Goal: Use online tool/utility: Utilize a website feature to perform a specific function

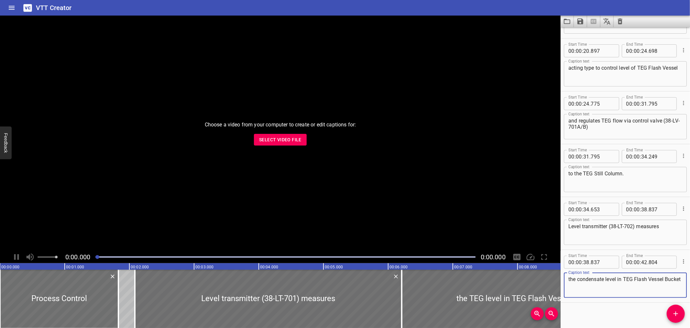
scroll to position [257, 0]
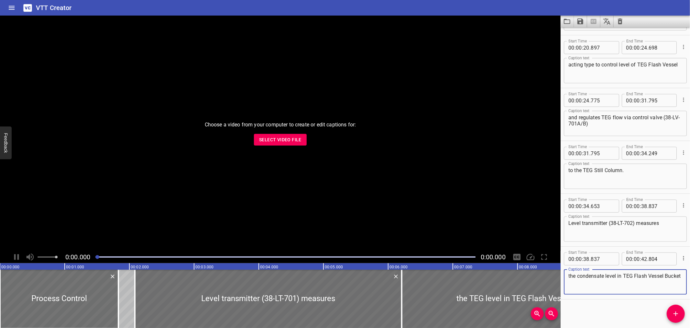
click at [572, 20] on button "Load captions from file" at bounding box center [567, 22] width 13 height 12
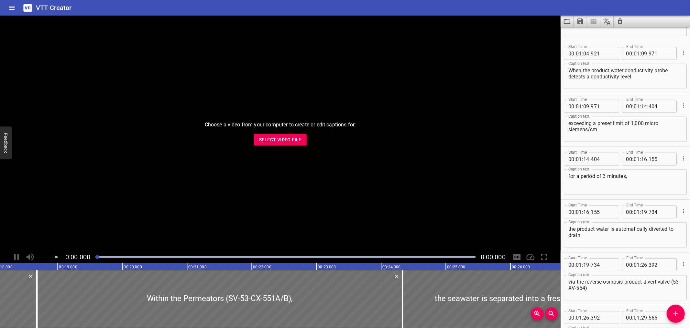
scroll to position [614, 0]
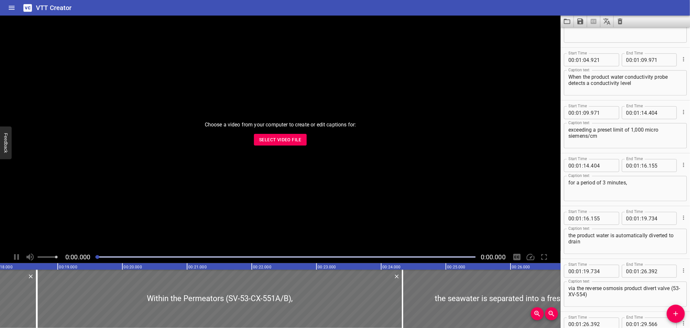
click at [663, 127] on textarea "exceeding a preset limit of 1,000 micro siemens/cm" at bounding box center [626, 136] width 114 height 18
type textarea "exceeding a preset limit of 1,000 microsiemens/cm"
click at [581, 22] on icon "Save captions to file" at bounding box center [581, 21] width 8 height 8
click at [582, 34] on li "Save to VTT file" at bounding box center [598, 36] width 48 height 12
click at [564, 22] on icon "Load captions from file" at bounding box center [568, 21] width 8 height 8
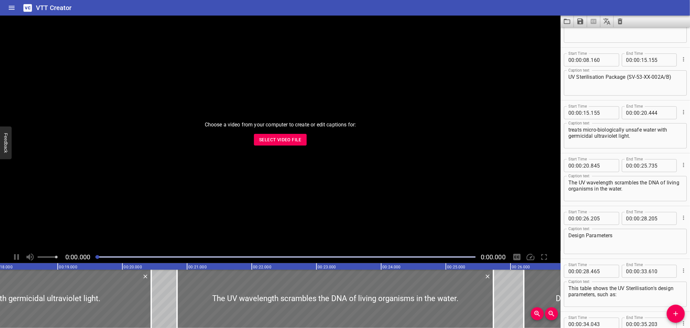
scroll to position [0, 0]
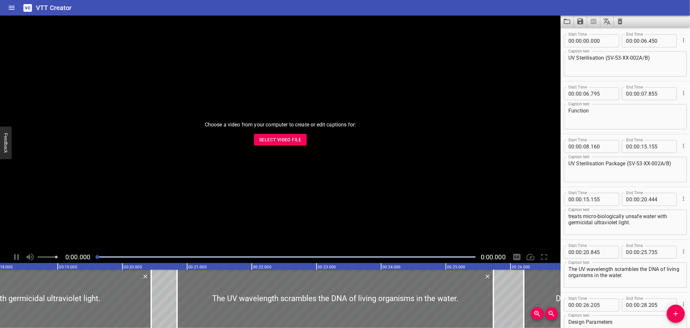
click at [597, 215] on textarea "treats micro-biologically unsafe water with germicidal ultraviolet light." at bounding box center [626, 222] width 114 height 18
type textarea "treats microbiologically unsafe water with germicidal ultraviolet light."
click at [622, 114] on textarea "Function" at bounding box center [626, 116] width 114 height 18
click at [582, 20] on icon "Save captions to file" at bounding box center [581, 21] width 6 height 6
click at [585, 33] on li "Save to VTT file" at bounding box center [598, 36] width 48 height 12
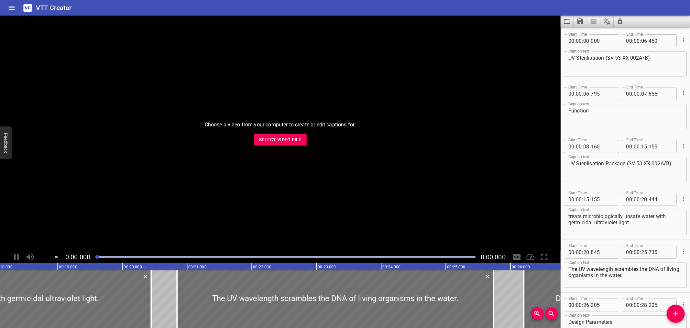
drag, startPoint x: 420, startPoint y: 6, endPoint x: 330, endPoint y: 6, distance: 90.0
click at [330, 5] on div "VTT Creator" at bounding box center [345, 8] width 690 height 16
click at [404, 7] on div "VTT Creator" at bounding box center [345, 8] width 690 height 16
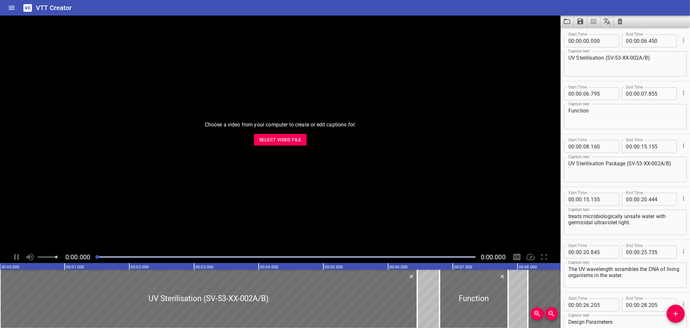
scroll to position [363, 0]
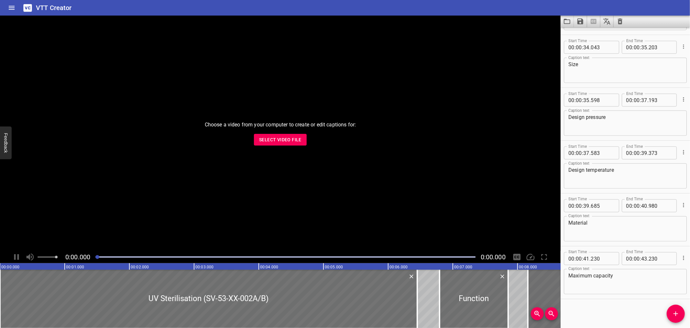
click at [257, 138] on button "Select Video File" at bounding box center [280, 140] width 53 height 12
click at [617, 21] on icon "Clear captions" at bounding box center [621, 21] width 8 height 8
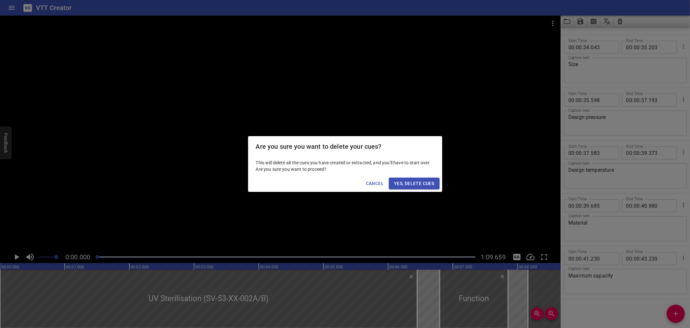
click at [421, 184] on span "Yes, Delete Cues" at bounding box center [414, 183] width 40 height 8
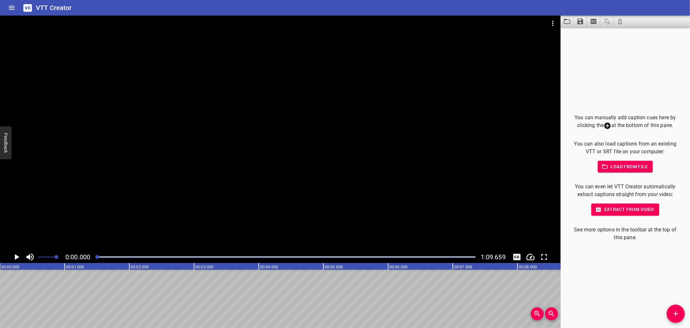
drag, startPoint x: 633, startPoint y: 288, endPoint x: 625, endPoint y: 304, distance: 18.1
click at [625, 304] on div "You can manually add caption cues here by clicking the at the bottom of this pa…" at bounding box center [625, 177] width 129 height 300
click at [672, 312] on icon "Add Cue" at bounding box center [676, 313] width 8 height 8
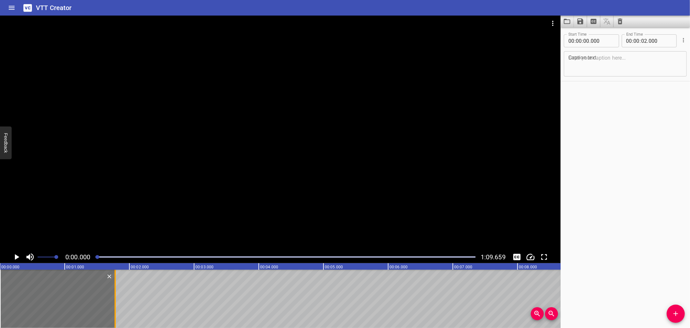
drag, startPoint x: 129, startPoint y: 302, endPoint x: 115, endPoint y: 307, distance: 15.0
click at [115, 307] on div at bounding box center [115, 298] width 1 height 58
type input "01"
type input "780"
click at [568, 19] on icon "Load captions from file" at bounding box center [568, 21] width 8 height 8
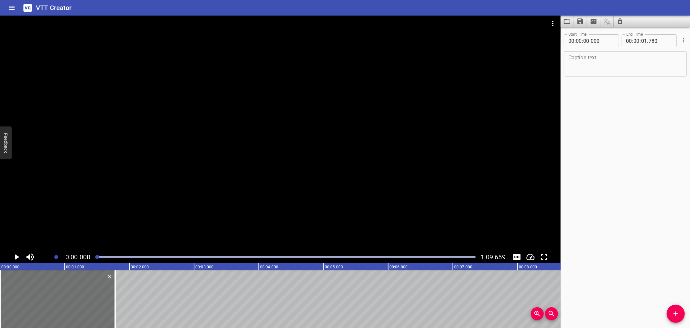
click at [424, 4] on div "VTT Creator" at bounding box center [345, 8] width 690 height 16
click at [618, 139] on div "Start Time 00 : 00 : 00 . 000 Start Time End Time 00 : 00 : 01 . 780 End Time C…" at bounding box center [625, 177] width 129 height 300
click at [600, 128] on div "Start Time 00 : 00 : 00 . 000 Start Time End Time 00 : 00 : 01 . 780 End Time C…" at bounding box center [625, 177] width 129 height 300
click at [232, 163] on div at bounding box center [280, 133] width 561 height 235
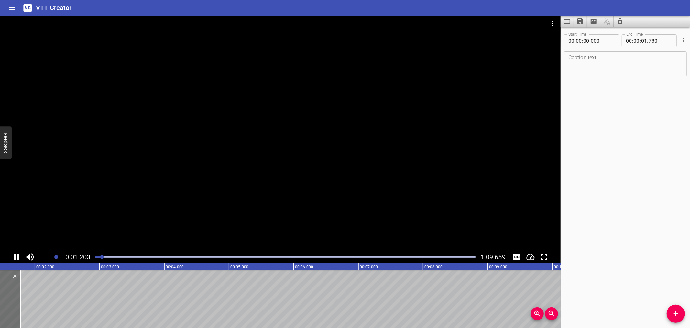
click at [15, 255] on icon "Play/Pause" at bounding box center [16, 257] width 5 height 6
click at [586, 63] on textarea at bounding box center [626, 64] width 114 height 18
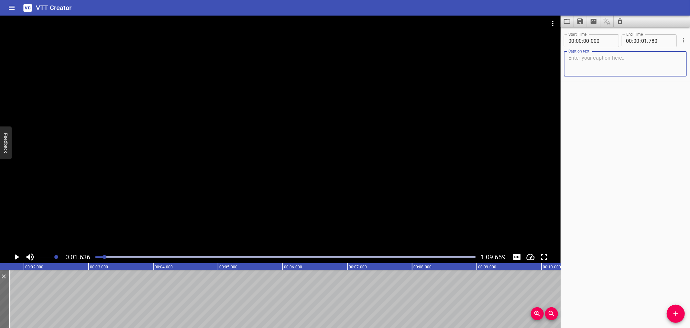
paste textarea "Process Control"
type textarea "Process Control"
drag, startPoint x: 680, startPoint y: 313, endPoint x: 645, endPoint y: 307, distance: 36.2
click at [680, 313] on span "Add Cue" at bounding box center [676, 313] width 18 height 8
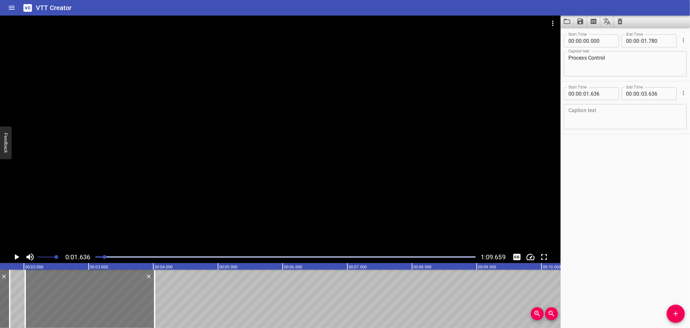
drag, startPoint x: 53, startPoint y: 295, endPoint x: 73, endPoint y: 298, distance: 20.6
click at [73, 298] on div at bounding box center [89, 298] width 129 height 58
type input "02"
type input "021"
type input "04"
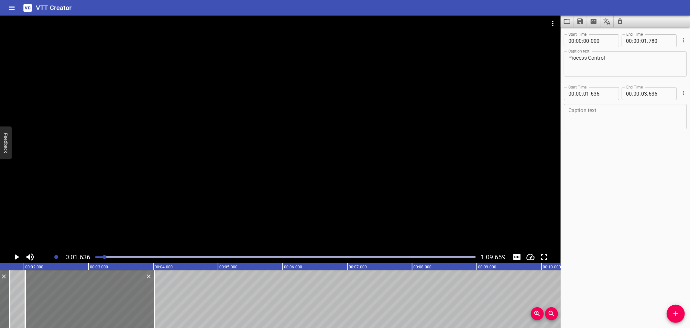
type input "021"
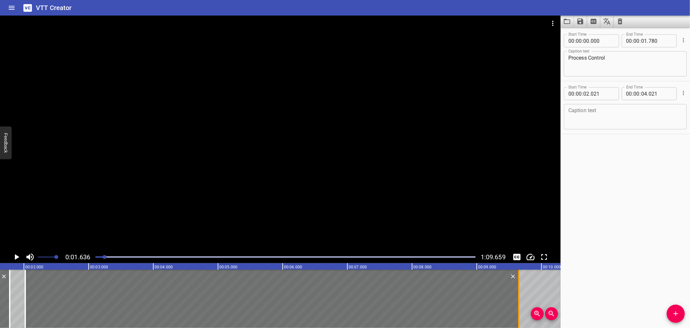
drag, startPoint x: 154, startPoint y: 306, endPoint x: 518, endPoint y: 302, distance: 364.5
click at [519, 302] on div at bounding box center [519, 298] width 1 height 58
type input "09"
type input "651"
click at [13, 252] on icon "Play/Pause" at bounding box center [17, 257] width 10 height 10
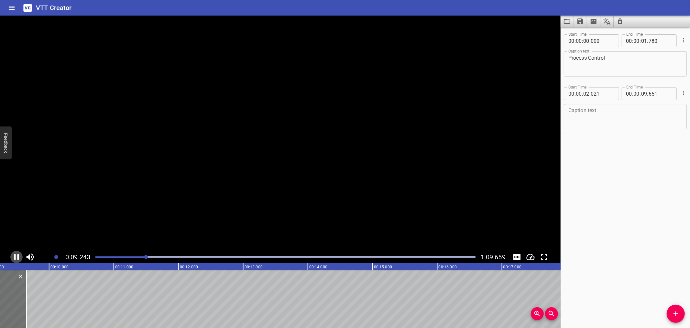
click at [13, 251] on button "Play/Pause" at bounding box center [16, 257] width 12 height 12
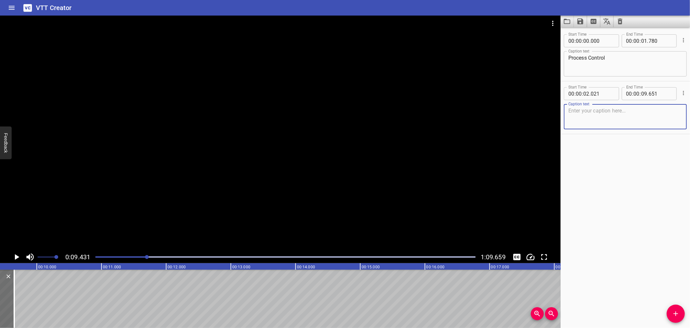
click at [614, 120] on textarea at bounding box center [626, 116] width 114 height 18
paste textarea "Level transmitter 38-LT-701 measures the TEG level in TEG Flash Vessel"
type textarea "Level transmitter 38-LT-701 measures the TEG level in TEG Flash Vessel"
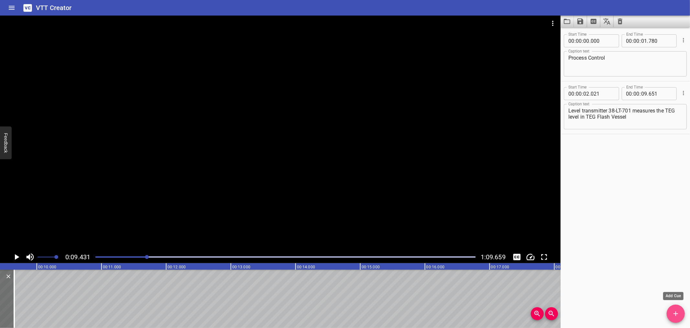
drag, startPoint x: 679, startPoint y: 312, endPoint x: 584, endPoint y: 310, distance: 95.2
click at [679, 312] on icon "Add Cue" at bounding box center [676, 313] width 8 height 8
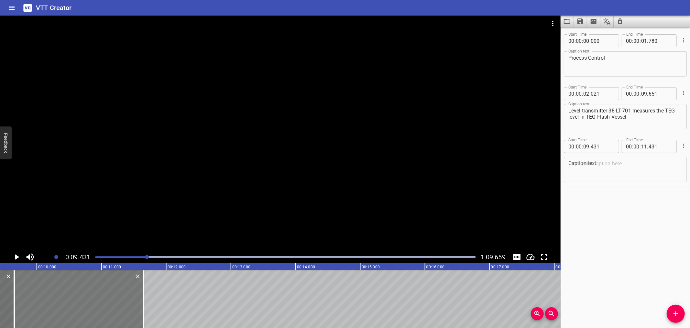
drag, startPoint x: 103, startPoint y: 300, endPoint x: 117, endPoint y: 302, distance: 14.3
click at [117, 302] on div at bounding box center [78, 298] width 129 height 58
type input "651"
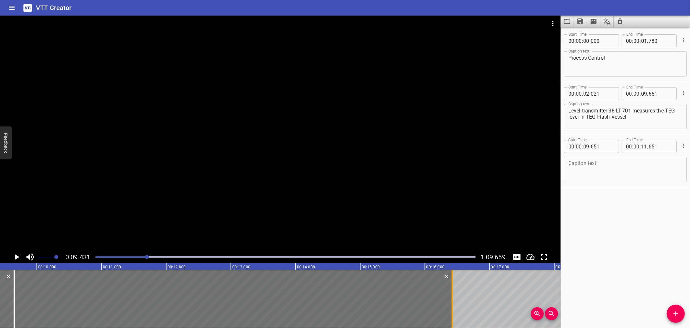
drag, startPoint x: 144, startPoint y: 302, endPoint x: 452, endPoint y: 312, distance: 309.0
click at [452, 312] on div at bounding box center [452, 298] width 1 height 58
type input "16"
type input "421"
click at [13, 256] on icon "Play/Pause" at bounding box center [17, 257] width 10 height 10
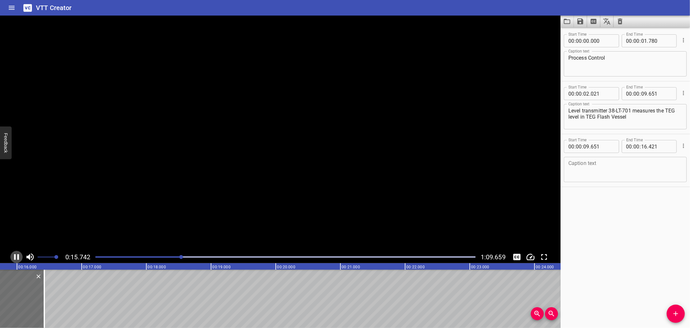
click at [14, 256] on icon "Play/Pause" at bounding box center [17, 257] width 10 height 10
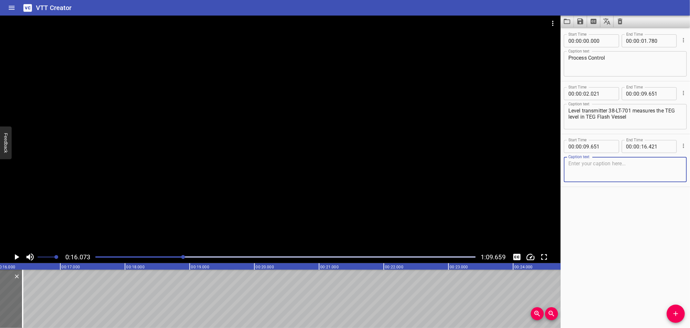
click at [577, 172] on textarea at bounding box center [626, 169] width 114 height 18
paste textarea "and provides process variable input to level controller 38-LIC-701."
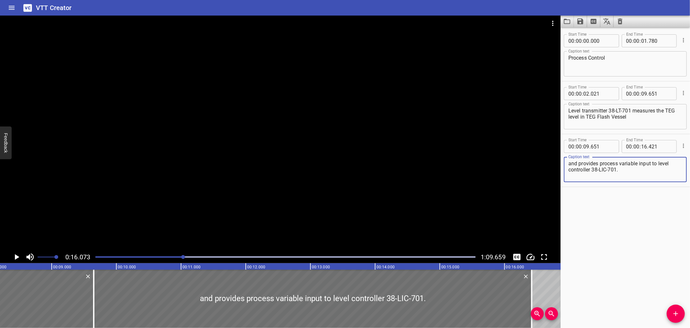
scroll to position [0, 500]
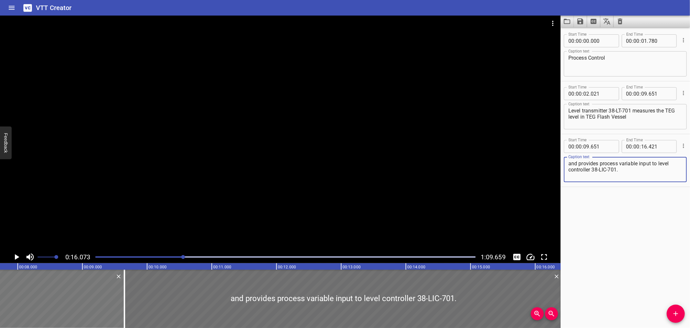
type textarea "and provides process variable input to level controller 38-LIC-701."
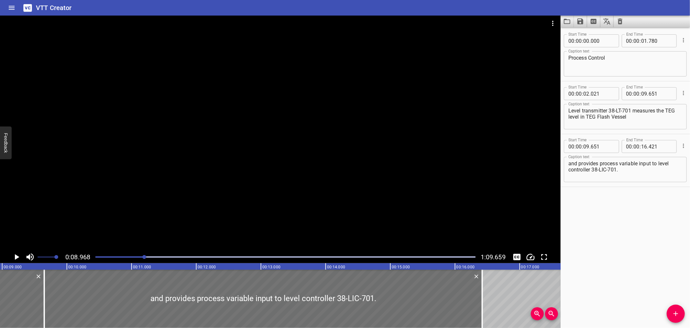
click at [118, 176] on div at bounding box center [280, 133] width 561 height 235
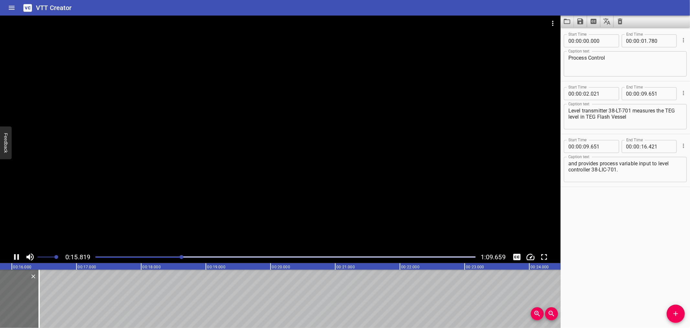
click at [14, 256] on icon "Play/Pause" at bounding box center [17, 257] width 10 height 10
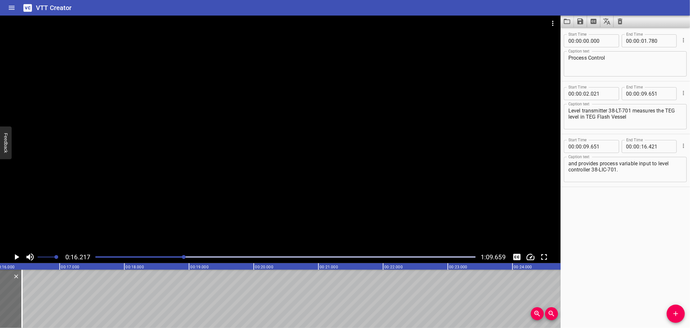
scroll to position [0, 1050]
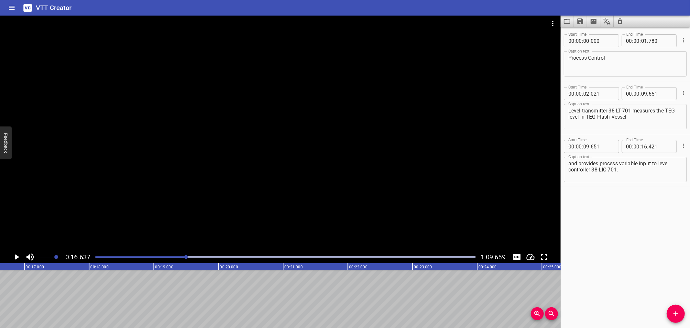
scroll to position [0, 1077]
click at [676, 311] on icon "Add Cue" at bounding box center [676, 313] width 8 height 8
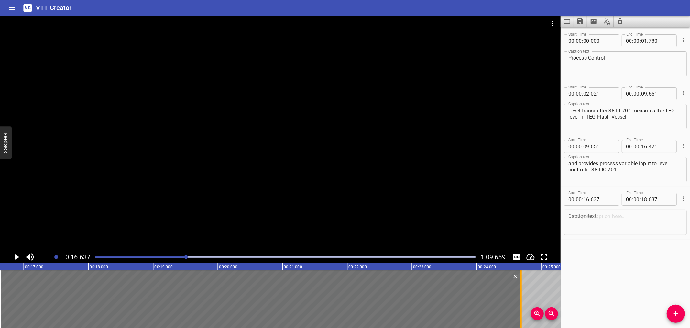
drag, startPoint x: 128, startPoint y: 293, endPoint x: 520, endPoint y: 309, distance: 392.3
click at [521, 309] on div at bounding box center [521, 298] width 1 height 58
type input "24"
type input "692"
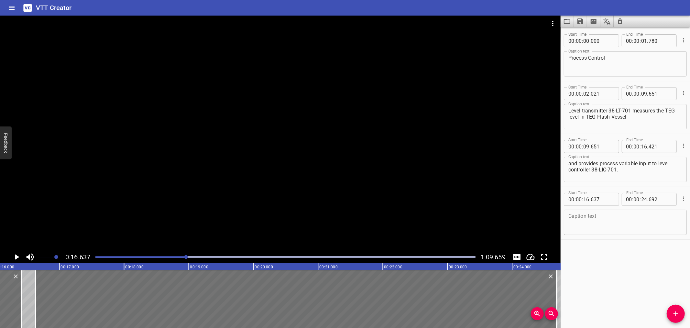
scroll to position [0, 919]
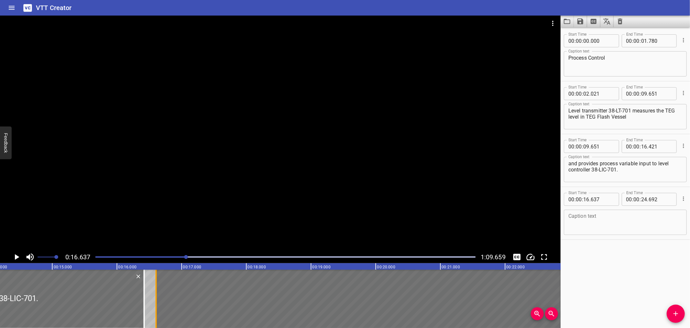
click at [153, 305] on div at bounding box center [156, 298] width 6 height 58
type input "607"
click at [153, 305] on div at bounding box center [156, 298] width 6 height 58
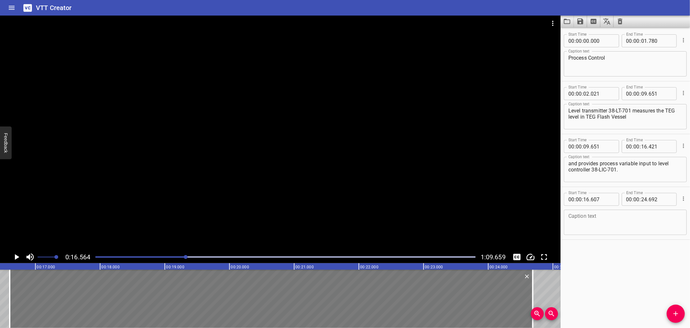
scroll to position [0, 1072]
click at [46, 181] on div at bounding box center [280, 133] width 561 height 235
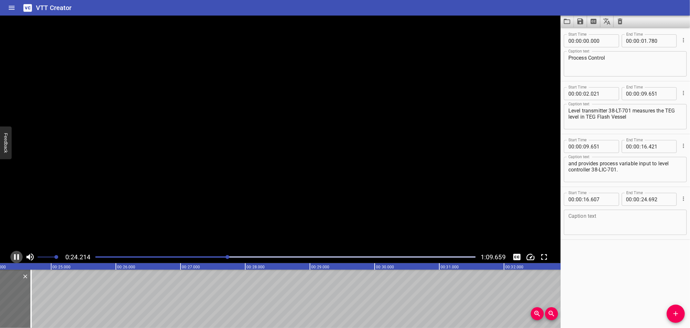
click at [17, 254] on icon "Play/Pause" at bounding box center [17, 257] width 10 height 10
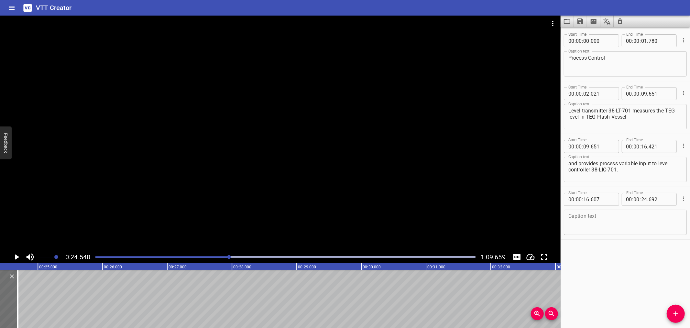
scroll to position [0, 1588]
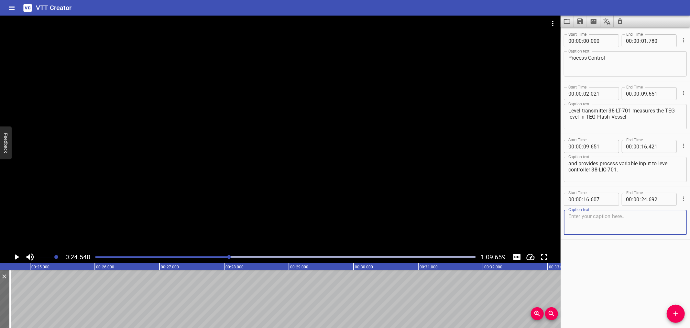
click at [590, 218] on textarea at bounding box center [626, 222] width 114 height 18
paste textarea "The controller 38-LIC-701 is a direct acting type to control level of TEG Flash…"
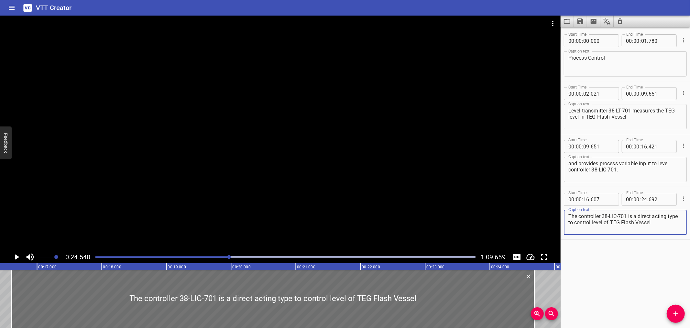
scroll to position [0, 1043]
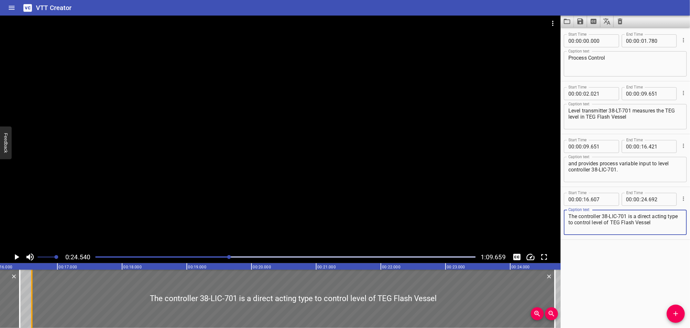
type textarea "The controller 38-LIC-701 is a direct acting type to control level of TEG Flash…"
click at [30, 283] on div at bounding box center [31, 298] width 6 height 58
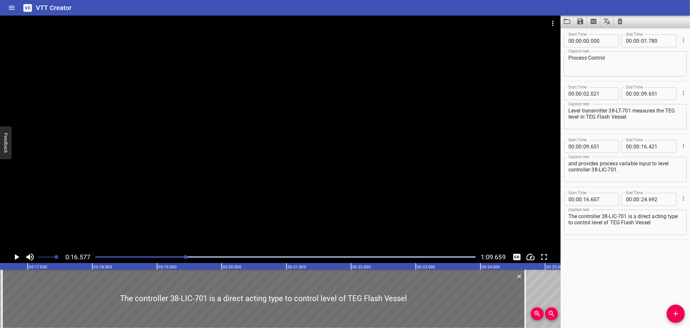
click at [13, 256] on icon "Play/Pause" at bounding box center [17, 257] width 10 height 10
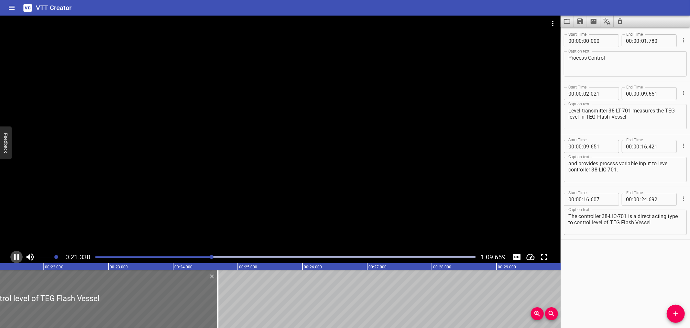
click at [16, 255] on icon "Play/Pause" at bounding box center [17, 257] width 10 height 10
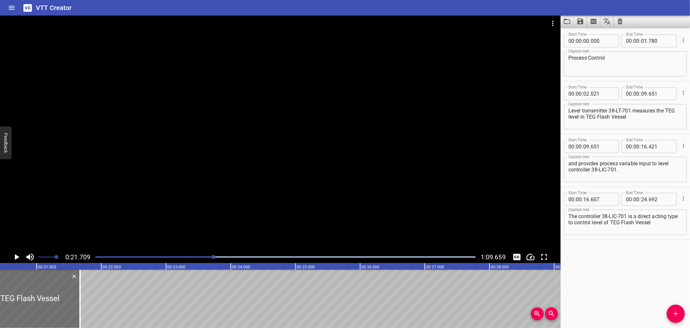
scroll to position [0, 1308]
drag, startPoint x: 192, startPoint y: 303, endPoint x: 76, endPoint y: 303, distance: 115.9
click at [76, 303] on div at bounding box center [76, 298] width 1 height 58
type input "21"
click at [77, 303] on div at bounding box center [76, 298] width 1 height 58
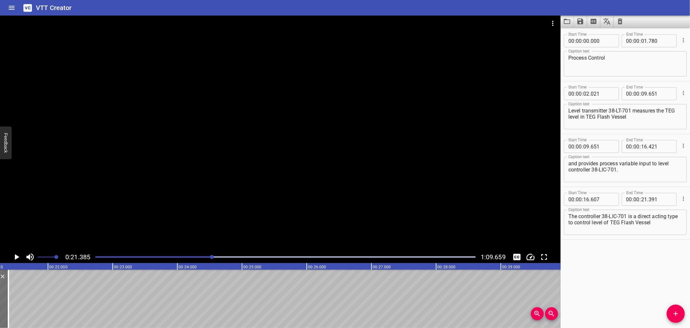
scroll to position [0, 1384]
click at [17, 254] on icon "Play/Pause" at bounding box center [17, 257] width 10 height 10
drag, startPoint x: 17, startPoint y: 253, endPoint x: 53, endPoint y: 289, distance: 50.6
click at [17, 254] on icon "Play/Pause" at bounding box center [17, 257] width 10 height 10
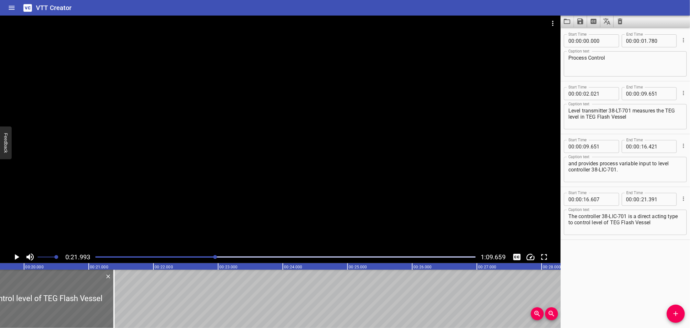
scroll to position [0, 1098]
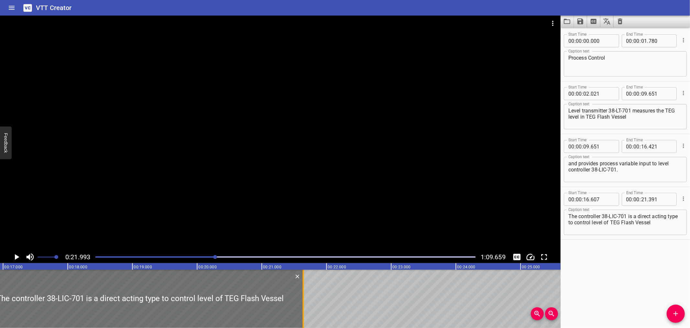
drag, startPoint x: 284, startPoint y: 311, endPoint x: 300, endPoint y: 313, distance: 16.3
click at [300, 313] on div at bounding box center [303, 298] width 6 height 58
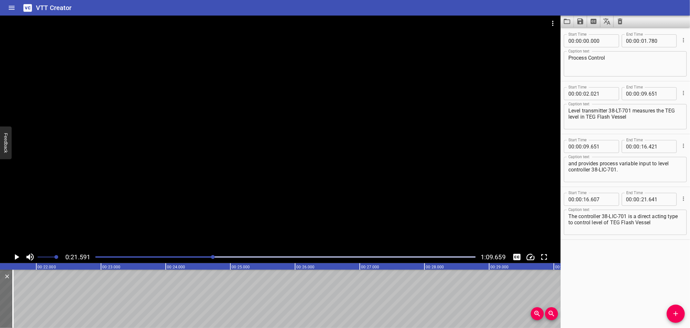
scroll to position [0, 1397]
drag, startPoint x: 24, startPoint y: 251, endPoint x: 15, endPoint y: 253, distance: 9.3
click at [16, 253] on div "0:21.591 1:09.659" at bounding box center [280, 257] width 561 height 12
click at [15, 253] on icon "Play/Pause" at bounding box center [17, 257] width 10 height 10
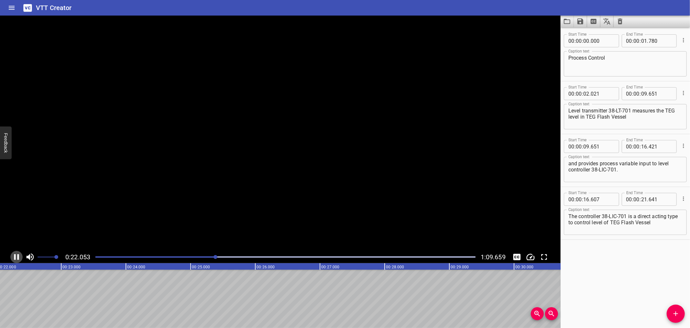
click at [15, 253] on icon "Play/Pause" at bounding box center [17, 257] width 10 height 10
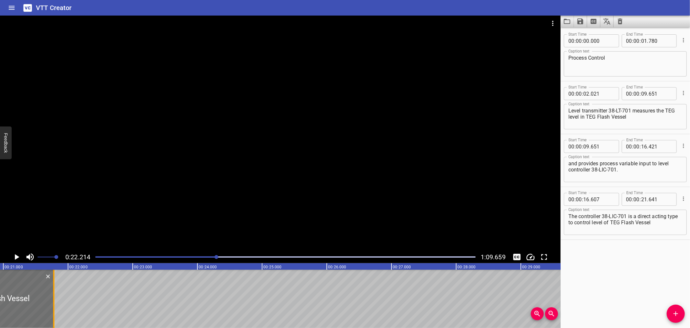
drag, startPoint x: 43, startPoint y: 305, endPoint x: 52, endPoint y: 305, distance: 9.1
click at [52, 305] on div at bounding box center [53, 298] width 6 height 58
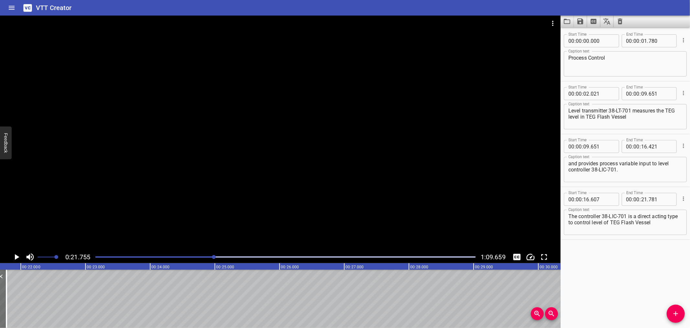
scroll to position [0, 1408]
click at [14, 255] on icon "Play/Pause" at bounding box center [17, 257] width 10 height 10
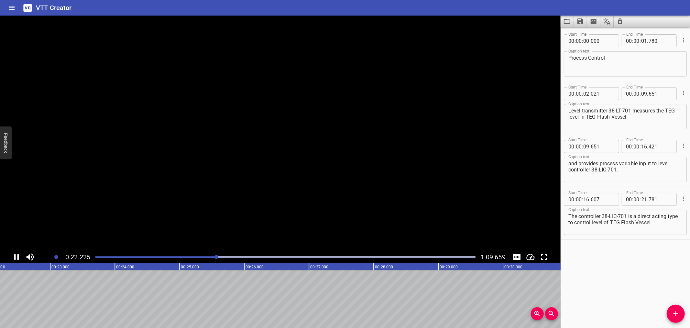
click at [14, 255] on icon "Play/Pause" at bounding box center [17, 257] width 10 height 10
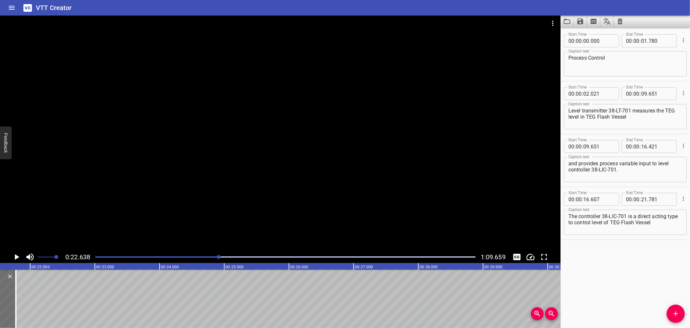
scroll to position [0, 1353]
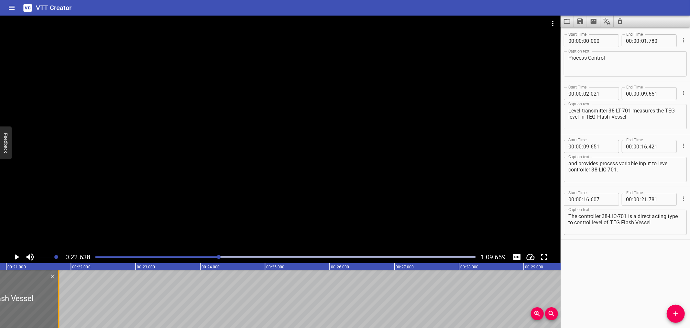
click at [59, 313] on div at bounding box center [58, 298] width 1 height 58
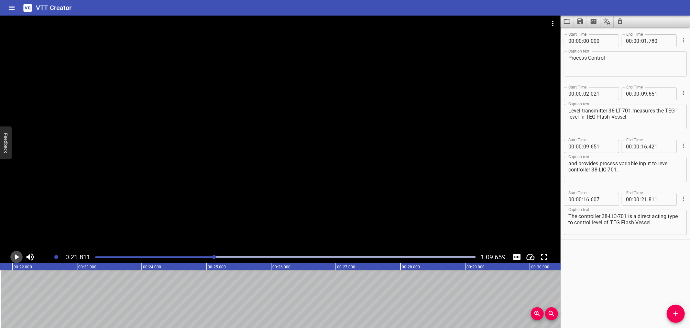
click at [15, 258] on icon "Play/Pause" at bounding box center [17, 257] width 5 height 6
click at [15, 258] on icon "Play/Pause" at bounding box center [16, 257] width 5 height 6
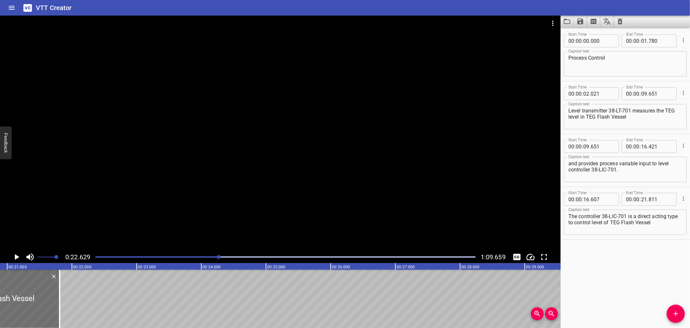
scroll to position [0, 1297]
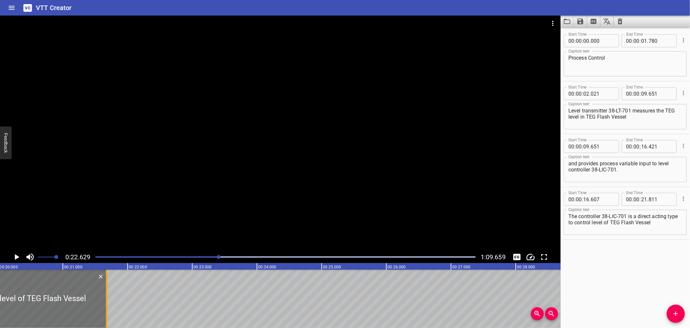
drag, startPoint x: 114, startPoint y: 317, endPoint x: 105, endPoint y: 317, distance: 8.8
click at [106, 317] on div at bounding box center [106, 298] width 1 height 58
type input "676"
click at [104, 283] on div at bounding box center [106, 298] width 6 height 58
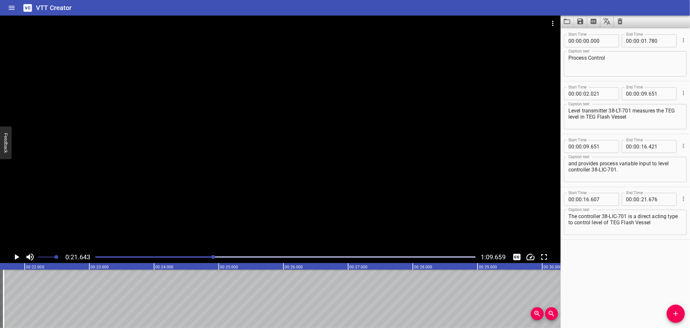
scroll to position [0, 1401]
click at [15, 252] on icon "Play/Pause" at bounding box center [17, 257] width 10 height 10
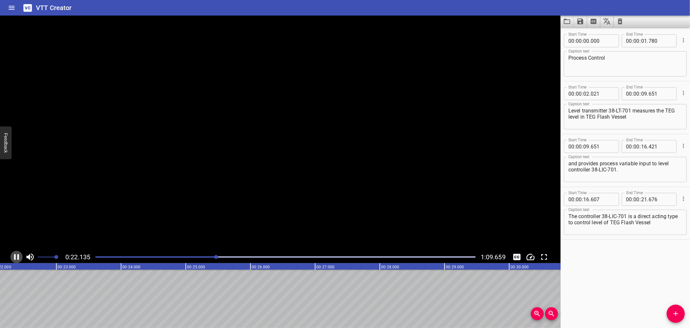
click at [15, 252] on icon "Play/Pause" at bounding box center [17, 257] width 10 height 10
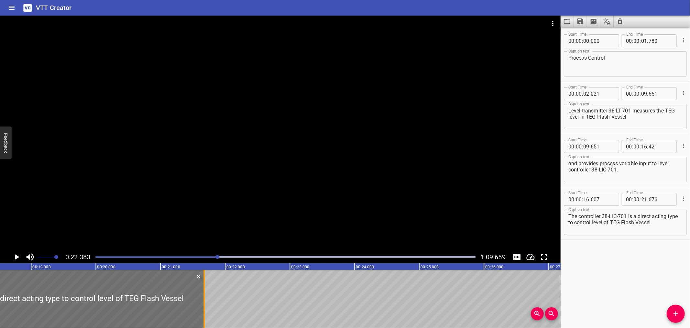
click at [204, 307] on div at bounding box center [204, 298] width 1 height 58
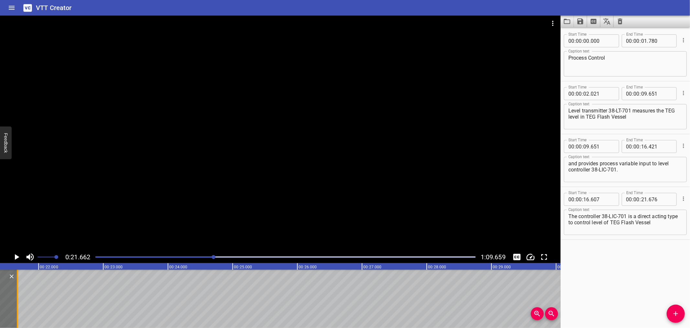
scroll to position [0, 1402]
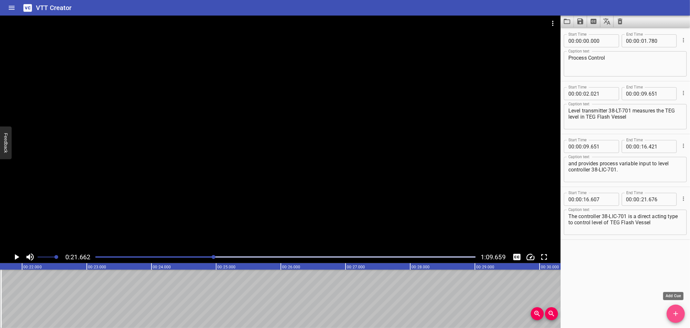
click at [685, 311] on span "Add Cue" at bounding box center [676, 313] width 18 height 8
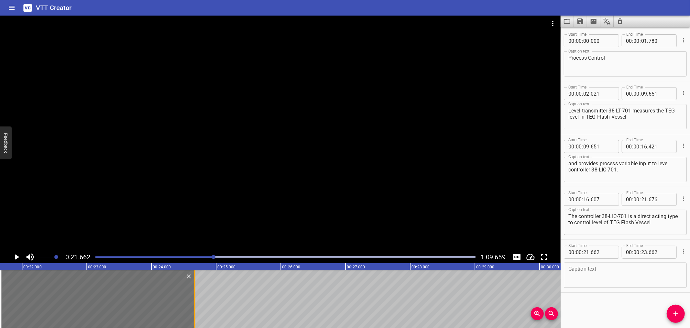
drag, startPoint x: 131, startPoint y: 288, endPoint x: 196, endPoint y: 288, distance: 65.4
click at [196, 288] on div at bounding box center [195, 298] width 6 height 58
type input "24"
type input "672"
click at [611, 256] on input "number" at bounding box center [603, 251] width 24 height 13
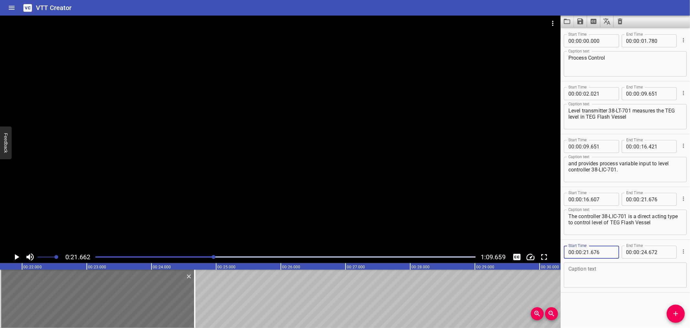
type input "676"
drag, startPoint x: 579, startPoint y: 221, endPoint x: 667, endPoint y: 221, distance: 88.0
click at [669, 221] on textarea "The controller 38-LIC-701 is a direct acting type to control level of TEG Flash…" at bounding box center [626, 222] width 114 height 18
type textarea "The controller 38-LIC-701 is a direct acting type"
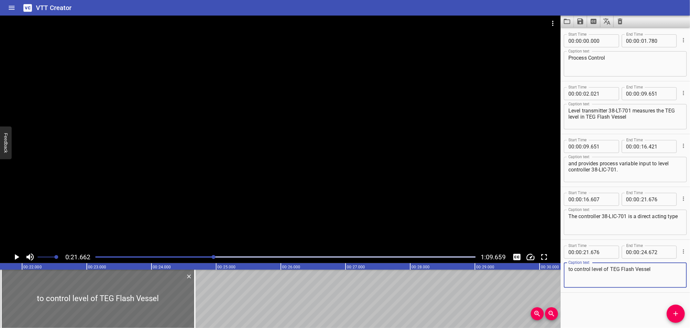
click at [658, 269] on textarea "to control level of TEG Flash Vessel" at bounding box center [626, 275] width 114 height 18
type textarea "to control level of TEG Flash Vessel"
click at [604, 222] on textarea "The controller 38-LIC-701 is a direct acting type" at bounding box center [626, 222] width 114 height 18
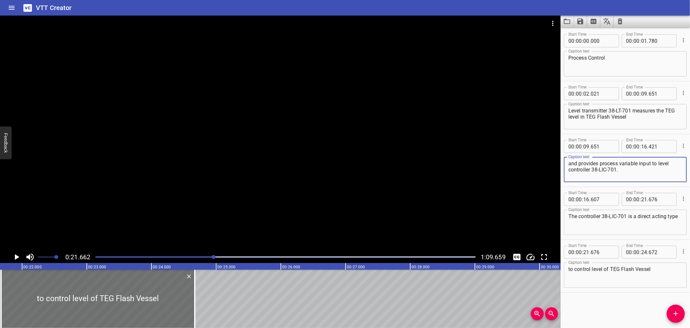
click at [633, 169] on textarea "and provides process variable input to level controller 38-LIC-701." at bounding box center [626, 169] width 114 height 18
click at [206, 186] on div at bounding box center [280, 133] width 561 height 235
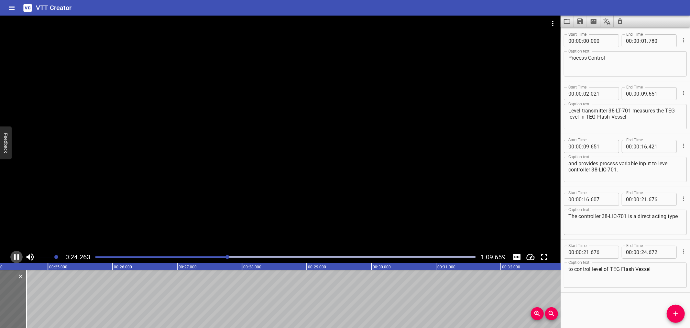
click at [16, 252] on icon "Play/Pause" at bounding box center [17, 257] width 10 height 10
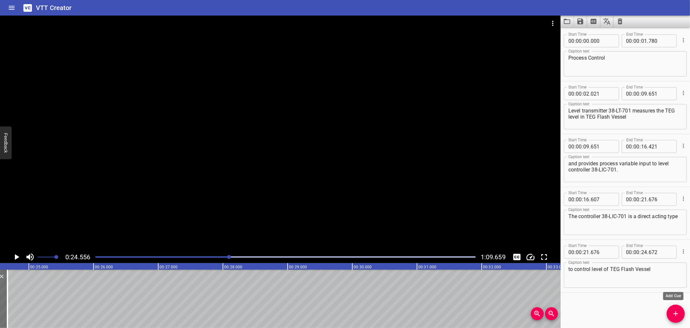
drag, startPoint x: 680, startPoint y: 310, endPoint x: 674, endPoint y: 308, distance: 6.4
click at [681, 310] on span "Add Cue" at bounding box center [676, 313] width 18 height 8
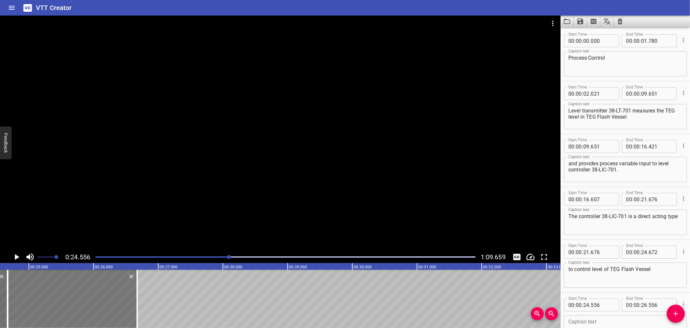
click at [52, 305] on div at bounding box center [72, 298] width 129 height 58
type input "676"
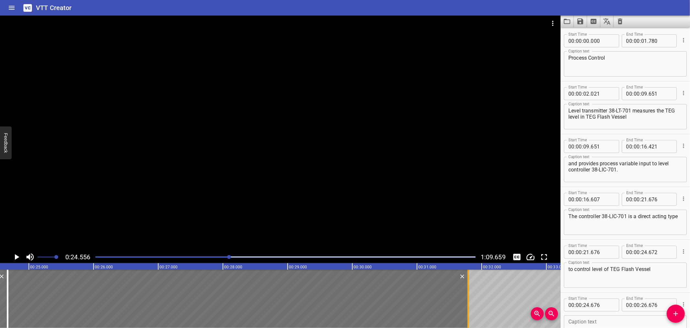
drag, startPoint x: 136, startPoint y: 298, endPoint x: 467, endPoint y: 297, distance: 331.1
click at [468, 297] on div at bounding box center [468, 298] width 1 height 58
type input "31"
type input "791"
click at [590, 319] on textarea at bounding box center [626, 327] width 114 height 18
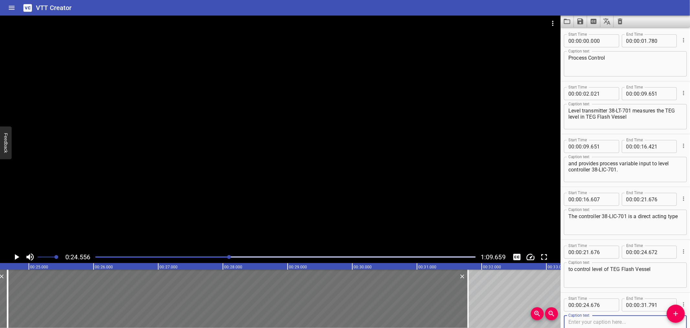
paste textarea "and regulates TEG flow via control valve 38-LV-701A/B to the TEG Still Column."
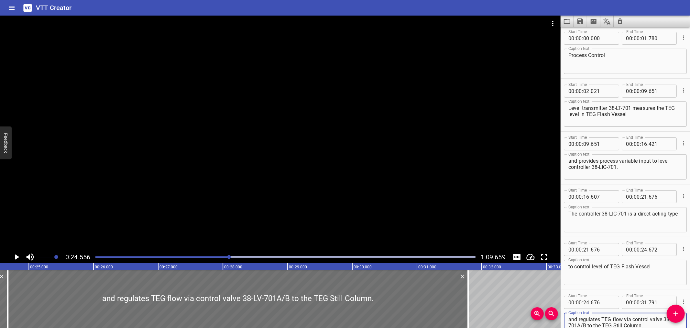
type textarea "and regulates TEG flow via control valve 38-LV-701A/B to the TEG Still Column."
click at [235, 189] on div at bounding box center [280, 133] width 561 height 235
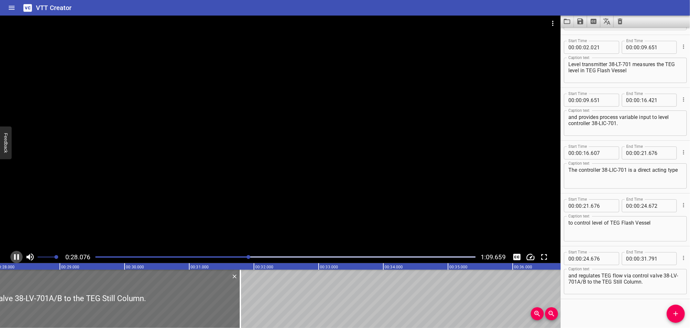
click at [17, 256] on icon "Play/Pause" at bounding box center [17, 257] width 10 height 10
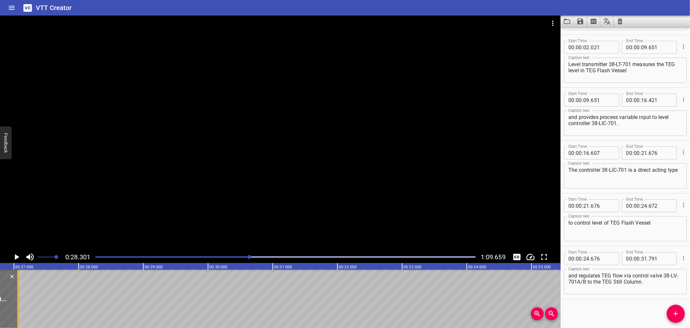
scroll to position [0, 1732]
drag, startPoint x: 227, startPoint y: 312, endPoint x: 55, endPoint y: 316, distance: 171.6
click at [55, 316] on div at bounding box center [54, 298] width 6 height 58
type input "27"
click at [55, 316] on div at bounding box center [54, 298] width 6 height 58
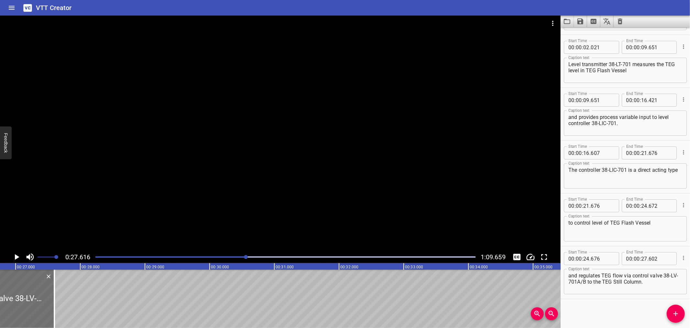
scroll to position [0, 1788]
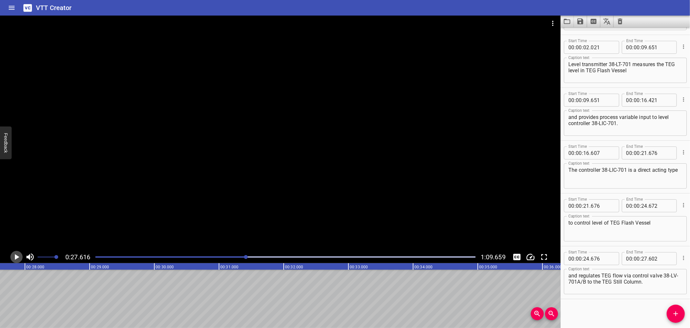
click at [17, 254] on icon "Play/Pause" at bounding box center [17, 257] width 10 height 10
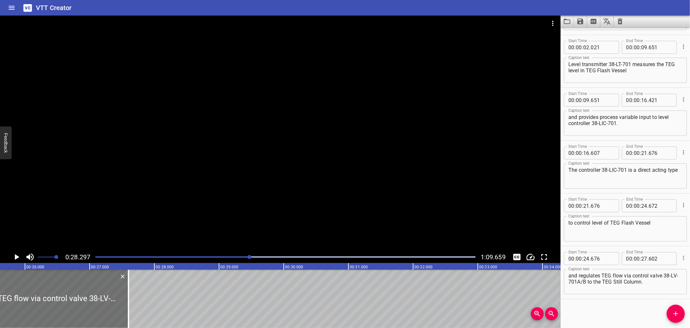
scroll to position [0, 1602]
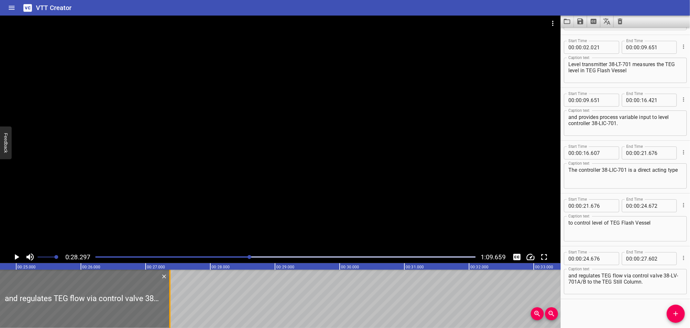
drag, startPoint x: 185, startPoint y: 308, endPoint x: 171, endPoint y: 317, distance: 17.0
click at [171, 317] on div at bounding box center [170, 298] width 6 height 58
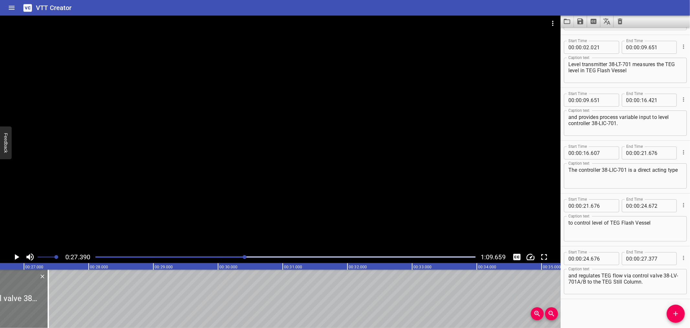
scroll to position [0, 1773]
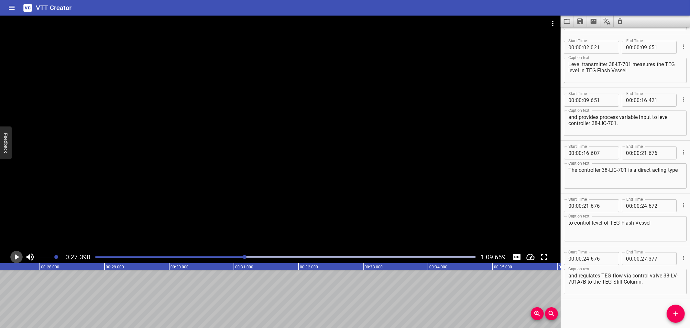
click at [17, 252] on icon "Play/Pause" at bounding box center [17, 257] width 10 height 10
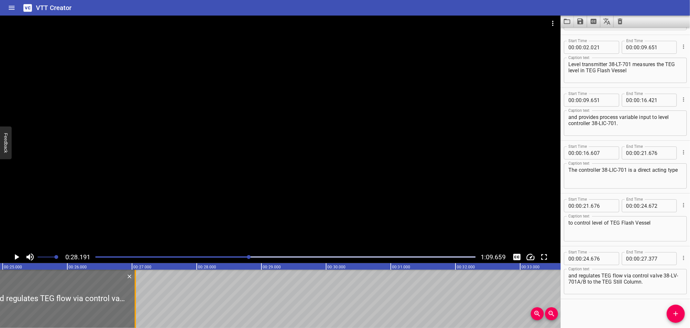
drag, startPoint x: 157, startPoint y: 312, endPoint x: 136, endPoint y: 317, distance: 21.5
click at [136, 317] on div at bounding box center [135, 298] width 6 height 58
type input "052"
click at [136, 317] on div at bounding box center [135, 298] width 6 height 58
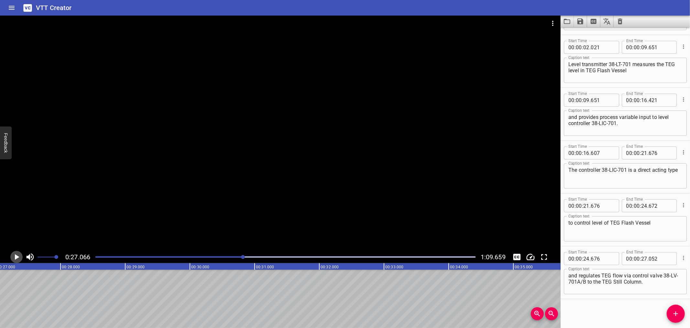
click at [14, 255] on icon "Play/Pause" at bounding box center [17, 257] width 10 height 10
click at [14, 255] on icon "Play/Pause" at bounding box center [16, 257] width 5 height 6
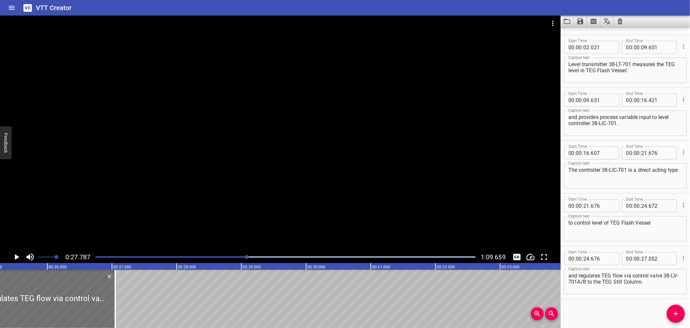
scroll to position [0, 1620]
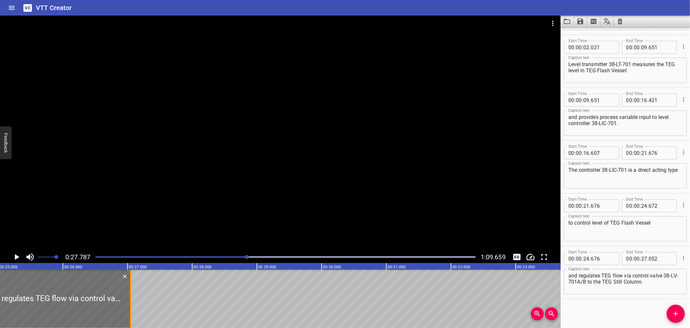
click at [130, 313] on div at bounding box center [130, 298] width 1 height 58
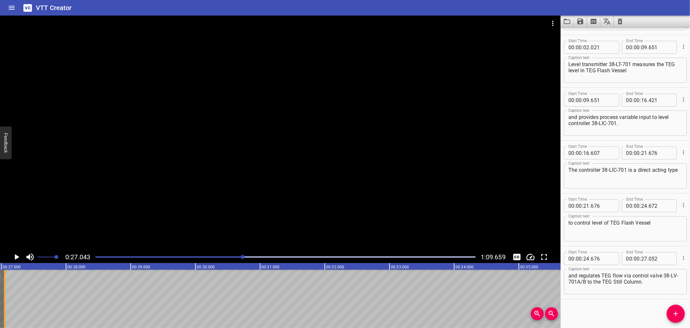
scroll to position [0, 1750]
click at [674, 308] on button "Add Cue" at bounding box center [676, 313] width 18 height 18
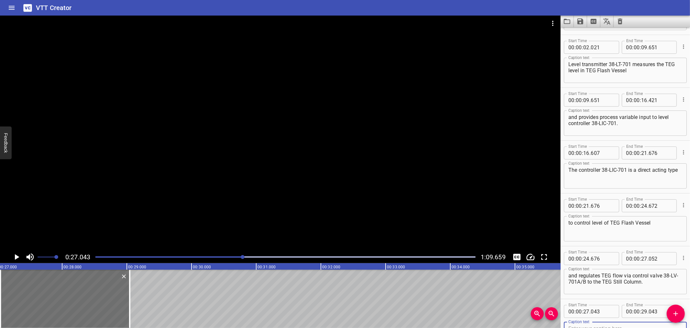
scroll to position [50, 0]
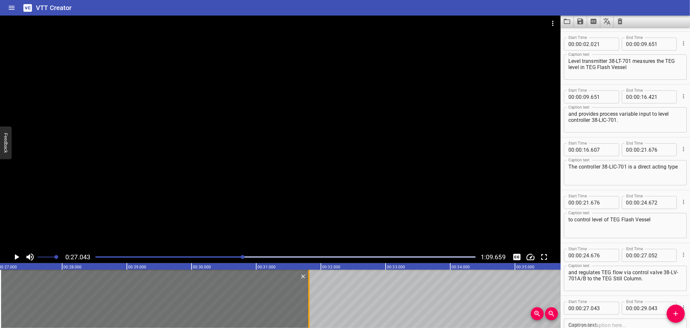
drag, startPoint x: 139, startPoint y: 311, endPoint x: 308, endPoint y: 303, distance: 169.8
click at [308, 303] on div at bounding box center [308, 298] width 1 height 58
type input "31"
type input "813"
click at [604, 309] on input "number" at bounding box center [603, 307] width 24 height 13
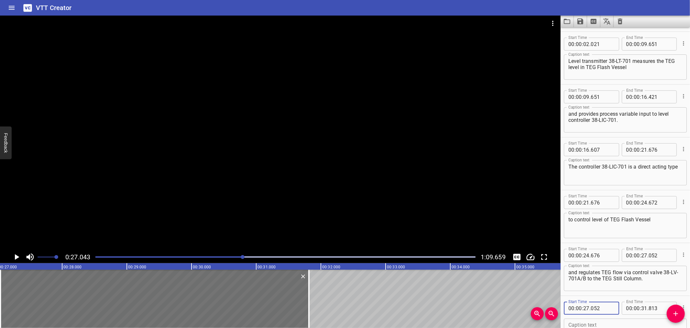
type input "052"
drag, startPoint x: 659, startPoint y: 278, endPoint x: 625, endPoint y: 274, distance: 34.5
click at [625, 274] on textarea "and regulates TEG flow via control valve 38-LV-701A/B to the TEG Still Column." at bounding box center [626, 278] width 114 height 18
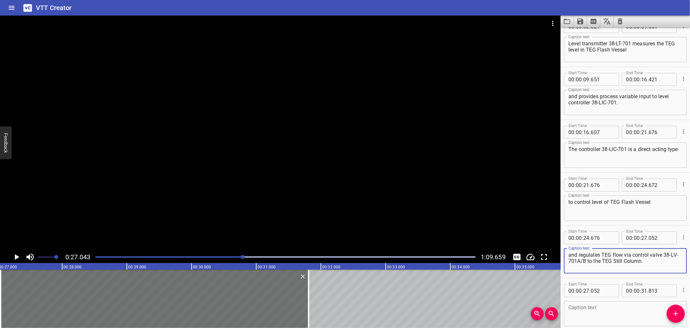
scroll to position [82, 0]
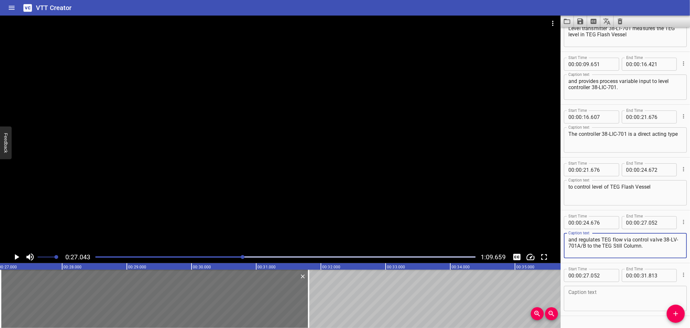
type textarea "and regulates TEG flow"
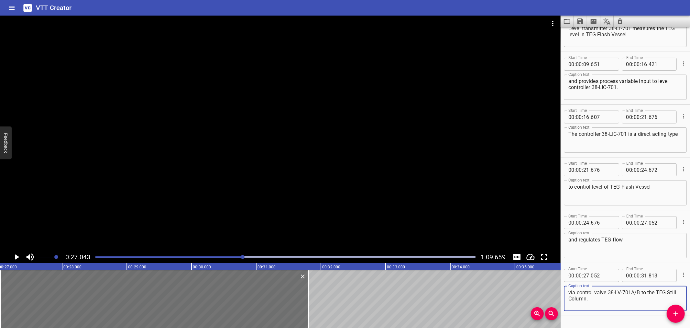
type textarea "via control valve 38-LV-701A/B to the TEG Still Column."
click at [628, 243] on textarea "and regulates TEG flow" at bounding box center [626, 245] width 114 height 18
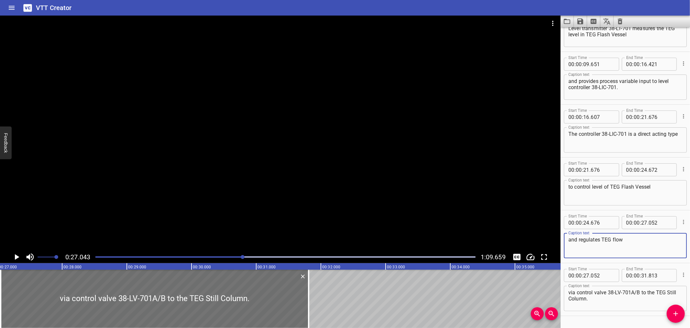
type textarea "and regulates TEG flow"
click at [171, 253] on div at bounding box center [286, 256] width 388 height 9
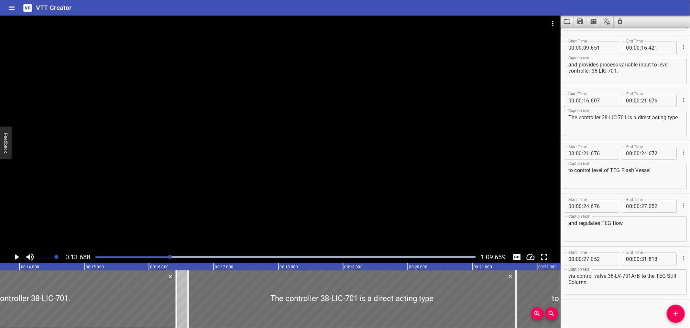
click at [189, 201] on div at bounding box center [280, 133] width 561 height 235
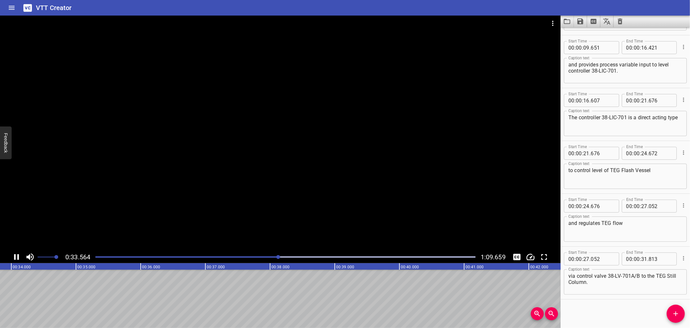
click at [180, 230] on div at bounding box center [280, 133] width 561 height 235
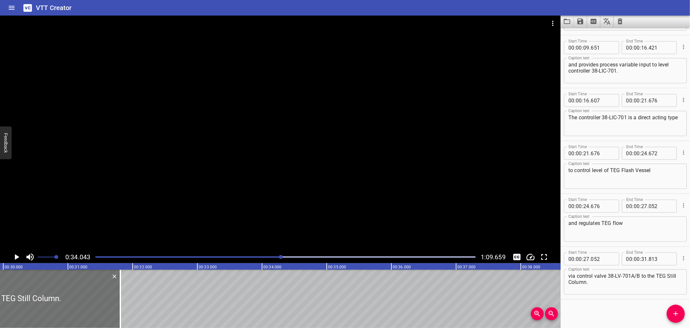
scroll to position [0, 1928]
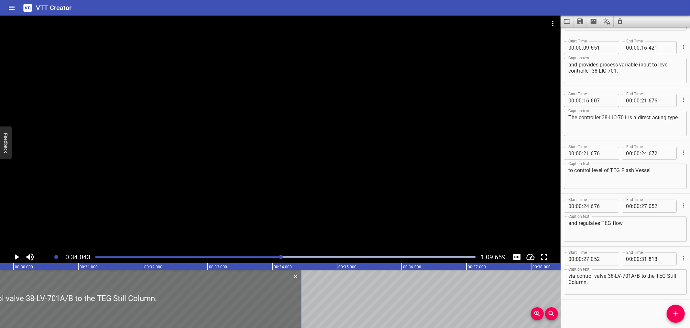
drag, startPoint x: 130, startPoint y: 305, endPoint x: 303, endPoint y: 301, distance: 172.6
click at [302, 302] on div at bounding box center [301, 298] width 1 height 58
type input "34"
type input "458"
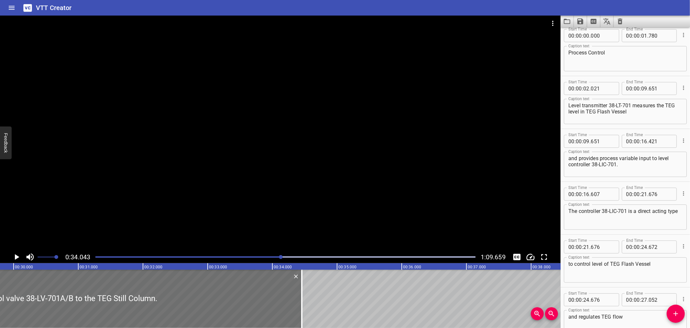
scroll to position [0, 0]
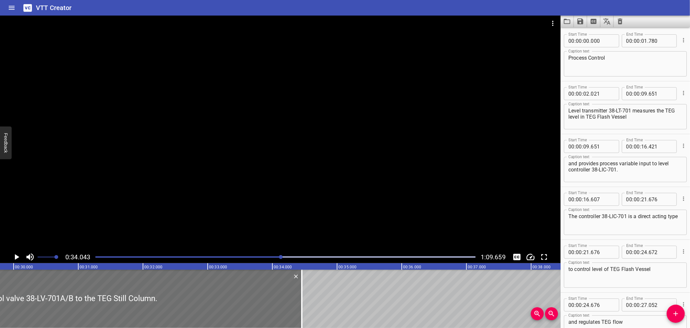
click at [610, 109] on textarea "Level transmitter 38-LT-701 measures the TEG level in TEG Flash Vessel" at bounding box center [626, 116] width 114 height 18
type textarea "Level transmitter (38-LT-701) measures the TEG level in TEG Flash Vessel"
click at [592, 170] on textarea "and provides process variable input to level controller 38-LIC-701." at bounding box center [626, 169] width 114 height 18
type textarea "and provides process variable input to level controller (38-LIC-701)."
click at [605, 219] on textarea "The controller 38-LIC-701 is a direct acting type" at bounding box center [626, 222] width 114 height 18
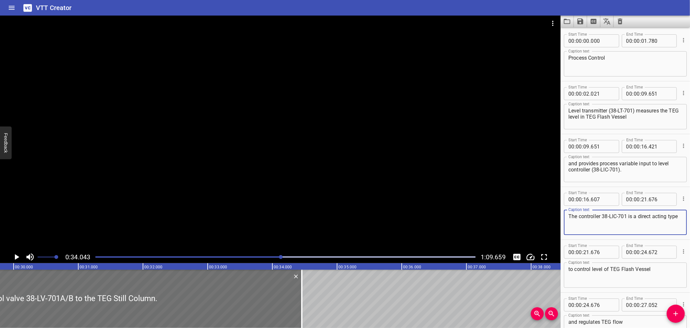
click at [604, 213] on textarea "The controller 38-LIC-701 is a direct acting type" at bounding box center [626, 222] width 114 height 18
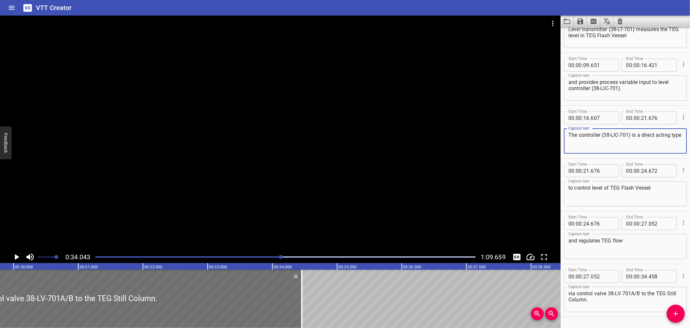
scroll to position [99, 0]
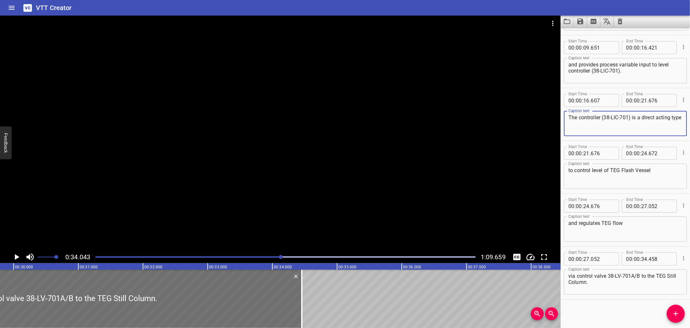
type textarea "The controller (38-LIC-701) is a direct acting type"
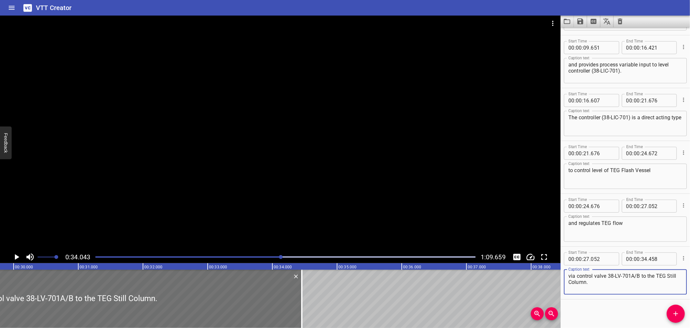
click at [609, 274] on textarea "via control valve 38-LV-701A/B to the TEG Still Column." at bounding box center [626, 282] width 114 height 18
type textarea "via control valve (38-LV-701A/B) to the TEG Still Column."
click at [98, 258] on div at bounding box center [286, 256] width 388 height 9
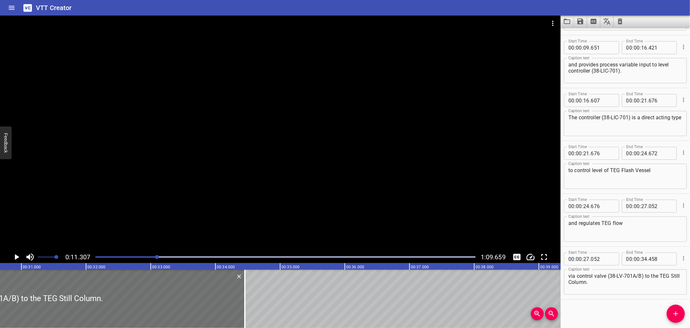
scroll to position [0, 2031]
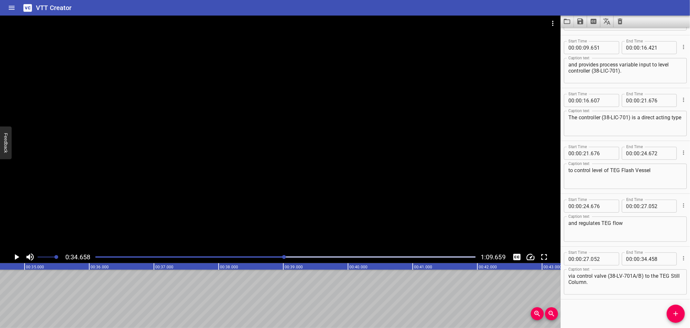
scroll to position [0, 2244]
click at [679, 314] on icon "Add Cue" at bounding box center [676, 313] width 8 height 8
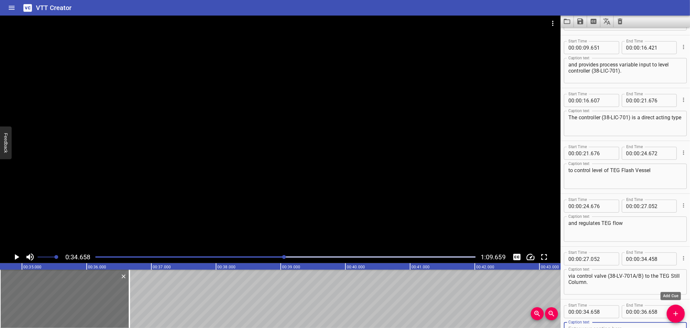
scroll to position [102, 0]
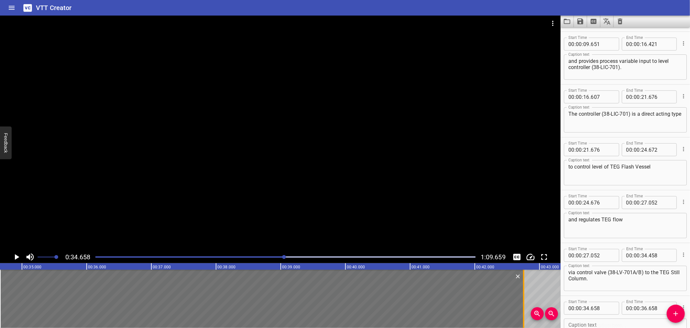
drag, startPoint x: 131, startPoint y: 307, endPoint x: 525, endPoint y: 306, distance: 394.5
click at [525, 306] on div at bounding box center [524, 298] width 6 height 58
type input "42"
type input "753"
click at [223, 176] on div at bounding box center [280, 133] width 561 height 235
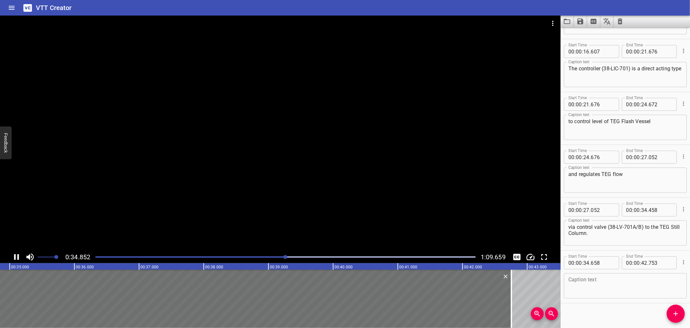
scroll to position [151, 0]
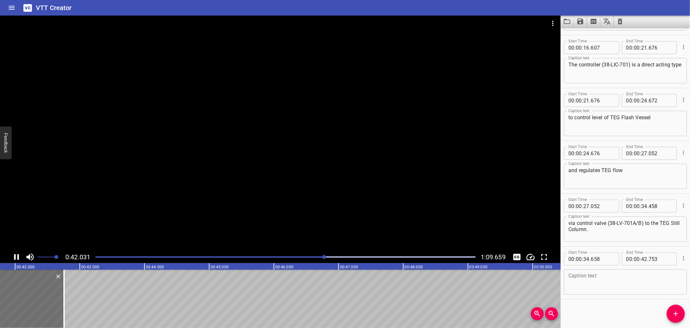
drag, startPoint x: 217, startPoint y: 172, endPoint x: 117, endPoint y: 206, distance: 106.1
click at [117, 206] on div at bounding box center [280, 133] width 561 height 235
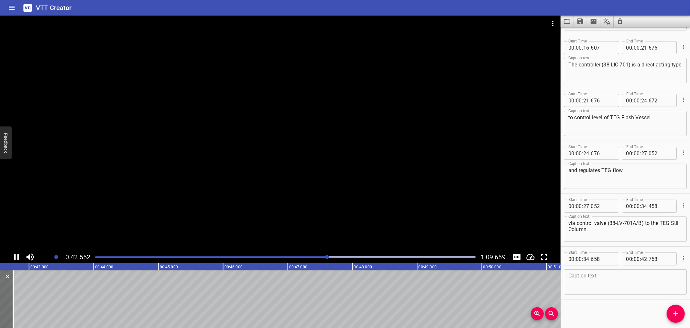
click at [117, 206] on div at bounding box center [280, 133] width 561 height 235
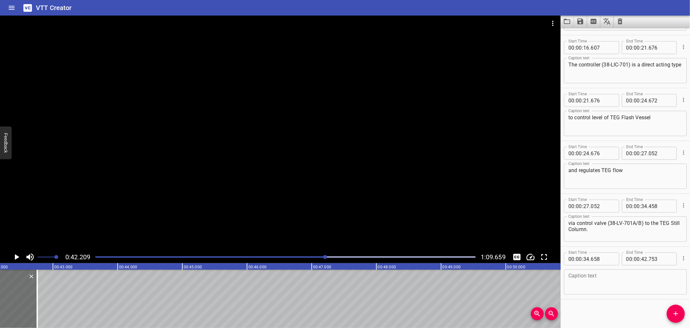
scroll to position [0, 2732]
click at [585, 281] on textarea at bounding box center [626, 282] width 114 height 18
paste textarea "Level transmitter 38-LT-702 measures the condensate level in TEG Flash Vessel B…"
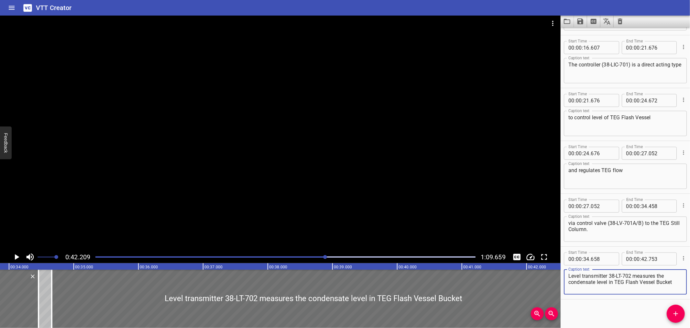
scroll to position [0, 2131]
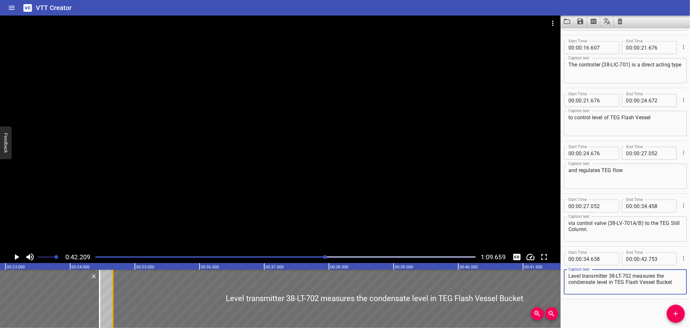
type textarea "Level transmitter 38-LT-702 measures the condensate level in TEG Flash Vessel B…"
drag, startPoint x: 111, startPoint y: 305, endPoint x: 102, endPoint y: 300, distance: 10.6
click at [112, 305] on div at bounding box center [113, 298] width 6 height 58
type input "663"
click at [112, 296] on div at bounding box center [113, 298] width 6 height 58
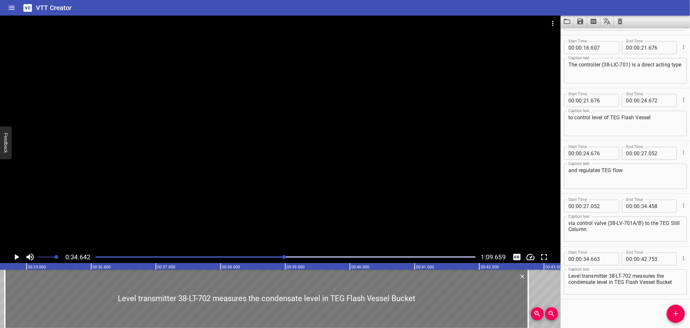
scroll to position [0, 2242]
click at [13, 256] on icon "Play/Pause" at bounding box center [17, 257] width 10 height 10
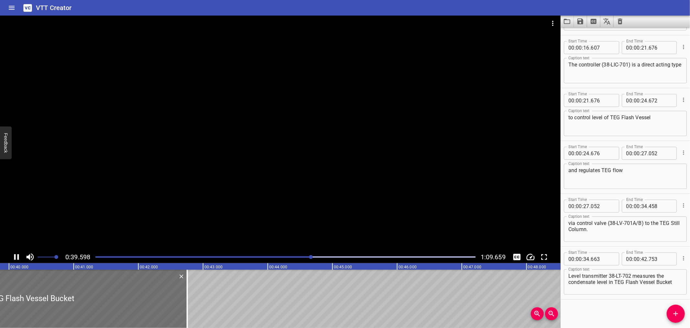
click at [18, 256] on icon "Play/Pause" at bounding box center [16, 257] width 5 height 6
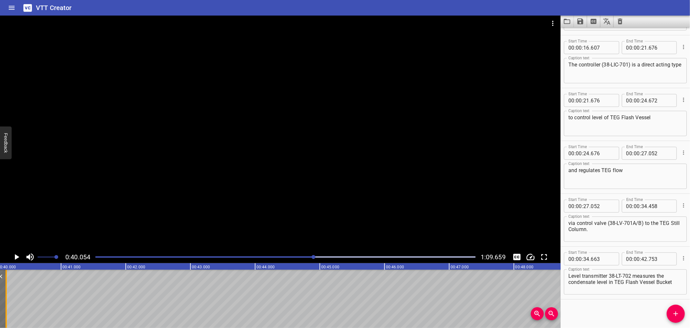
drag, startPoint x: 177, startPoint y: 305, endPoint x: 8, endPoint y: 315, distance: 169.6
click at [8, 315] on div at bounding box center [6, 298] width 6 height 58
type input "40"
type input "138"
click at [8, 315] on div at bounding box center [5, 298] width 6 height 58
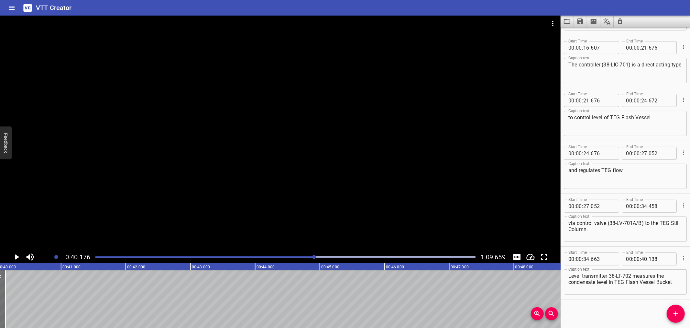
scroll to position [0, 2601]
click at [12, 256] on icon "Play/Pause" at bounding box center [17, 257] width 10 height 10
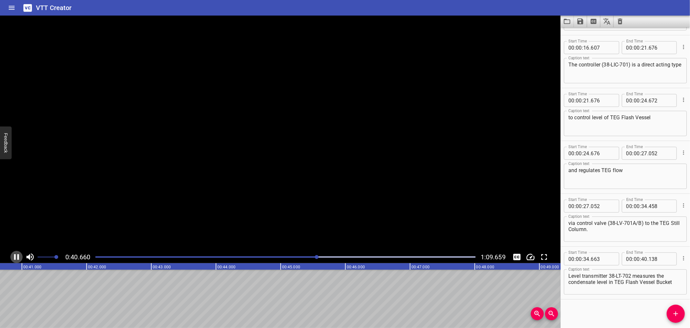
click at [12, 256] on icon "Play/Pause" at bounding box center [17, 257] width 10 height 10
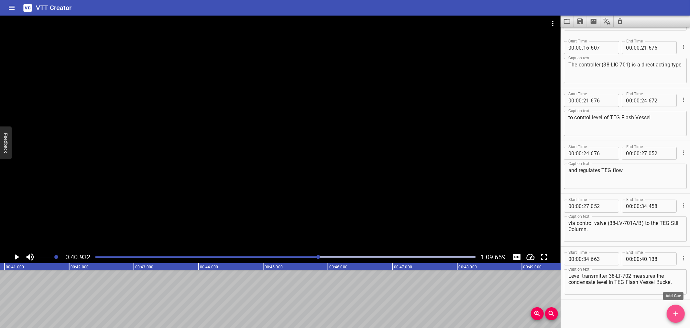
drag, startPoint x: 679, startPoint y: 319, endPoint x: 665, endPoint y: 315, distance: 14.3
click at [679, 319] on button "Add Cue" at bounding box center [676, 313] width 18 height 18
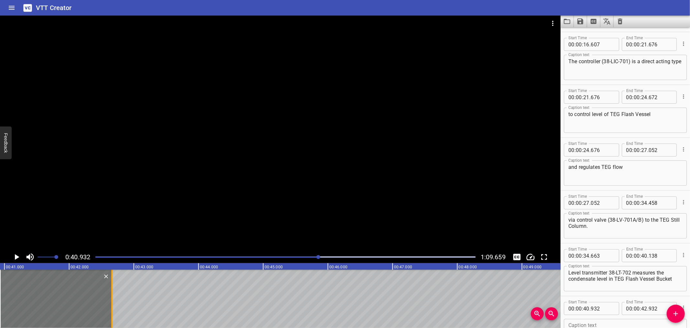
drag, startPoint x: 123, startPoint y: 300, endPoint x: 111, endPoint y: 303, distance: 12.6
click at [111, 303] on div at bounding box center [111, 298] width 1 height 58
type input "662"
click at [604, 306] on input "number" at bounding box center [603, 308] width 24 height 13
type input "138"
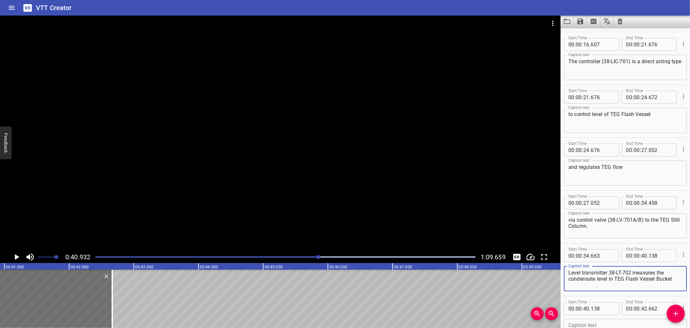
drag, startPoint x: 677, startPoint y: 277, endPoint x: 608, endPoint y: 285, distance: 69.7
click at [608, 285] on textarea "Level transmitter 38-LT-702 measures the condensate level in TEG Flash Vessel B…" at bounding box center [626, 278] width 114 height 18
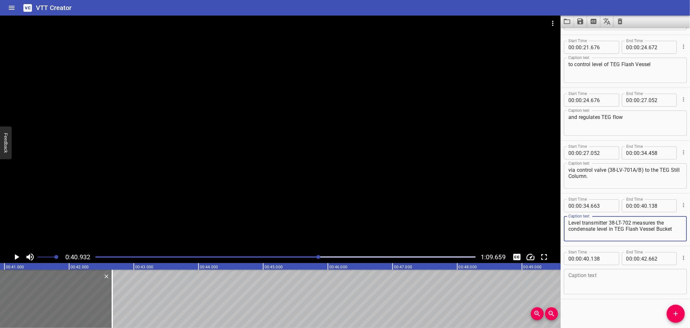
type textarea "Level transmitter 38-LT-702 measures the condensate level"
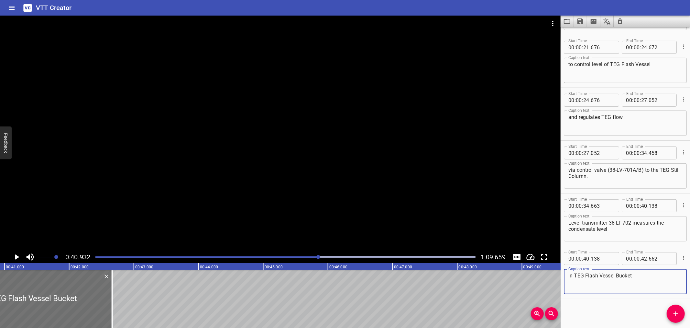
click at [661, 286] on textarea "in TEG Flash Vessel Bucket" at bounding box center [626, 281] width 114 height 18
type textarea "in TEG Flash Vessel Bucket"
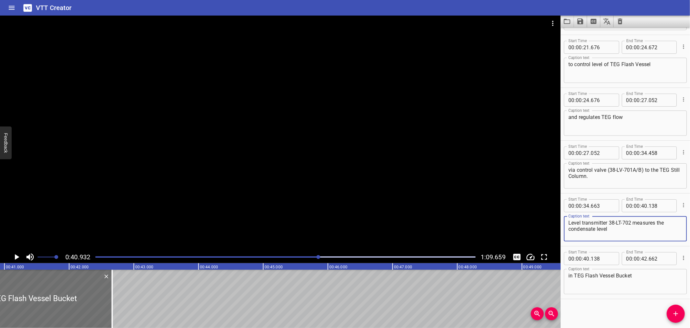
click at [625, 228] on textarea "Level transmitter 38-LT-702 measures the condensate level" at bounding box center [626, 228] width 114 height 18
click at [621, 173] on textarea "via control valve (38-LV-701A/B) to the TEG Still Column." at bounding box center [626, 176] width 114 height 18
drag, startPoint x: 113, startPoint y: 309, endPoint x: 120, endPoint y: 309, distance: 6.5
click at [120, 309] on div at bounding box center [119, 298] width 6 height 58
type input "762"
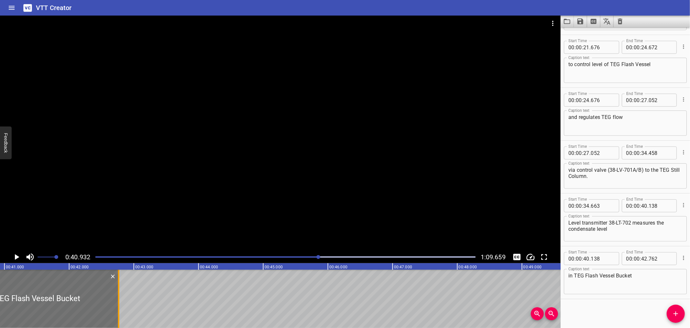
click at [120, 309] on div at bounding box center [119, 298] width 6 height 58
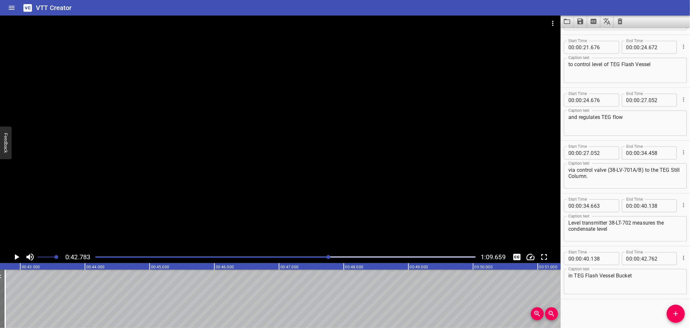
scroll to position [0, 2769]
click at [672, 313] on icon "Add Cue" at bounding box center [676, 313] width 8 height 8
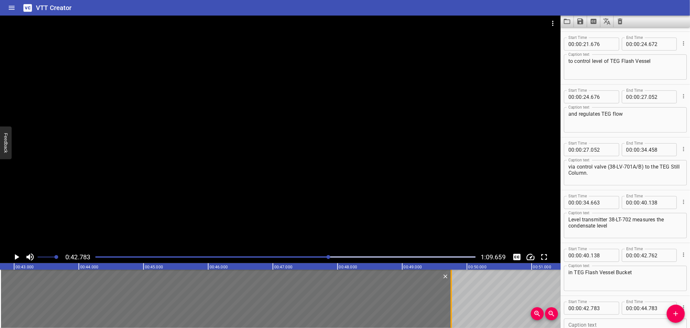
drag, startPoint x: 129, startPoint y: 305, endPoint x: 451, endPoint y: 301, distance: 321.7
click at [451, 301] on div at bounding box center [451, 298] width 1 height 58
type input "49"
type input "753"
click at [609, 306] on input "number" at bounding box center [603, 307] width 24 height 13
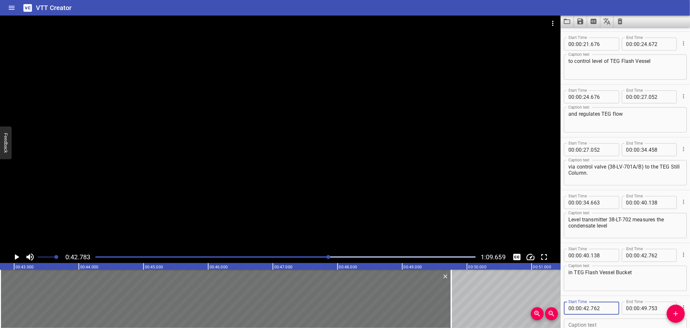
type input "762"
click at [14, 258] on icon "Play/Pause" at bounding box center [17, 257] width 10 height 10
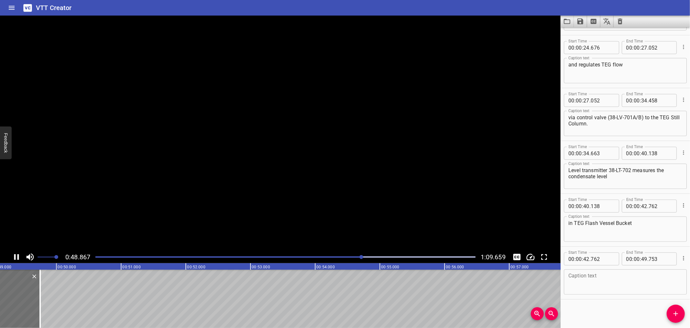
click at [14, 258] on icon "Play/Pause" at bounding box center [16, 257] width 5 height 6
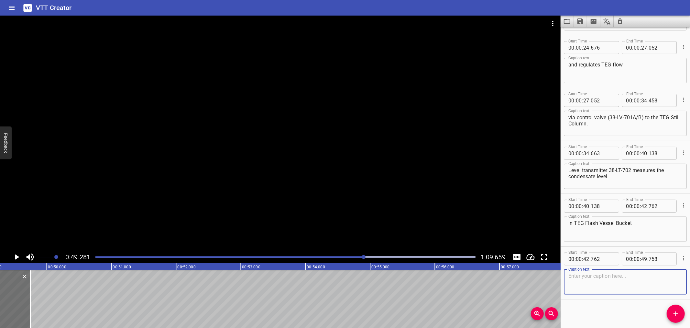
click at [599, 289] on textarea at bounding box center [626, 282] width 114 height 18
paste textarea "and provides process variable input to level controller 38-LIC-702."
type textarea "and provides process variable input to level controller 38-LIC-702."
click at [684, 309] on span "Add Cue" at bounding box center [676, 313] width 18 height 8
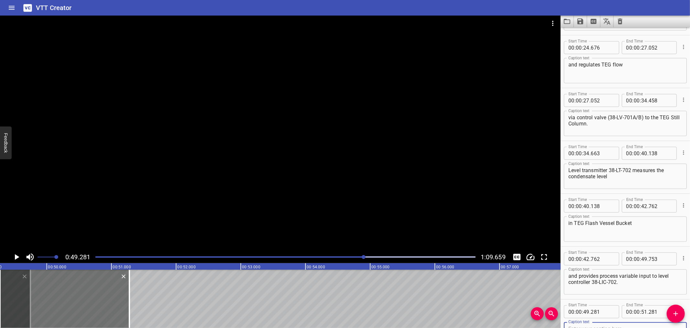
scroll to position [260, 0]
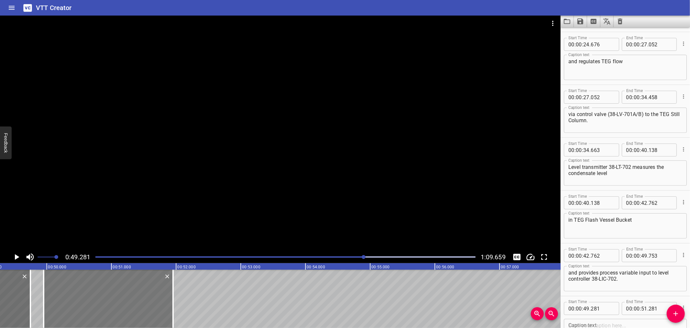
drag, startPoint x: 96, startPoint y: 305, endPoint x: 118, endPoint y: 305, distance: 22.0
click at [118, 305] on div at bounding box center [108, 298] width 129 height 58
type input "956"
drag, startPoint x: 31, startPoint y: 307, endPoint x: 27, endPoint y: 307, distance: 3.9
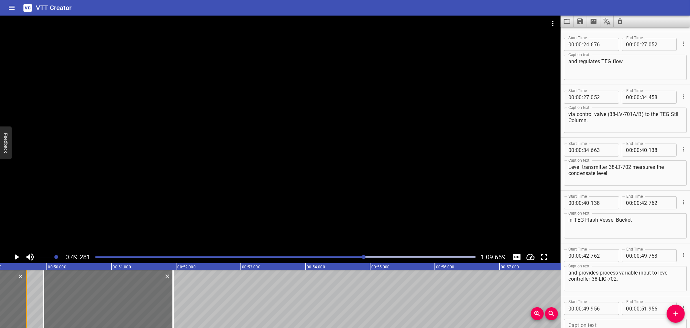
click at [27, 307] on div at bounding box center [26, 298] width 1 height 58
type input "693"
click at [92, 307] on div at bounding box center [105, 298] width 129 height 58
type input "916"
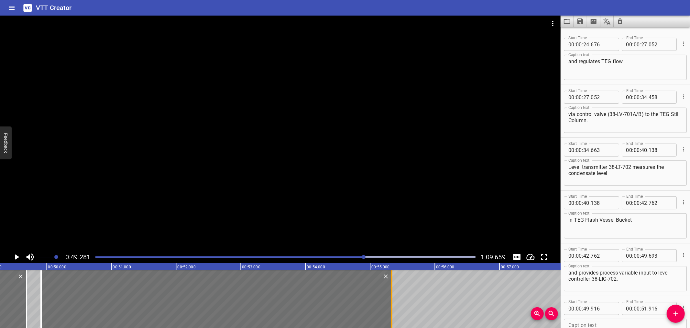
drag, startPoint x: 169, startPoint y: 296, endPoint x: 390, endPoint y: 305, distance: 221.6
click at [390, 305] on div at bounding box center [392, 298] width 6 height 58
type input "55"
type input "336"
click at [39, 301] on div at bounding box center [41, 298] width 6 height 58
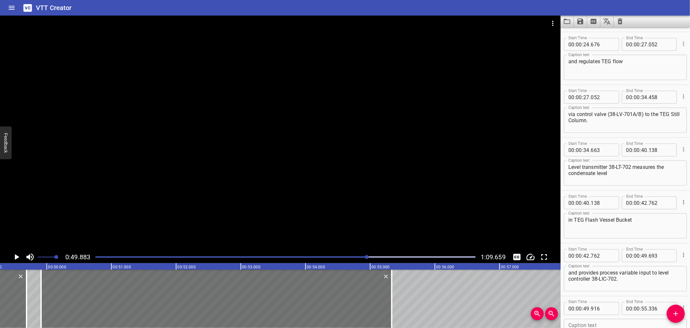
scroll to position [0, 3229]
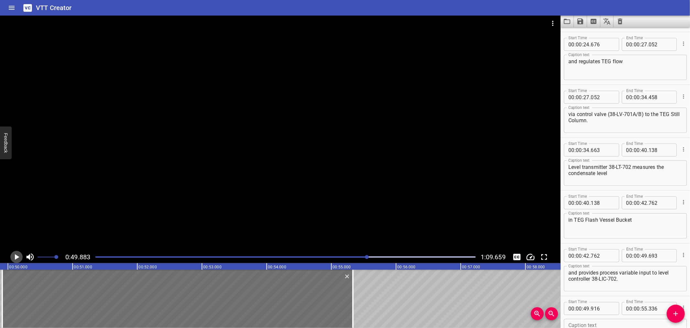
click at [14, 257] on icon "Play/Pause" at bounding box center [17, 257] width 10 height 10
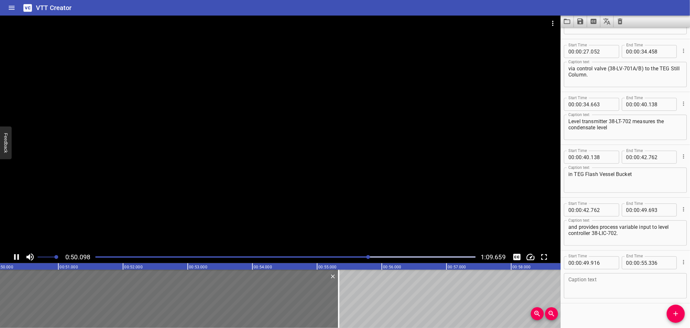
scroll to position [310, 0]
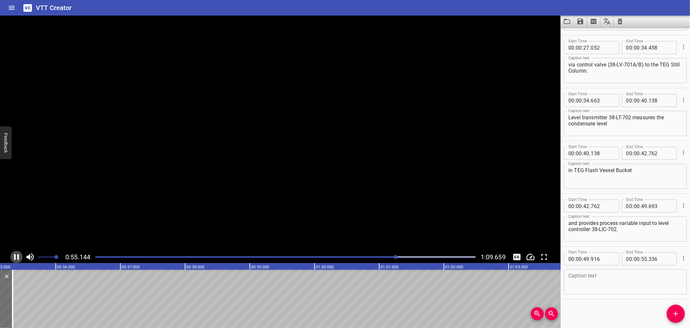
click at [14, 257] on icon "Play/Pause" at bounding box center [16, 257] width 5 height 6
click at [595, 281] on textarea at bounding box center [626, 282] width 114 height 18
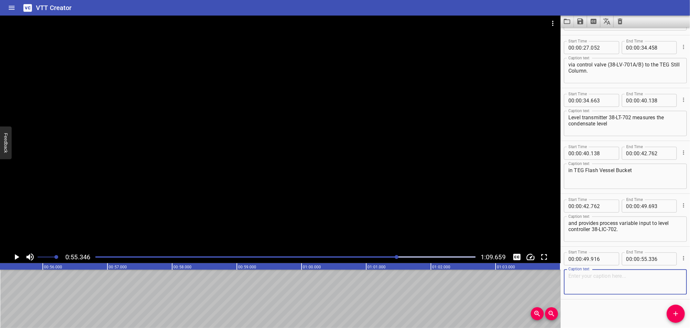
paste textarea "The controller 38-LIC- 702 is a direct acting type"
type textarea "The controller 38-LIC- 702 is a direct acting type"
drag, startPoint x: 678, startPoint y: 311, endPoint x: 666, endPoint y: 311, distance: 12.0
click at [678, 311] on icon "Add Cue" at bounding box center [676, 313] width 8 height 8
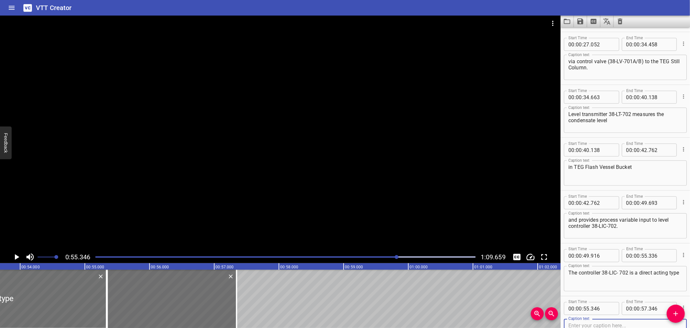
scroll to position [0, 3445]
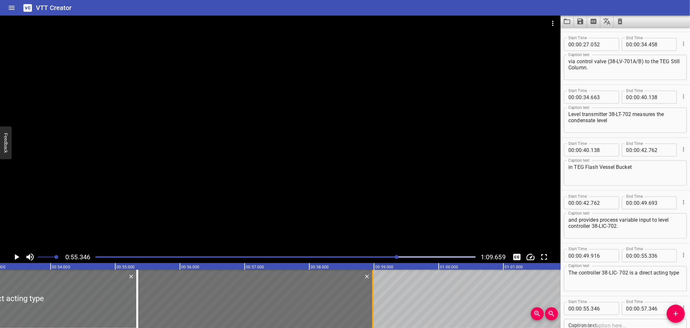
drag, startPoint x: 268, startPoint y: 308, endPoint x: 374, endPoint y: 307, distance: 105.8
click at [374, 307] on div at bounding box center [373, 298] width 6 height 58
type input "58"
type input "981"
click at [603, 307] on input "number" at bounding box center [603, 308] width 24 height 13
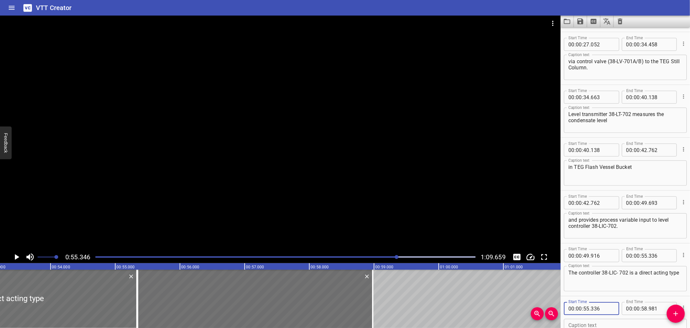
type input "336"
click at [15, 257] on icon "Play/Pause" at bounding box center [17, 257] width 10 height 10
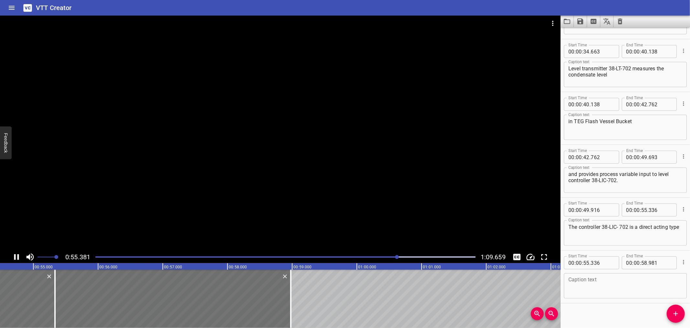
scroll to position [363, 0]
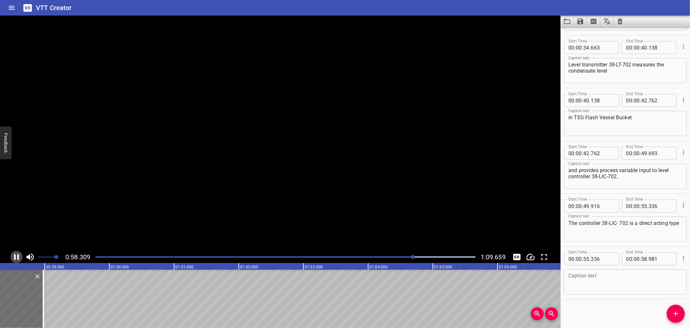
click at [15, 257] on icon "Play/Pause" at bounding box center [16, 257] width 5 height 6
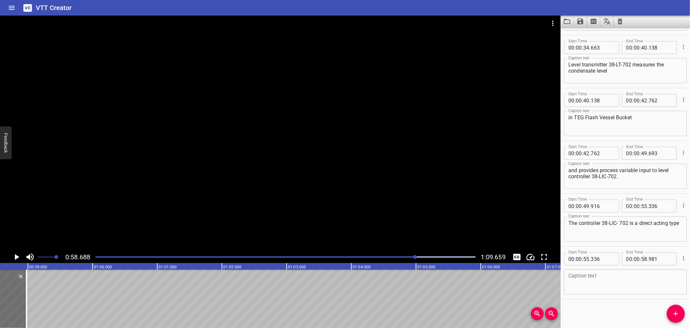
scroll to position [0, 3799]
click at [603, 284] on textarea at bounding box center [626, 282] width 114 height 18
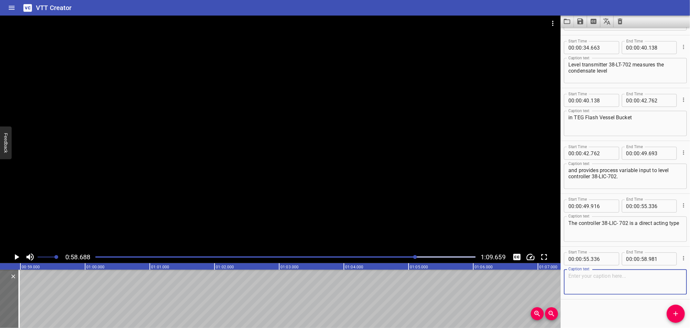
paste textarea "to control level of TEG Flash Vessel Bucket"
type textarea "to control level of TEG Flash Vessel Bucket"
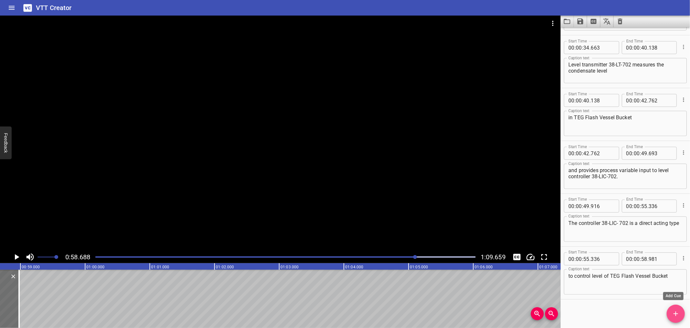
click at [672, 307] on button "Add Cue" at bounding box center [676, 313] width 18 height 18
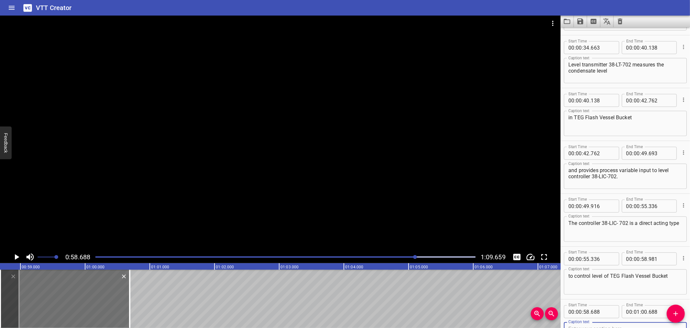
scroll to position [366, 0]
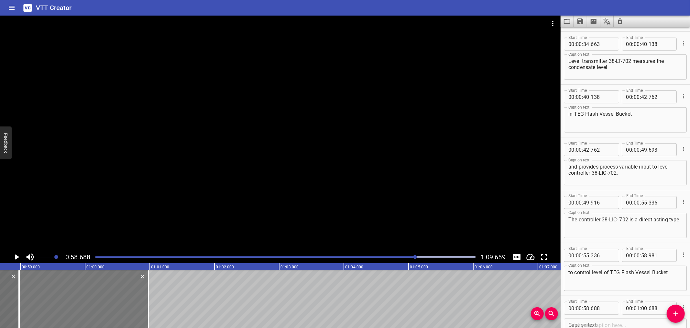
drag, startPoint x: 109, startPoint y: 303, endPoint x: 128, endPoint y: 303, distance: 18.8
click at [128, 303] on div at bounding box center [83, 298] width 129 height 58
type input "978"
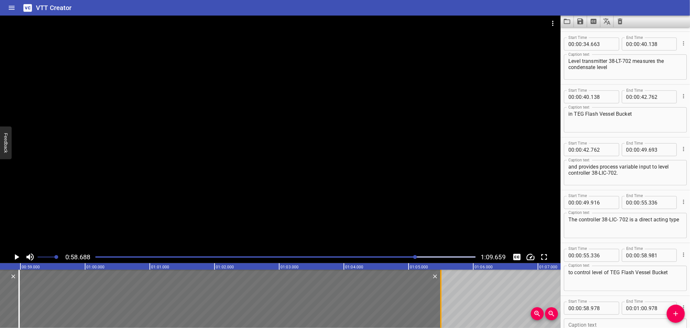
drag, startPoint x: 148, startPoint y: 298, endPoint x: 441, endPoint y: 302, distance: 292.6
click at [441, 302] on div at bounding box center [441, 298] width 1 height 58
type input "05"
type input "498"
click at [606, 308] on input "number" at bounding box center [603, 307] width 24 height 13
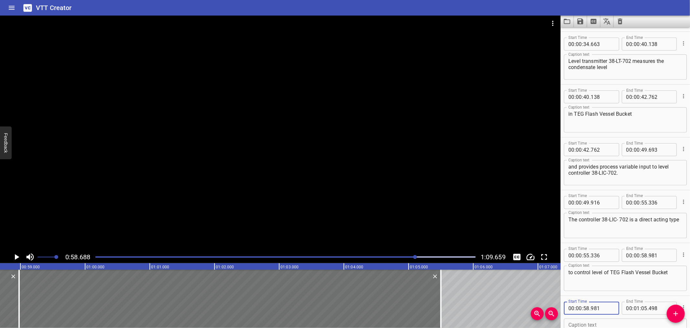
type input "981"
click at [187, 180] on div at bounding box center [280, 133] width 561 height 235
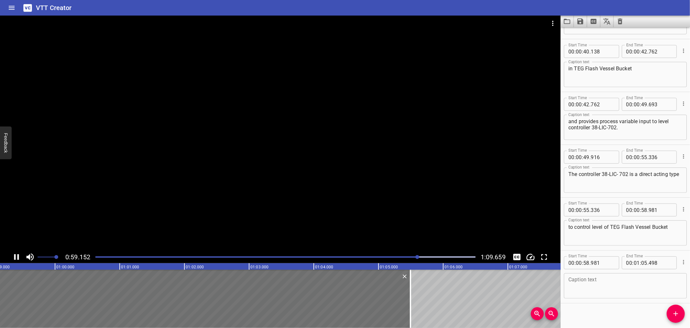
scroll to position [415, 0]
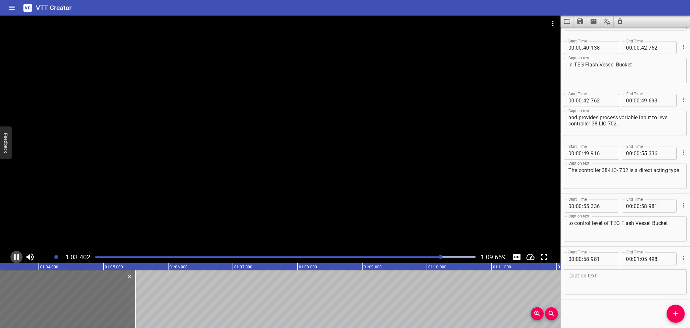
click at [15, 256] on icon "Play/Pause" at bounding box center [16, 257] width 5 height 6
click at [15, 256] on icon "Play/Pause" at bounding box center [17, 257] width 5 height 6
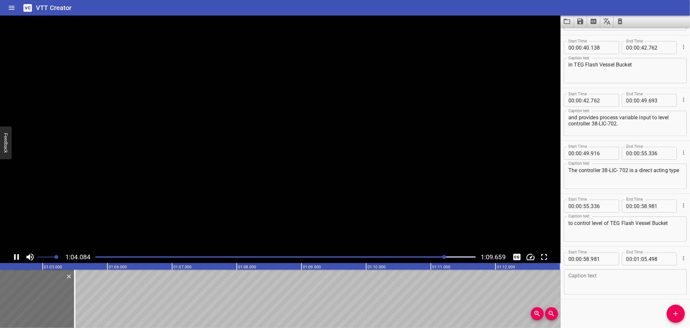
click at [15, 256] on icon "Play/Pause" at bounding box center [16, 257] width 5 height 6
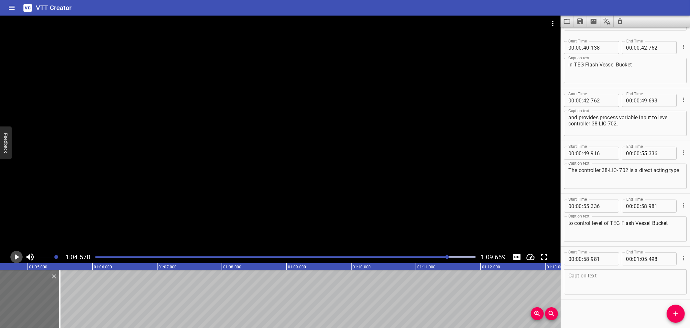
click at [15, 256] on icon "Play/Pause" at bounding box center [17, 257] width 5 height 6
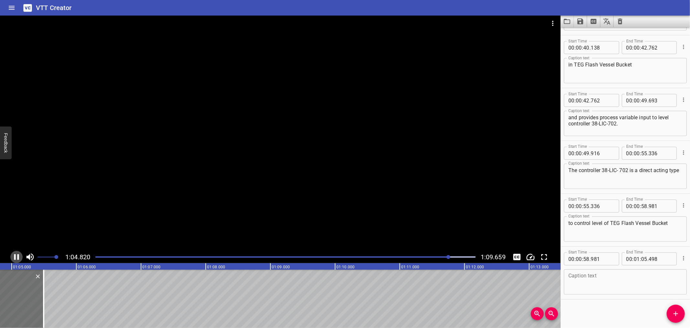
click at [15, 256] on icon "Play/Pause" at bounding box center [16, 257] width 5 height 6
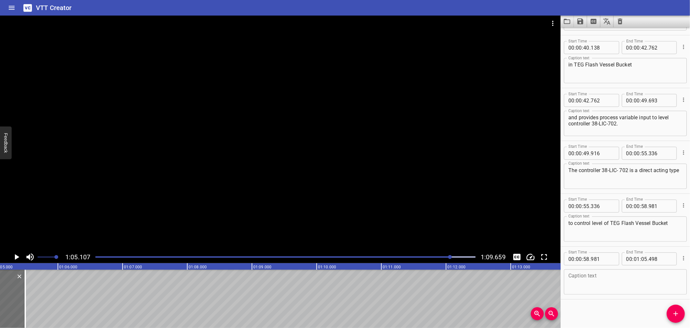
click at [594, 282] on textarea at bounding box center [626, 282] width 114 height 18
paste textarea "by opening/closing the on off control valve 38-LV-702A/B"
click at [632, 275] on textarea "by opening/closing the on off control valve 38-LV-702A/B" at bounding box center [626, 282] width 114 height 18
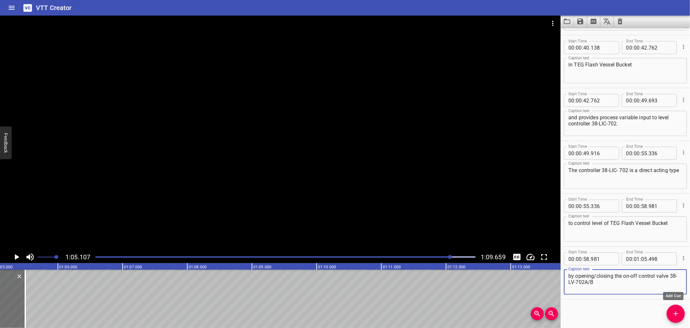
type textarea "by opening/closing the on-off control valve 38-LV-702A/B"
drag, startPoint x: 671, startPoint y: 313, endPoint x: 627, endPoint y: 313, distance: 44.0
click at [670, 313] on span "Add Cue" at bounding box center [676, 313] width 18 height 8
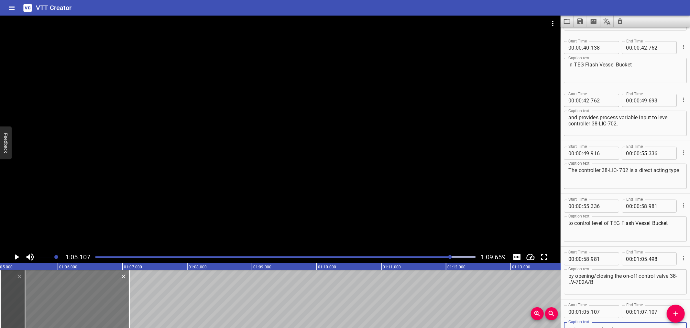
scroll to position [418, 0]
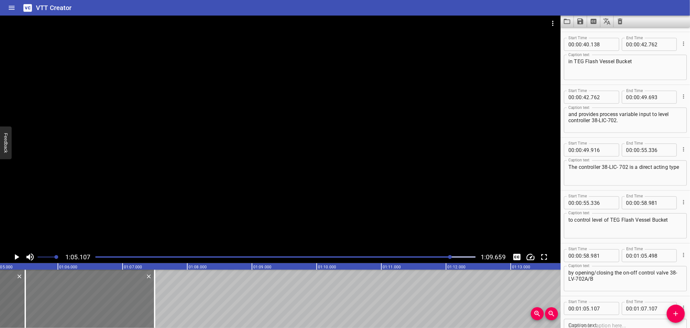
drag, startPoint x: 85, startPoint y: 297, endPoint x: 109, endPoint y: 297, distance: 24.0
click at [109, 297] on div at bounding box center [89, 298] width 129 height 58
type input "497"
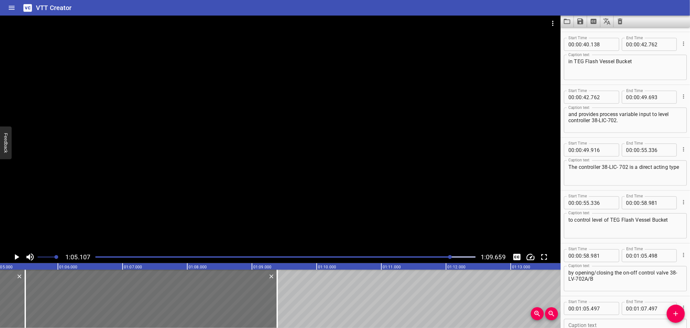
drag, startPoint x: 157, startPoint y: 296, endPoint x: 279, endPoint y: 298, distance: 122.7
click at [279, 298] on div at bounding box center [277, 298] width 6 height 58
type input "09"
type input "392"
click at [605, 306] on input "number" at bounding box center [603, 308] width 24 height 13
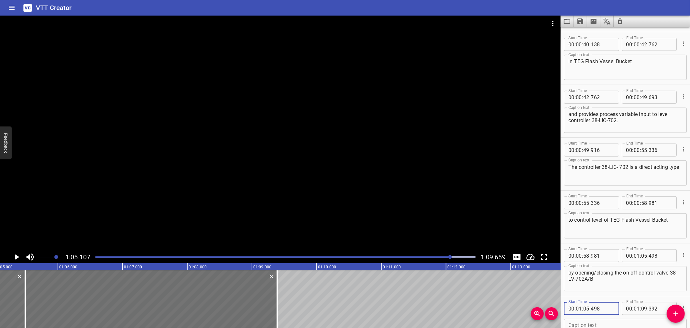
type input "498"
click at [599, 322] on textarea at bounding box center [626, 331] width 114 height 18
paste textarea "to drain HC liquid to Closed drain system."
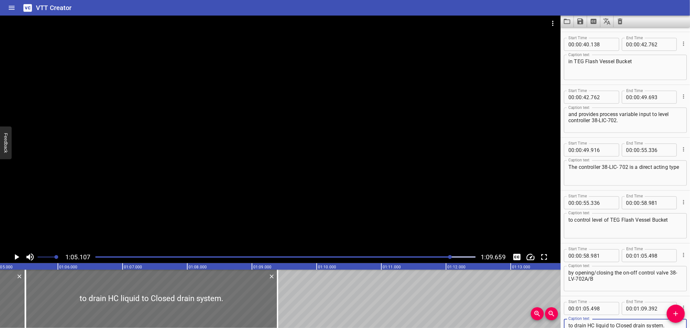
type textarea "to drain HC liquid to Closed drain system."
click at [100, 258] on div at bounding box center [286, 256] width 388 height 9
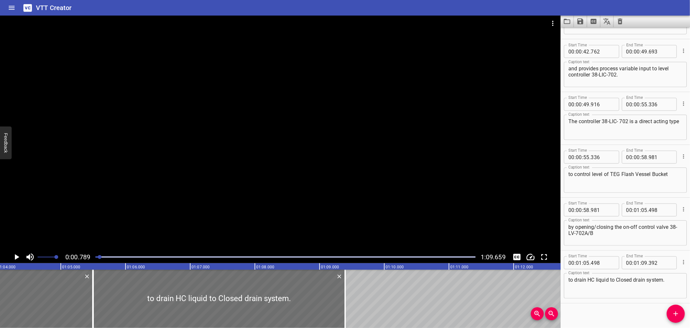
scroll to position [468, 0]
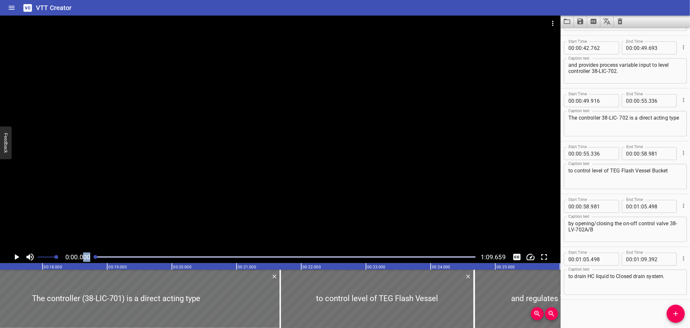
drag, startPoint x: 100, startPoint y: 258, endPoint x: 85, endPoint y: 258, distance: 15.5
click at [85, 258] on div "0:00.000 1:09.659" at bounding box center [280, 257] width 561 height 12
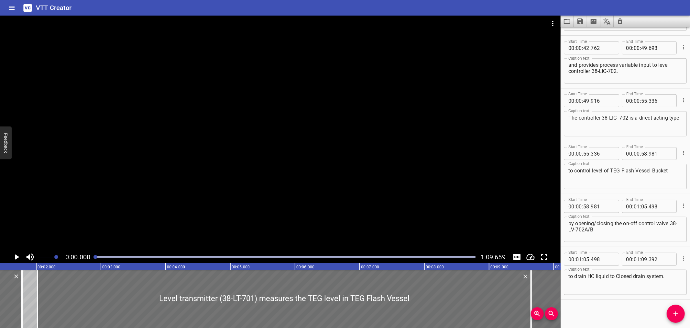
click at [244, 149] on div at bounding box center [280, 133] width 561 height 235
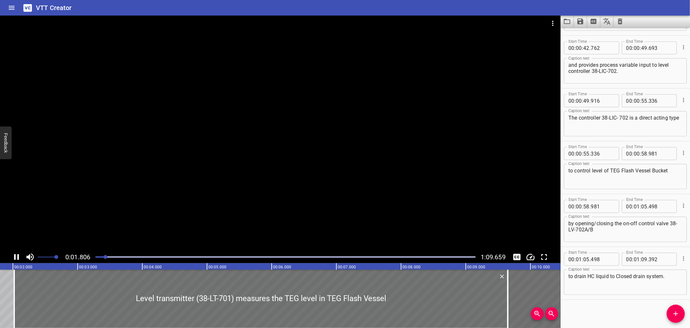
scroll to position [146, 0]
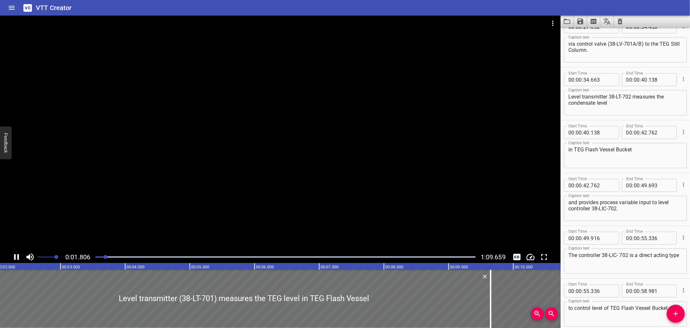
click at [243, 169] on div at bounding box center [280, 133] width 561 height 235
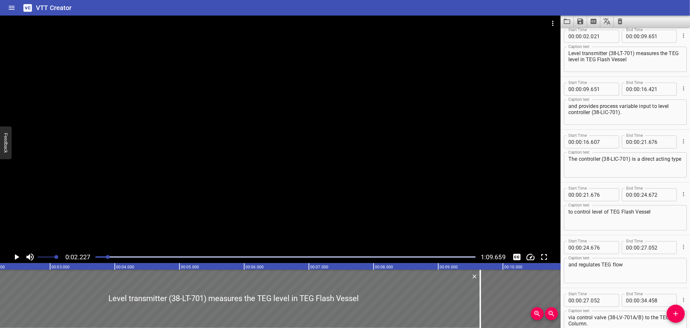
scroll to position [53, 0]
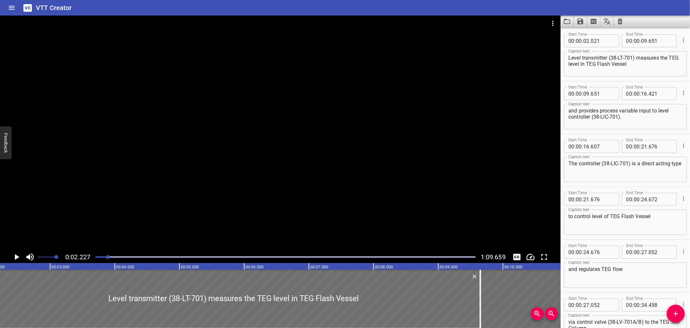
click at [160, 201] on div at bounding box center [280, 133] width 561 height 235
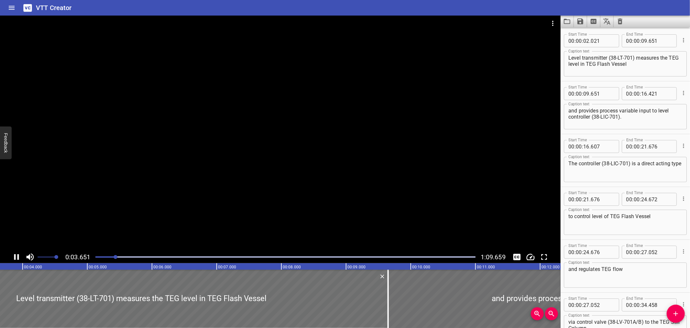
click at [160, 214] on div at bounding box center [280, 133] width 561 height 235
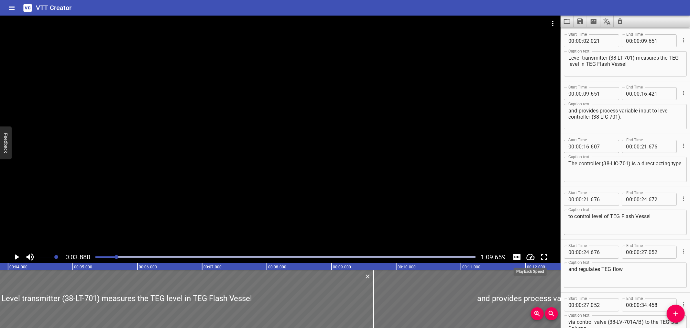
click at [530, 256] on icon "Change Playback Speed" at bounding box center [531, 257] width 10 height 10
click at [532, 236] on li "0.5x" at bounding box center [536, 236] width 22 height 10
click at [29, 254] on icon "Toggle mute" at bounding box center [30, 256] width 7 height 7
click at [230, 167] on div at bounding box center [280, 133] width 561 height 235
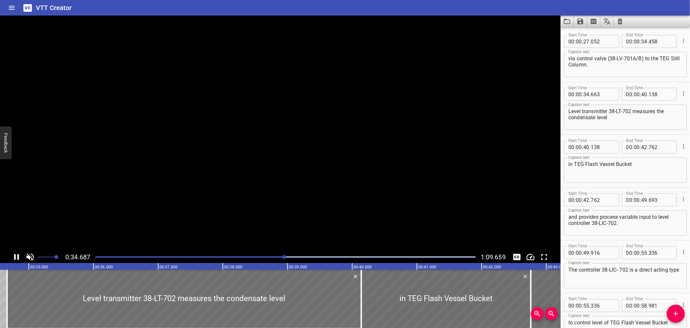
scroll to position [369, 0]
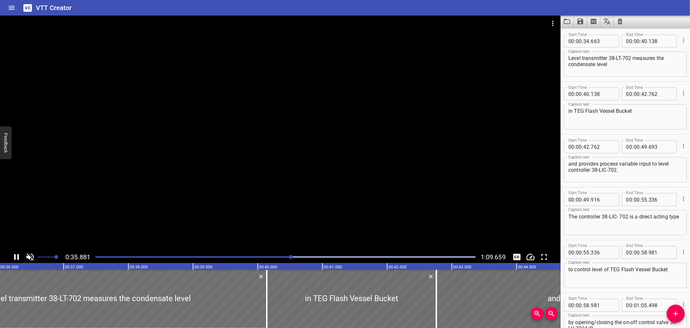
click at [238, 155] on div at bounding box center [280, 133] width 561 height 235
click at [610, 57] on textarea "Level transmitter 38-LT-702 measures the condensate level" at bounding box center [626, 64] width 114 height 18
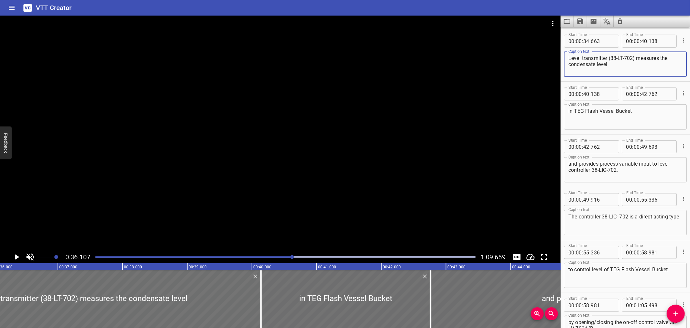
type textarea "Level transmitter (38-LT-702) measures the condensate level"
click at [137, 208] on div at bounding box center [280, 133] width 561 height 235
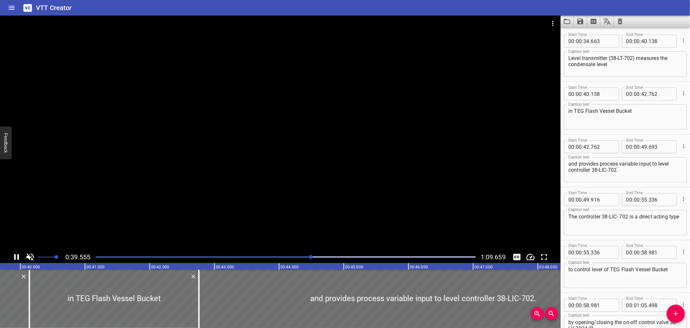
click at [179, 205] on div at bounding box center [280, 133] width 561 height 235
click at [172, 157] on div at bounding box center [280, 133] width 561 height 235
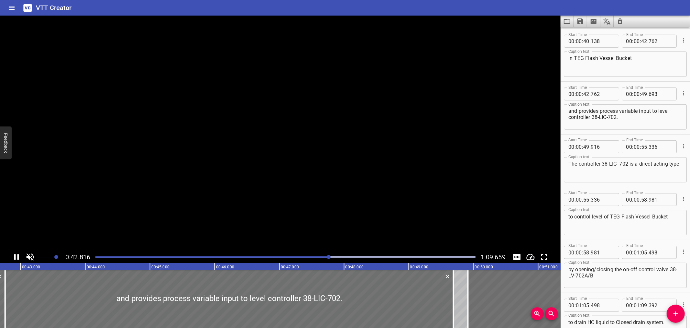
scroll to position [468, 0]
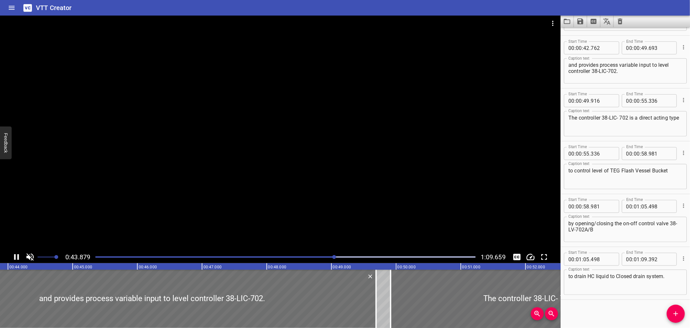
drag, startPoint x: 227, startPoint y: 190, endPoint x: 230, endPoint y: 186, distance: 5.3
click at [227, 189] on div at bounding box center [280, 133] width 561 height 235
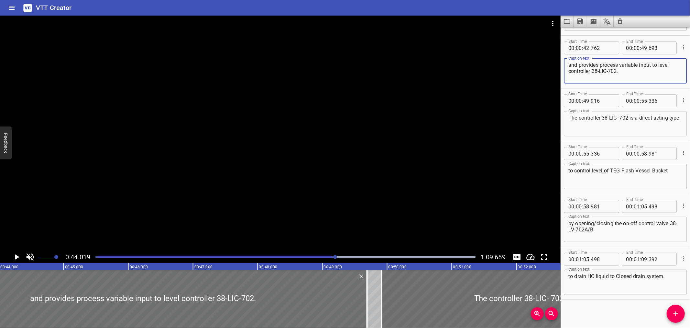
click at [593, 69] on textarea "and provides process variable input to level controller 38-LIC-702." at bounding box center [626, 71] width 114 height 18
type textarea "and provides process variable input to level controller (38-LIC-702)."
click at [302, 195] on div at bounding box center [280, 133] width 561 height 235
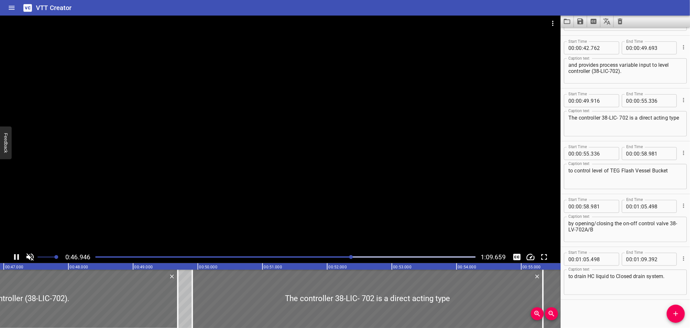
drag, startPoint x: 302, startPoint y: 195, endPoint x: 208, endPoint y: 344, distance: 176.5
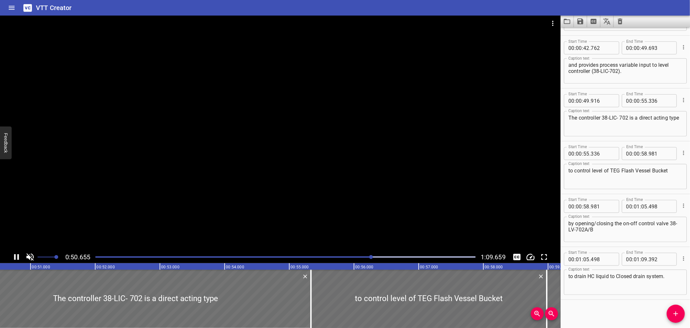
click at [281, 162] on div at bounding box center [280, 133] width 561 height 235
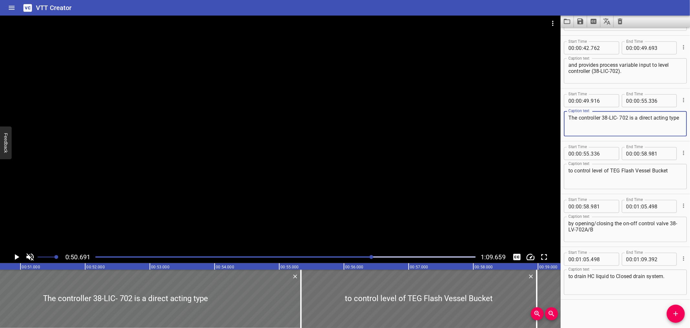
click at [604, 117] on textarea "The controller 38-LIC- 702 is a direct acting type" at bounding box center [626, 124] width 114 height 18
type textarea "The controller (38-LIC- 702) is a direct acting type"
click at [224, 122] on div at bounding box center [280, 133] width 561 height 235
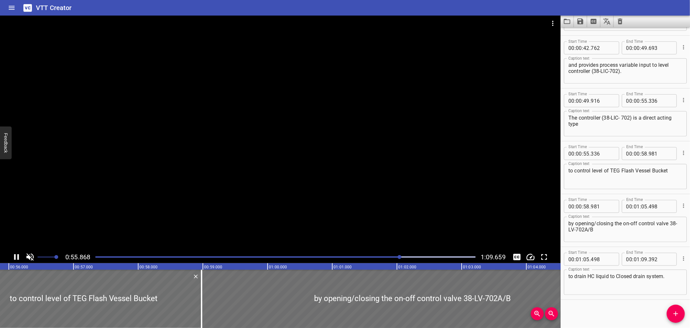
drag, startPoint x: 187, startPoint y: 148, endPoint x: 109, endPoint y: 343, distance: 210.3
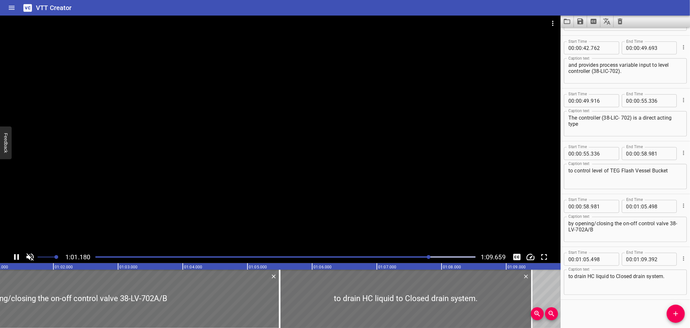
click at [258, 249] on div at bounding box center [280, 133] width 561 height 235
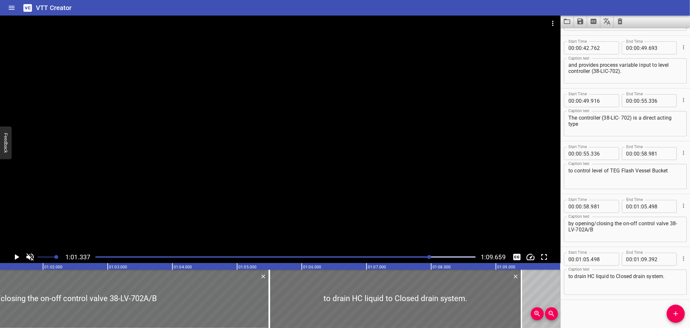
click at [570, 227] on textarea "by opening/closing the on-off control valve 38-LV-702A/B" at bounding box center [626, 229] width 114 height 18
type textarea "by opening/closing the on-off control valve (38-LV-702A/B)"
click at [95, 257] on div at bounding box center [286, 256] width 388 height 9
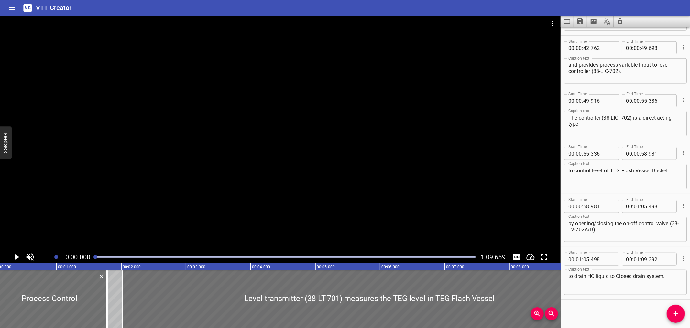
scroll to position [0, 0]
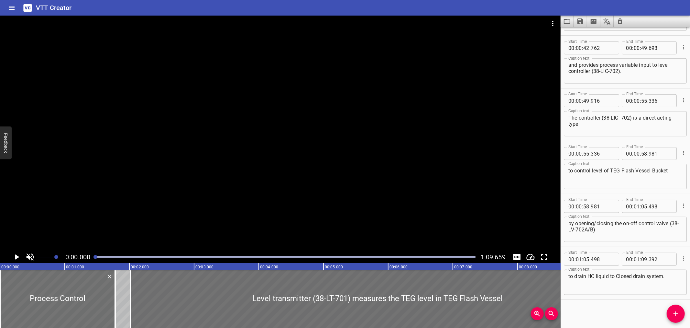
click at [137, 206] on div at bounding box center [280, 133] width 561 height 235
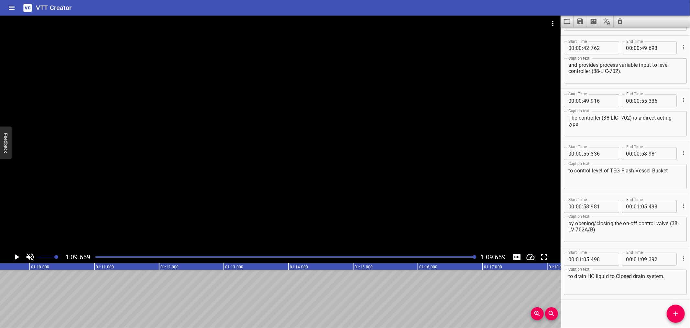
scroll to position [0, 4509]
click at [96, 256] on div "Play progress" at bounding box center [285, 256] width 380 height 1
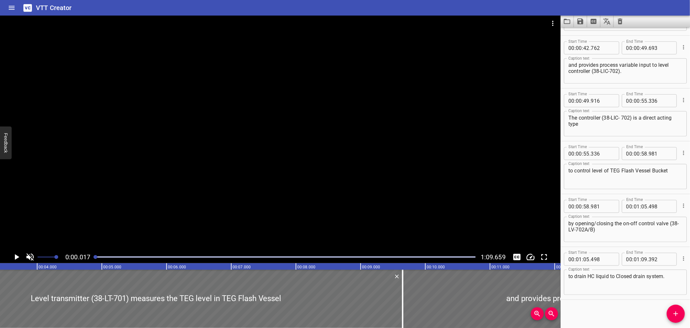
click at [32, 256] on icon "Toggle mute" at bounding box center [30, 257] width 10 height 10
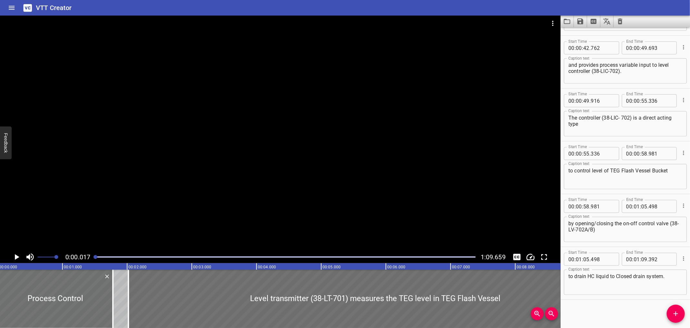
scroll to position [0, 1]
click at [531, 256] on icon "Change Playback Speed" at bounding box center [531, 257] width 10 height 10
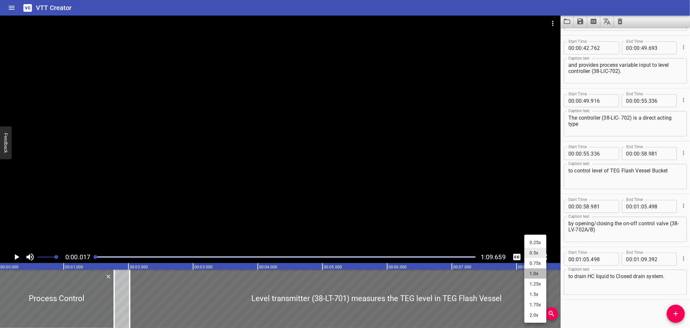
click at [533, 273] on li "1.0x" at bounding box center [536, 273] width 22 height 10
click at [287, 168] on div at bounding box center [280, 133] width 561 height 235
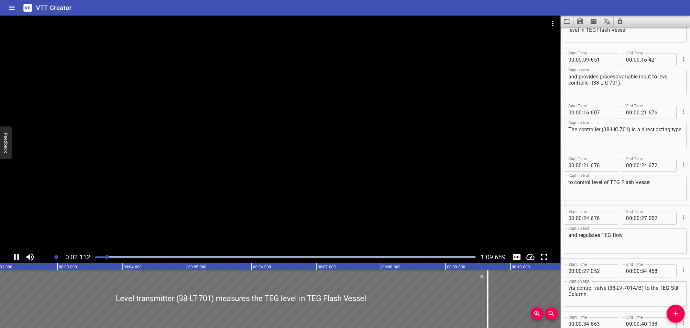
scroll to position [0, 153]
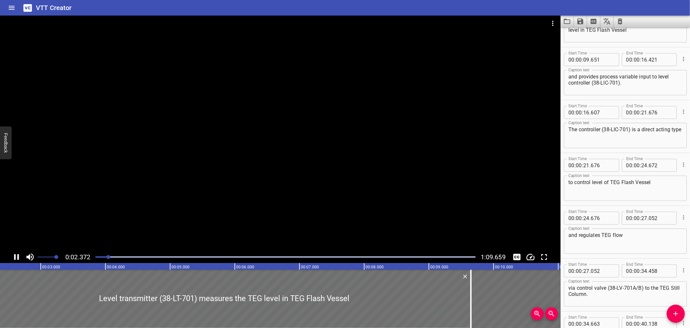
click at [283, 160] on div at bounding box center [280, 133] width 561 height 235
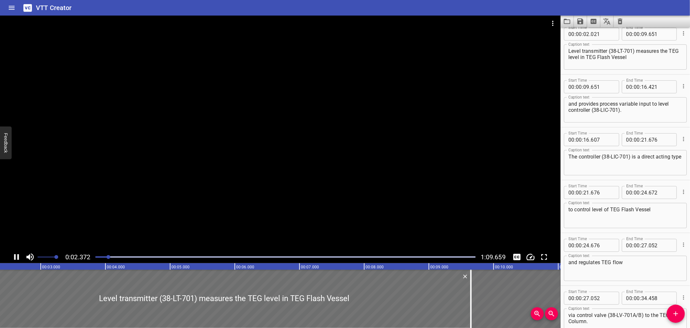
scroll to position [0, 164]
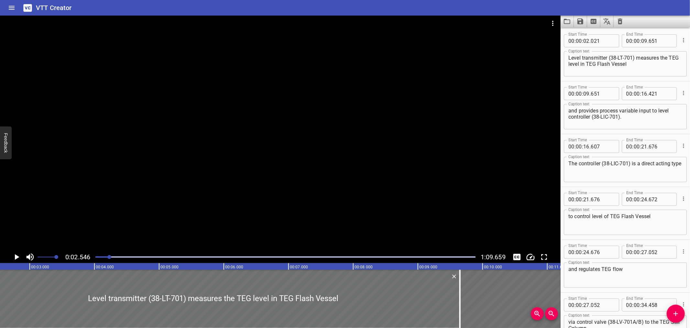
click at [146, 151] on div at bounding box center [280, 133] width 561 height 235
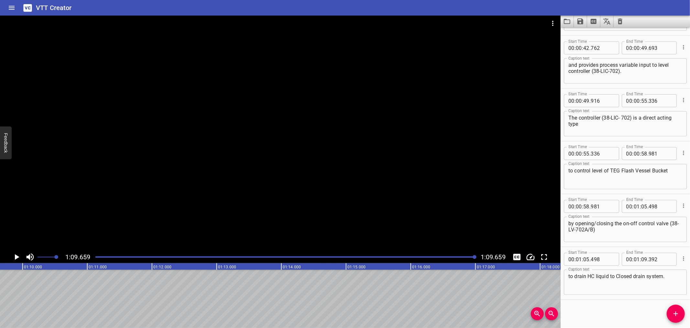
scroll to position [0, 4509]
click at [582, 19] on icon "Save captions to file" at bounding box center [581, 21] width 6 height 6
click at [585, 32] on li "Save to VTT file" at bounding box center [598, 36] width 48 height 12
click at [374, 9] on div "VTT Creator" at bounding box center [345, 8] width 690 height 16
click at [97, 257] on div "Play progress" at bounding box center [285, 256] width 380 height 1
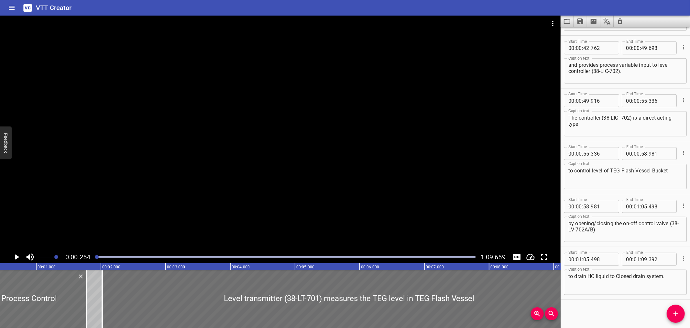
scroll to position [0, 17]
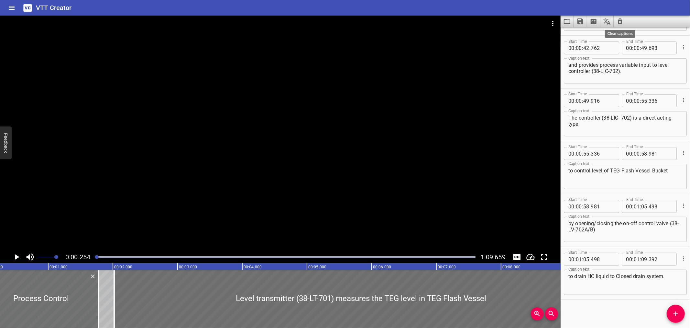
click at [622, 18] on icon "Clear captions" at bounding box center [621, 21] width 8 height 8
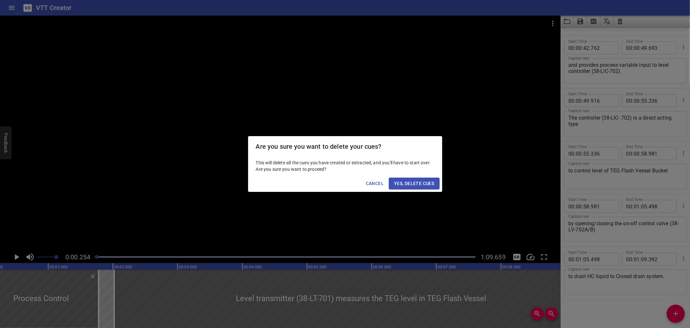
click at [413, 180] on span "Yes, Delete Cues" at bounding box center [414, 183] width 40 height 8
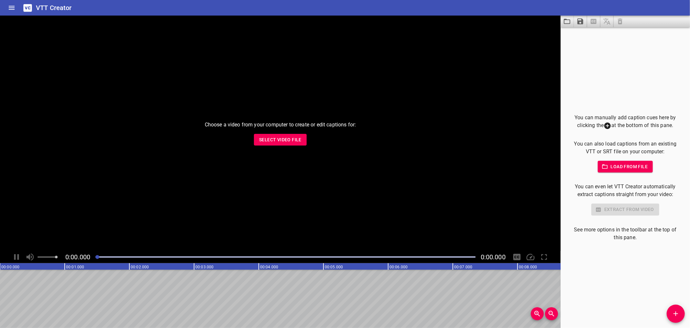
click at [270, 140] on span "Select Video File" at bounding box center [280, 140] width 42 height 8
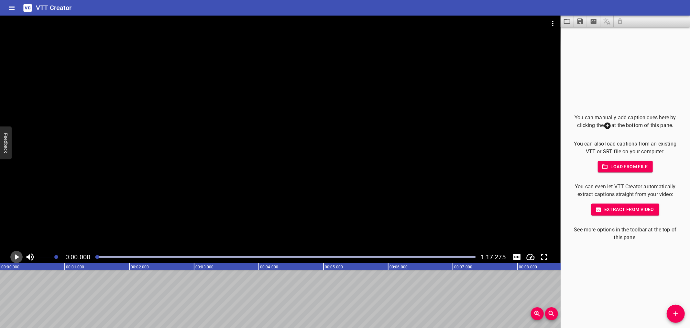
click at [12, 258] on icon "Play/Pause" at bounding box center [17, 257] width 10 height 10
click at [13, 258] on icon "Play/Pause" at bounding box center [17, 257] width 10 height 10
click at [678, 309] on icon "Add Cue" at bounding box center [676, 313] width 8 height 8
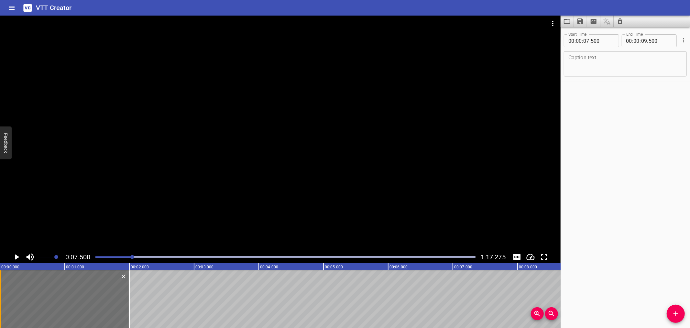
drag, startPoint x: 517, startPoint y: 282, endPoint x: 0, endPoint y: 292, distance: 517.3
click at [0, 292] on div at bounding box center [64, 298] width 129 height 58
type input "00"
type input "000"
type input "02"
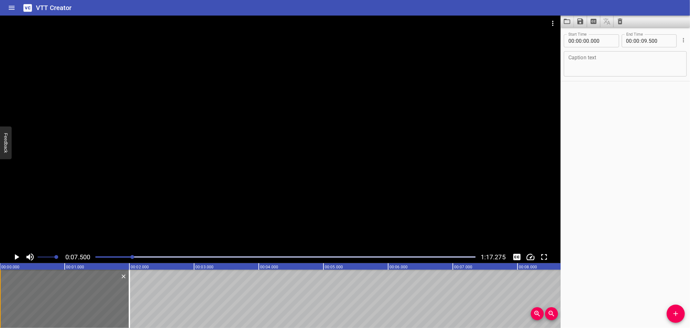
type input "000"
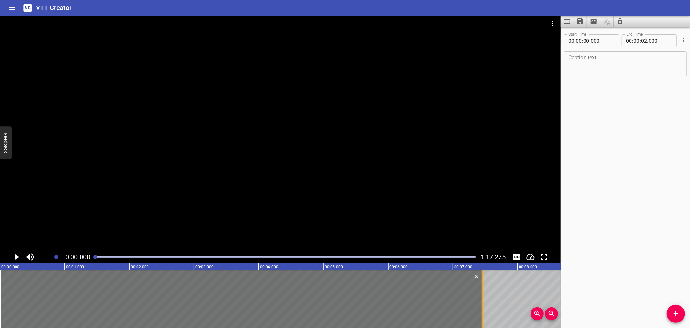
drag, startPoint x: 128, startPoint y: 291, endPoint x: 481, endPoint y: 295, distance: 353.1
click at [481, 295] on div at bounding box center [482, 298] width 6 height 58
type input "07"
type input "455"
click at [594, 70] on textarea at bounding box center [626, 64] width 114 height 18
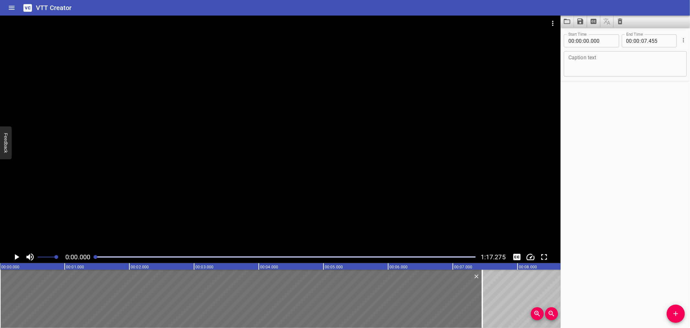
paste textarea "Pressure transmitter 38-PT-706 measures the operating pressure in TEG Flash Ves…"
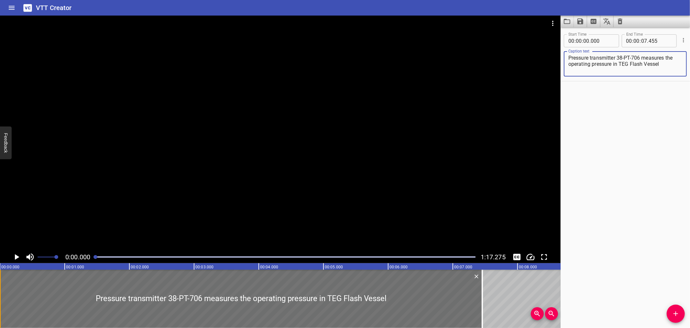
type textarea "Pressure transmitter 38-PT-706 measures the operating pressure in TEG Flash Ves…"
click at [0, 301] on div at bounding box center [-1, 298] width 1 height 58
click at [15, 259] on icon "Play/Pause" at bounding box center [17, 257] width 5 height 6
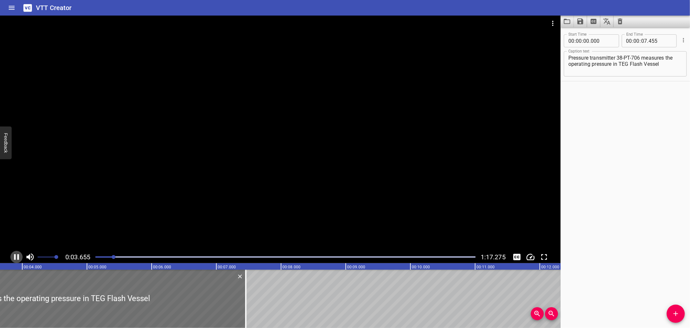
click at [16, 258] on icon "Play/Pause" at bounding box center [17, 257] width 10 height 10
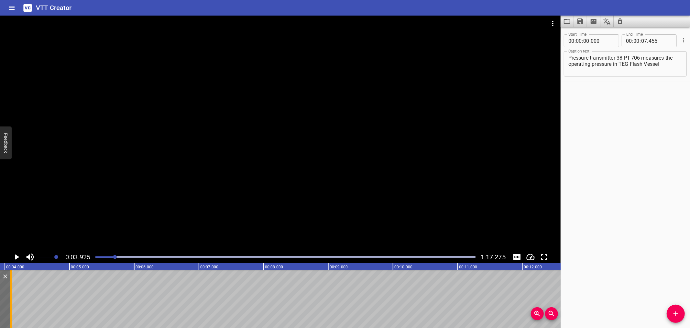
drag, startPoint x: 229, startPoint y: 295, endPoint x: 12, endPoint y: 307, distance: 217.9
click at [12, 307] on div at bounding box center [11, 298] width 6 height 58
type input "04"
type input "095"
click at [12, 307] on div at bounding box center [11, 298] width 6 height 58
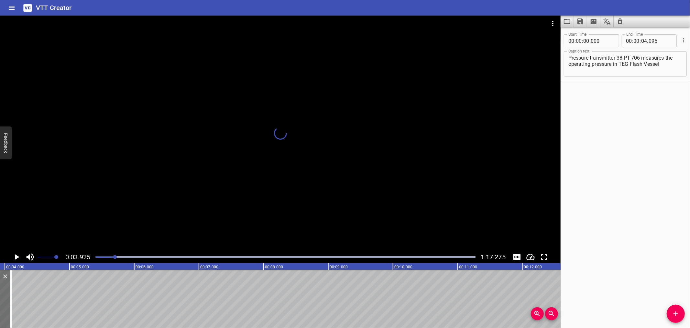
scroll to position [0, 266]
click at [17, 258] on icon "Play/Pause" at bounding box center [17, 257] width 10 height 10
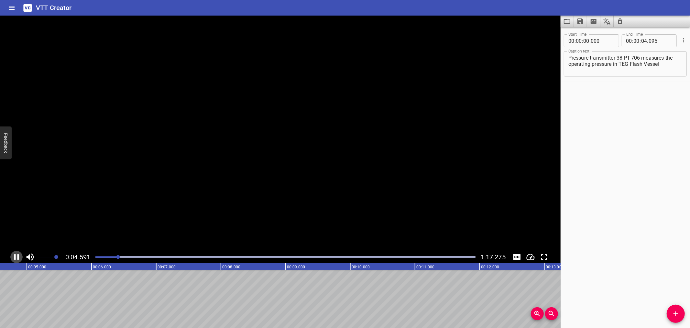
click at [17, 258] on icon "Play/Pause" at bounding box center [17, 257] width 10 height 10
drag, startPoint x: 670, startPoint y: 311, endPoint x: 652, endPoint y: 309, distance: 18.2
click at [670, 311] on span "Add Cue" at bounding box center [676, 313] width 18 height 8
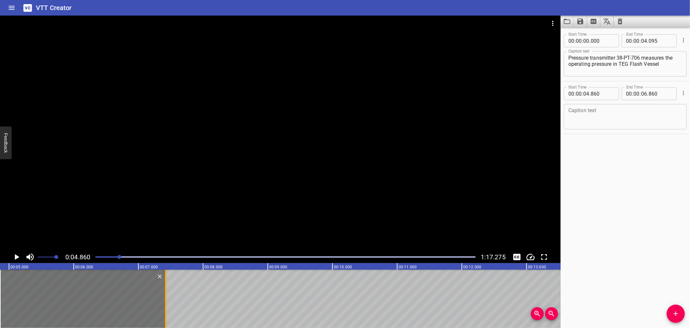
drag, startPoint x: 129, startPoint y: 305, endPoint x: 166, endPoint y: 310, distance: 36.7
click at [166, 310] on div at bounding box center [165, 298] width 1 height 58
type input "07"
type input "420"
click at [608, 93] on input "number" at bounding box center [603, 93] width 24 height 13
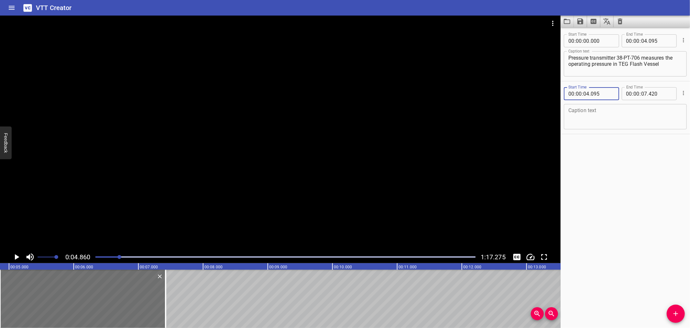
type input "095"
drag, startPoint x: 659, startPoint y: 63, endPoint x: 668, endPoint y: 58, distance: 10.4
click at [668, 58] on textarea "Pressure transmitter 38-PT-706 measures the operating pressure in TEG Flash Ves…" at bounding box center [626, 64] width 114 height 18
type textarea "Pressure transmitter 38-PT-706 measures l"
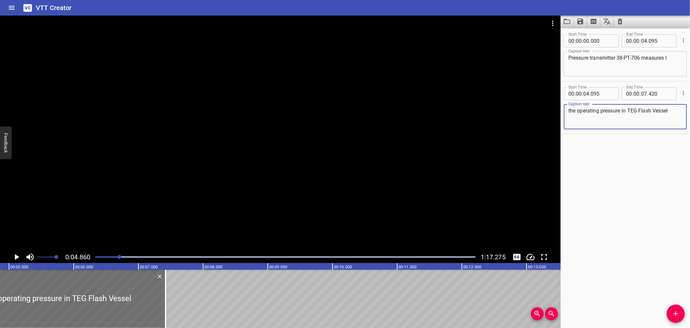
type textarea "the operating pressure in TEG Flash Vessel"
click at [678, 59] on div "Pressure transmitter 38-PT-706 measures l Caption text" at bounding box center [625, 63] width 123 height 25
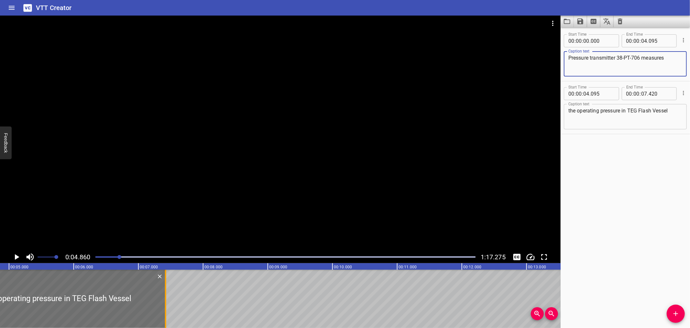
type textarea "Pressure transmitter 38-PT-706 measures"
click at [164, 296] on div at bounding box center [165, 298] width 6 height 58
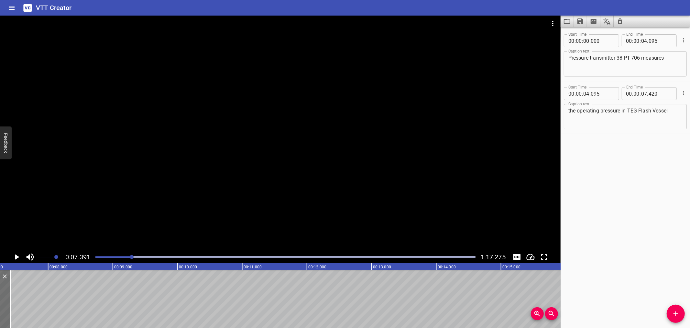
scroll to position [0, 478]
click at [673, 311] on icon "Add Cue" at bounding box center [676, 313] width 8 height 8
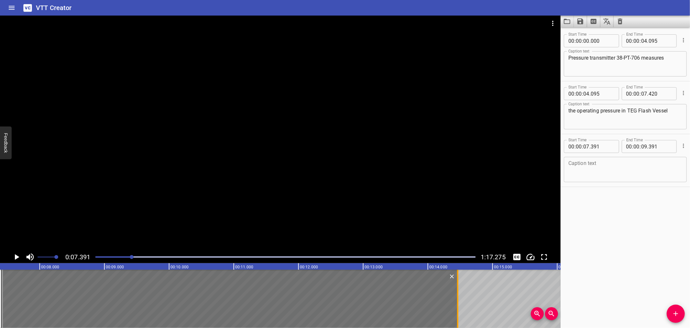
drag, startPoint x: 128, startPoint y: 303, endPoint x: 457, endPoint y: 300, distance: 328.2
click at [457, 300] on div at bounding box center [458, 298] width 6 height 58
type input "14"
type input "466"
click at [610, 147] on input "number" at bounding box center [603, 146] width 24 height 13
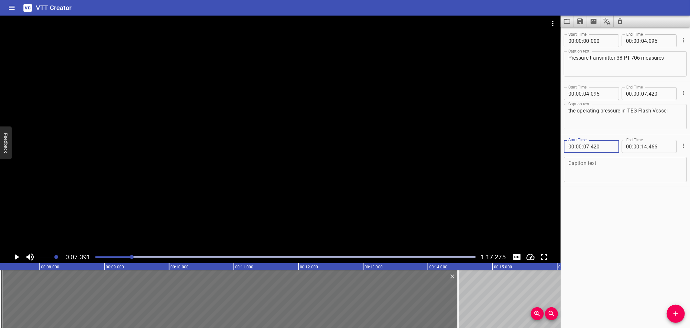
type input "420"
click at [15, 260] on icon "Play/Pause" at bounding box center [17, 257] width 10 height 10
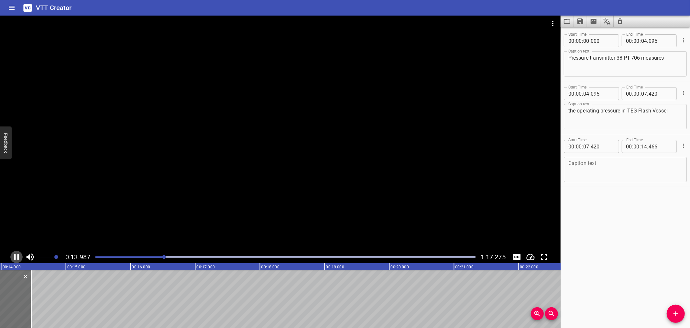
click at [15, 260] on icon "Play/Pause" at bounding box center [17, 257] width 10 height 10
click at [623, 171] on textarea at bounding box center [626, 169] width 114 height 18
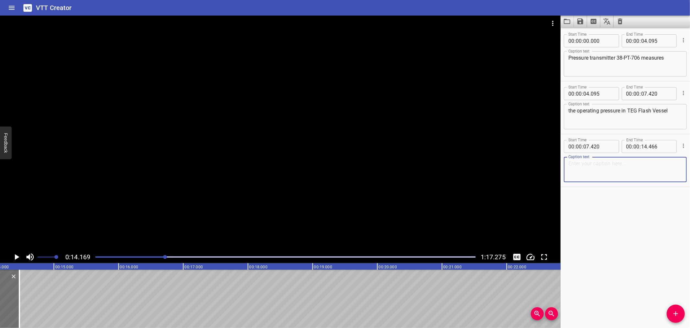
paste textarea "and provides process variable input to pressure controller 38-PIC-706."
click at [569, 161] on textarea "and provides process variable input to pressure controller 38-PIC-706." at bounding box center [626, 169] width 114 height 18
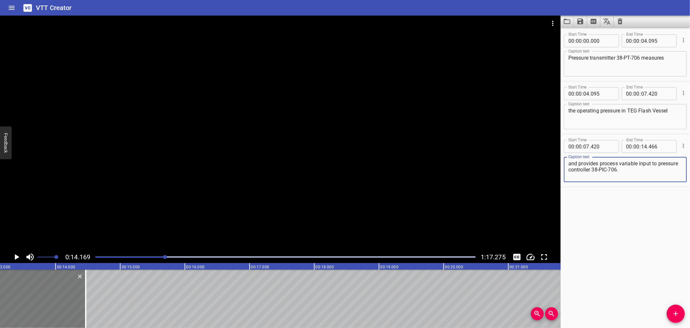
scroll to position [0, 846]
type textarea "and provides process variable input to pressure controller 38-PIC-706."
drag, startPoint x: 90, startPoint y: 309, endPoint x: 84, endPoint y: 309, distance: 5.5
click at [84, 309] on div at bounding box center [84, 298] width 1 height 58
type input "381"
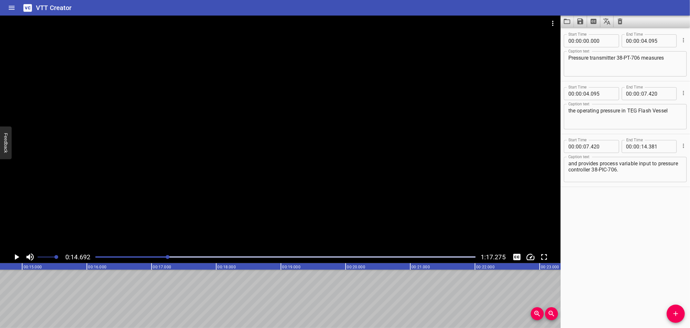
scroll to position [0, 951]
click at [678, 310] on icon "Add Cue" at bounding box center [676, 313] width 8 height 8
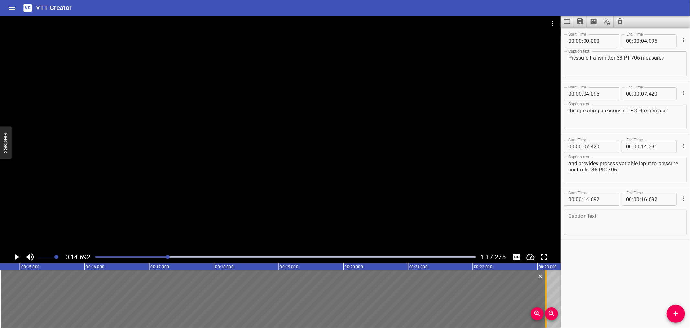
drag, startPoint x: 127, startPoint y: 285, endPoint x: 544, endPoint y: 296, distance: 417.0
click at [544, 296] on div at bounding box center [546, 298] width 6 height 58
type input "23"
type input "132"
click at [65, 196] on div at bounding box center [280, 133] width 561 height 235
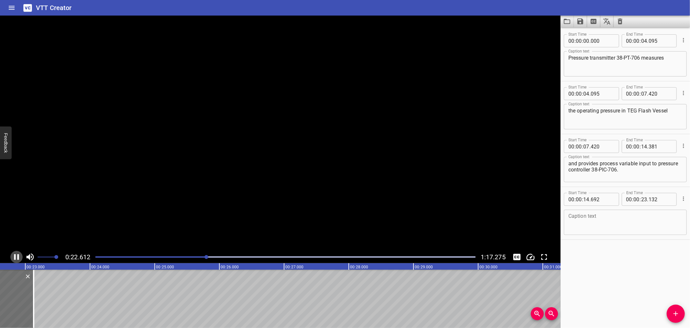
click at [13, 257] on icon "Play/Pause" at bounding box center [17, 257] width 10 height 10
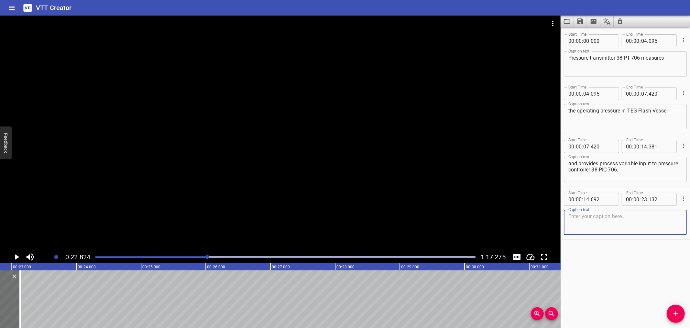
click at [647, 218] on textarea at bounding box center [626, 222] width 114 height 18
paste textarea "The controller 38-PIC-706 is a split range type to control pressure of TEG Flas…"
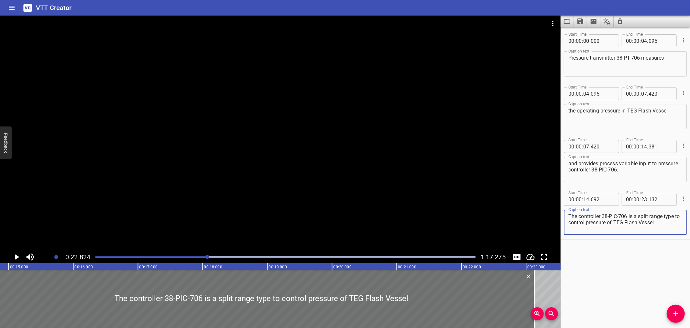
scroll to position [0, 957]
type textarea "The controller 38-PIC-706 is a split range type to control pressure of TEG Flas…"
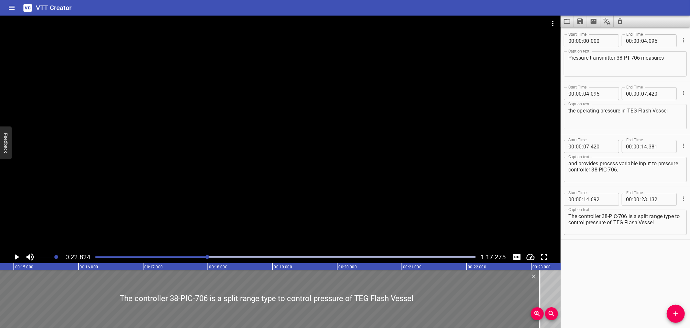
click at [44, 289] on div at bounding box center [267, 298] width 546 height 58
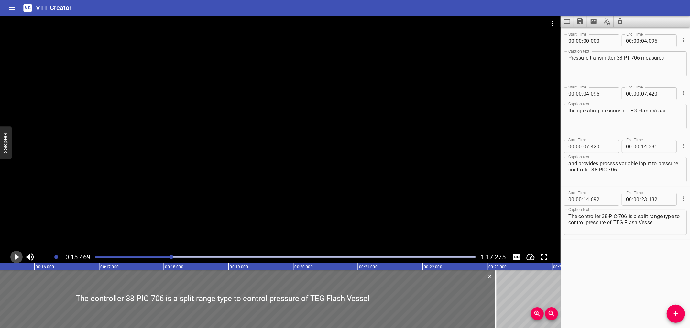
click at [15, 254] on icon "Play/Pause" at bounding box center [17, 257] width 10 height 10
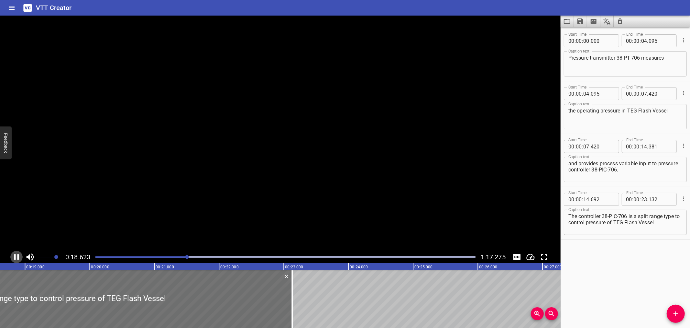
click at [15, 254] on icon "Play/Pause" at bounding box center [16, 257] width 5 height 6
click at [15, 254] on icon "Play/Pause" at bounding box center [17, 257] width 10 height 10
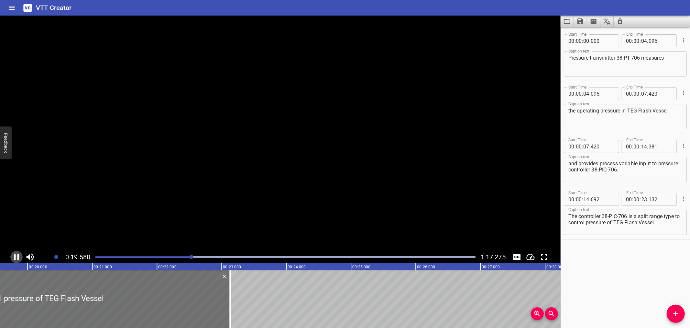
click at [15, 253] on icon "Play/Pause" at bounding box center [17, 257] width 10 height 10
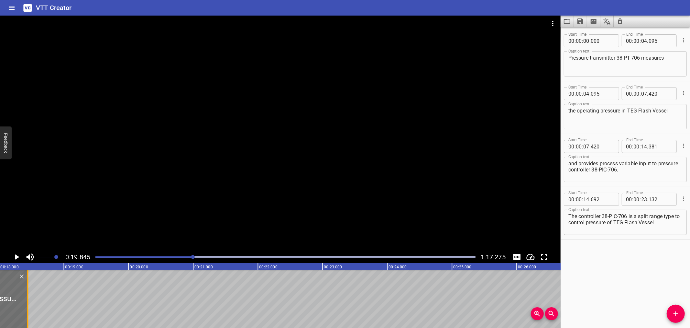
scroll to position [0, 1164]
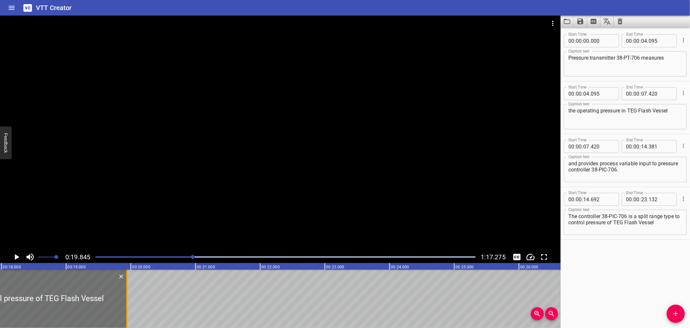
drag, startPoint x: 211, startPoint y: 298, endPoint x: 125, endPoint y: 319, distance: 88.6
click at [125, 319] on div at bounding box center [127, 298] width 6 height 58
type input "19"
click at [125, 319] on div at bounding box center [127, 298] width 6 height 58
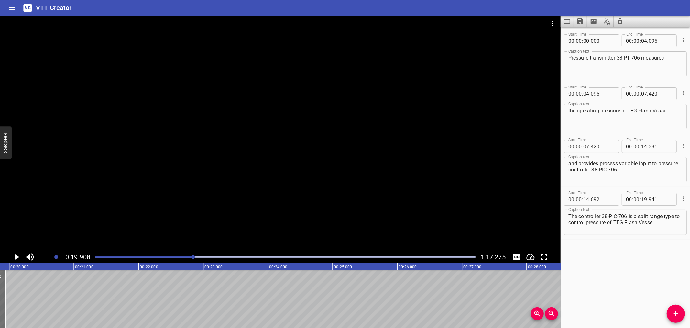
scroll to position [0, 1289]
click at [16, 253] on icon "Play/Pause" at bounding box center [17, 257] width 10 height 10
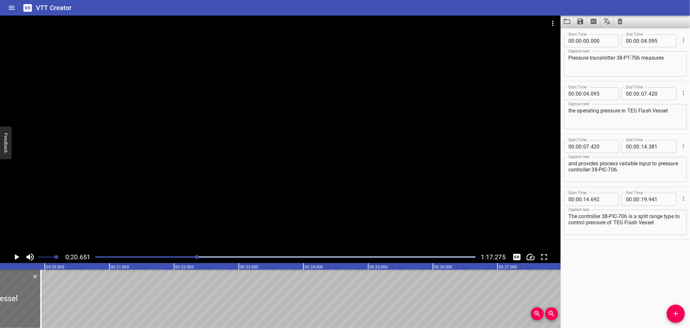
scroll to position [0, 1224]
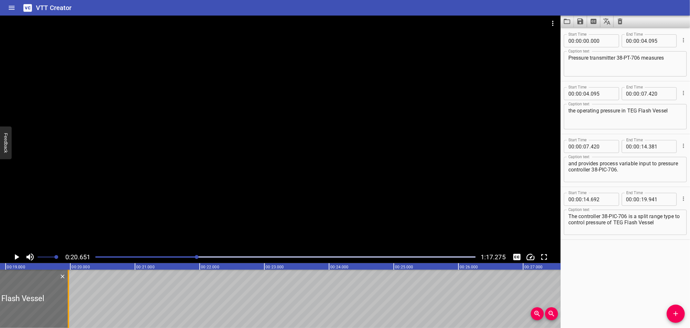
click at [68, 309] on div at bounding box center [68, 298] width 1 height 58
type input "971"
click at [68, 309] on div at bounding box center [68, 298] width 1 height 58
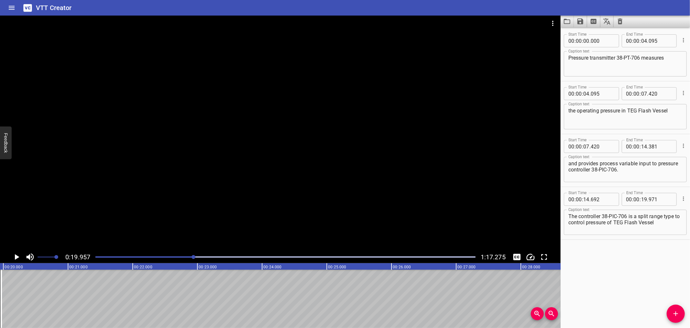
scroll to position [0, 1292]
click at [677, 313] on icon "Add Cue" at bounding box center [676, 313] width 5 height 5
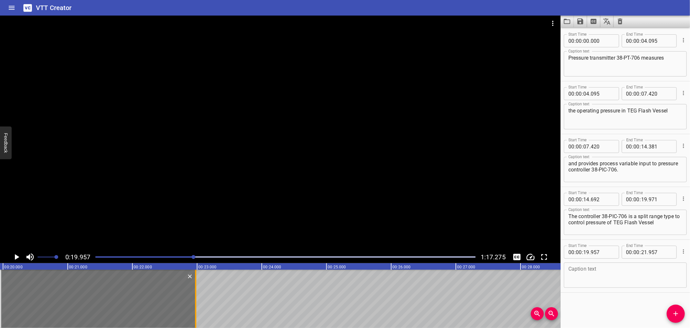
drag, startPoint x: 128, startPoint y: 316, endPoint x: 194, endPoint y: 316, distance: 66.4
click at [194, 316] on div at bounding box center [196, 298] width 6 height 58
type input "22"
type input "982"
click at [604, 253] on input "number" at bounding box center [603, 251] width 24 height 13
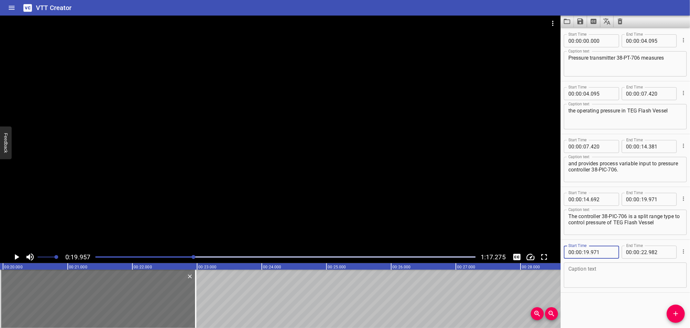
type input "971"
drag, startPoint x: 662, startPoint y: 222, endPoint x: 587, endPoint y: 234, distance: 75.7
click at [559, 241] on main "0:19.957 1:17.275 00:00.000 00:01.000 00:02.000 00:03.000 00:04.000 00:05.000 0…" at bounding box center [345, 172] width 690 height 312
type textarea "The controller 38-PIC-706 is a split range type"
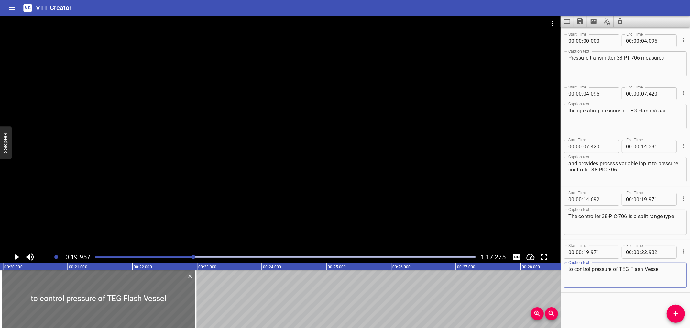
type textarea "to control pressure of TEG Flash Vessel"
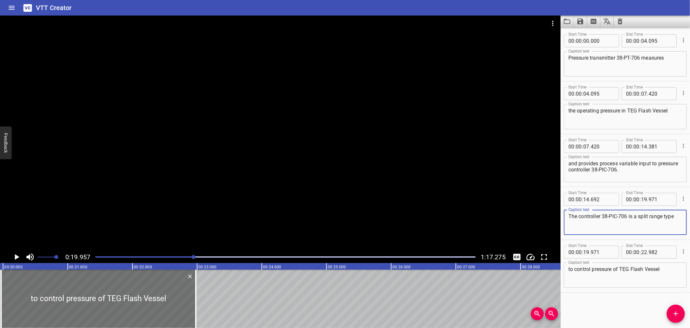
click at [600, 225] on textarea "The controller 38-PIC-706 is a split range type" at bounding box center [626, 222] width 114 height 18
click at [675, 216] on textarea "The controller 38-PIC-706 is a split range type" at bounding box center [626, 222] width 114 height 18
type textarea "The controller 38-PIC-706 is a split range type"
click at [667, 270] on textarea "to control pressure of TEG Flash Vessel" at bounding box center [626, 275] width 114 height 18
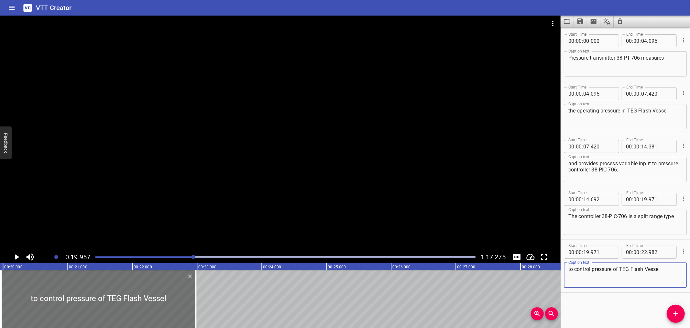
click at [570, 268] on textarea "to control pressure of TEG Flash Vessel" at bounding box center [626, 275] width 114 height 18
click at [671, 306] on button "Add Cue" at bounding box center [676, 313] width 18 height 18
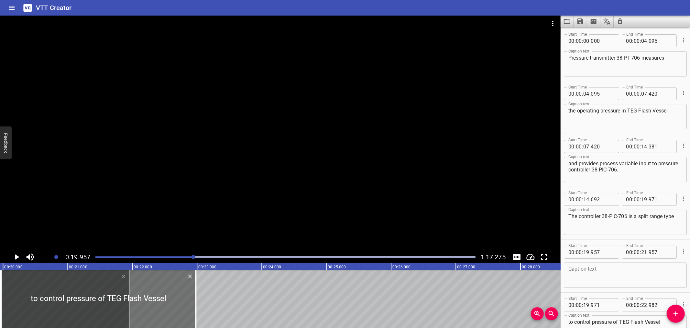
drag, startPoint x: 256, startPoint y: 293, endPoint x: 280, endPoint y: 293, distance: 24.0
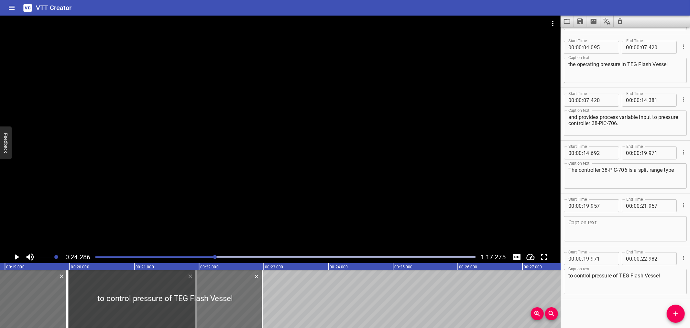
scroll to position [0, 1215]
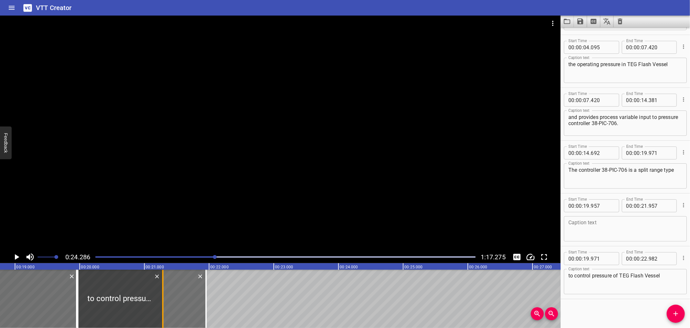
drag, startPoint x: 270, startPoint y: 290, endPoint x: 161, endPoint y: 312, distance: 112.0
click at [161, 312] on div at bounding box center [163, 298] width 6 height 58
type input "21"
type input "287"
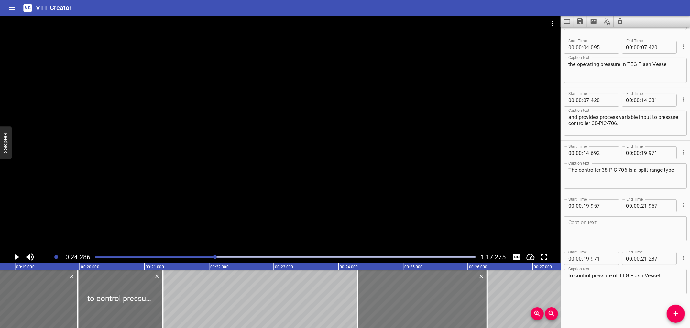
drag, startPoint x: 189, startPoint y: 308, endPoint x: 390, endPoint y: 306, distance: 200.7
type input "24"
type input "287"
type input "26"
type input "287"
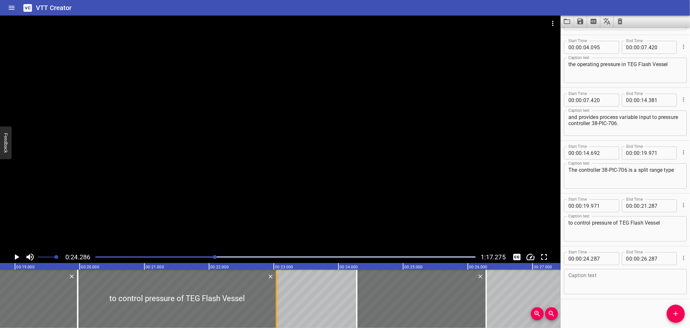
drag, startPoint x: 160, startPoint y: 311, endPoint x: 273, endPoint y: 310, distance: 113.6
click at [273, 310] on div at bounding box center [276, 298] width 6 height 58
type input "23"
type input "042"
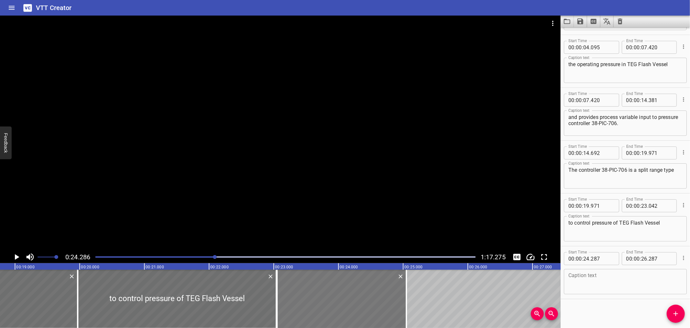
drag, startPoint x: 453, startPoint y: 305, endPoint x: 373, endPoint y: 311, distance: 80.1
click at [373, 311] on div at bounding box center [341, 298] width 129 height 58
type input "23"
type input "052"
type input "25"
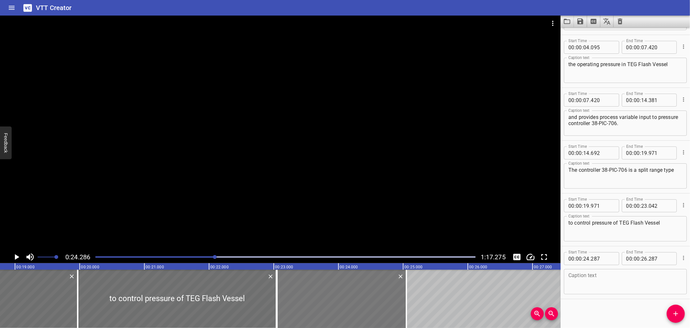
type input "052"
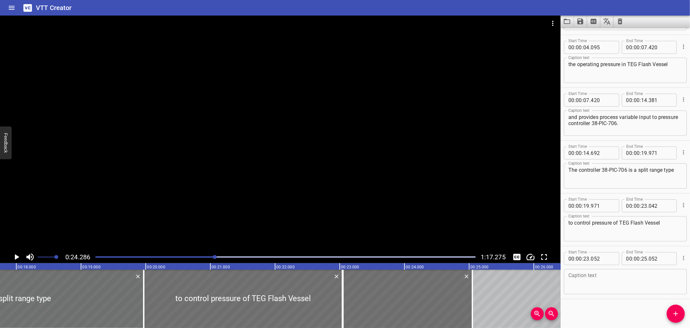
scroll to position [0, 1128]
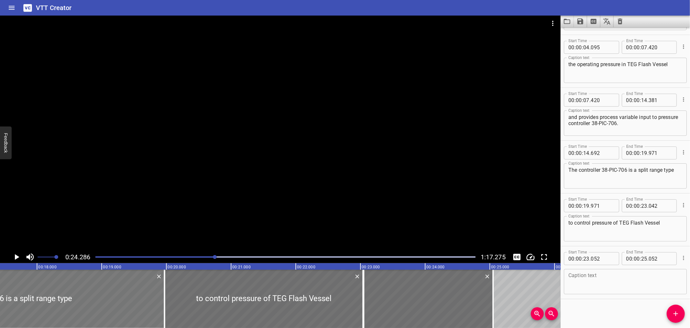
type input "697"
type input "976"
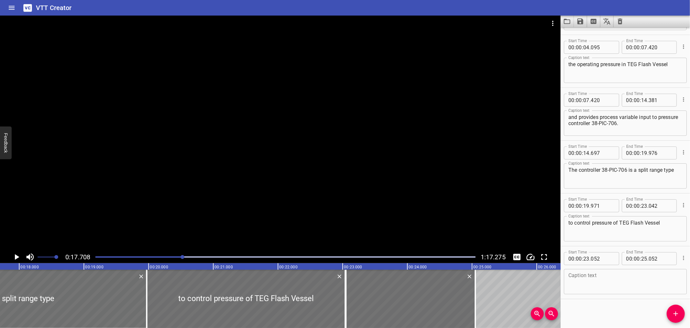
click at [86, 208] on div at bounding box center [280, 133] width 561 height 235
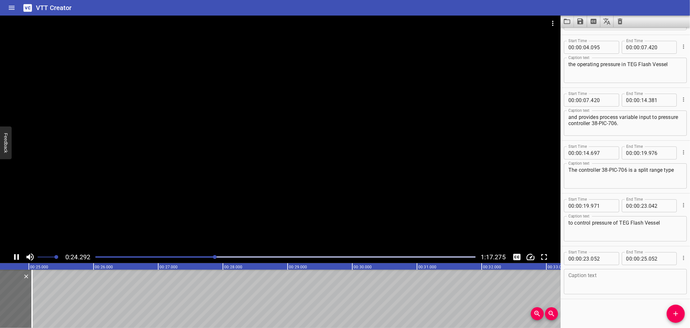
drag, startPoint x: 86, startPoint y: 208, endPoint x: 179, endPoint y: 262, distance: 107.0
click at [179, 262] on div "0:24.292 1:17.275" at bounding box center [280, 257] width 561 height 12
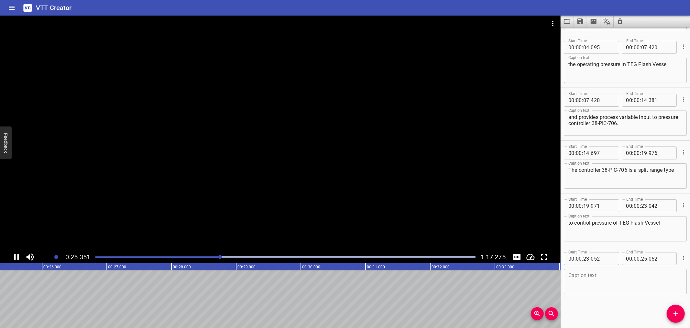
click at [183, 233] on div at bounding box center [280, 133] width 561 height 235
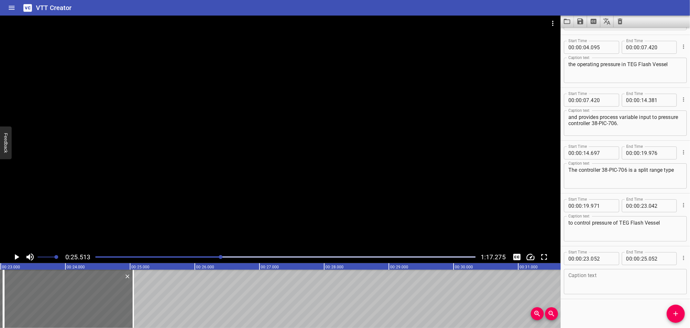
scroll to position [0, 1361]
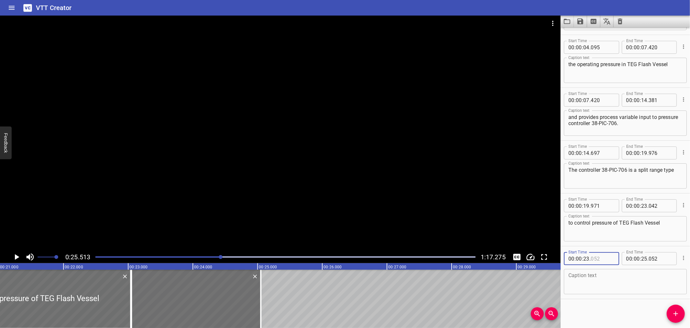
click at [604, 260] on input "number" at bounding box center [603, 258] width 24 height 13
type input "042"
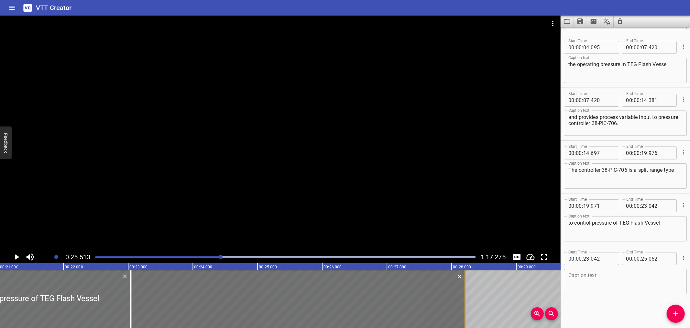
drag, startPoint x: 258, startPoint y: 292, endPoint x: 463, endPoint y: 308, distance: 205.2
click at [463, 308] on div at bounding box center [465, 298] width 6 height 58
type input "28"
type input "212"
click at [130, 291] on div at bounding box center [130, 298] width 1 height 58
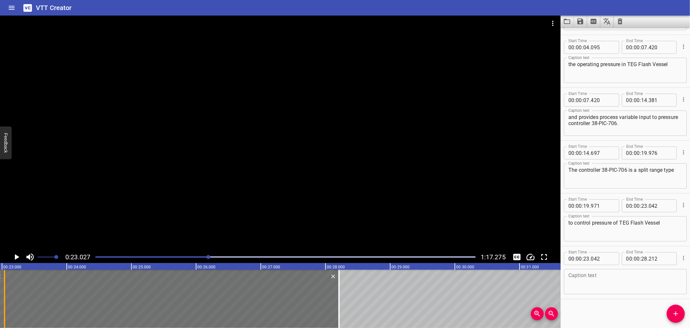
scroll to position [0, 1490]
click at [117, 188] on div at bounding box center [280, 133] width 561 height 235
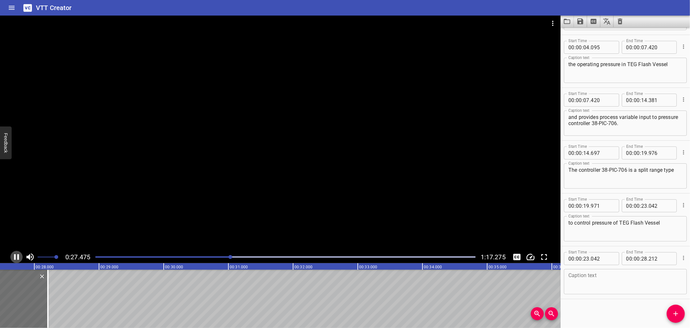
click at [14, 258] on icon "Play/Pause" at bounding box center [17, 257] width 10 height 10
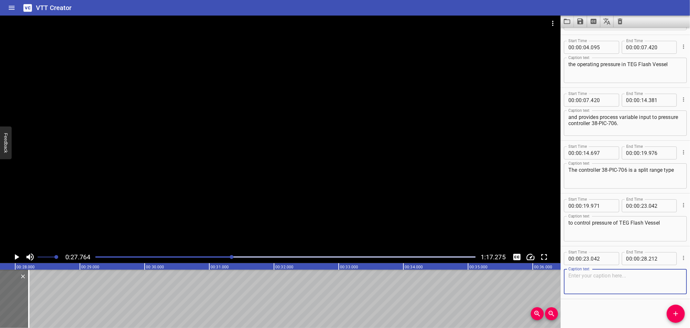
click at [604, 277] on textarea at bounding box center [626, 281] width 114 height 18
paste textarea "by closing vent valve 38-PV-706A/B (on the off-gas outlet line)"
type textarea "by closing vent valve 38-PV-706A/B (on the off-gas outlet line)"
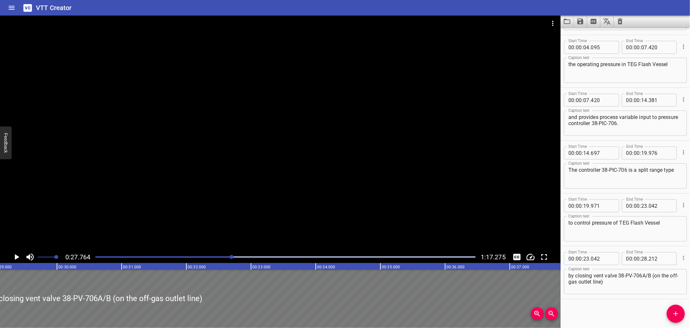
scroll to position [0, 1917]
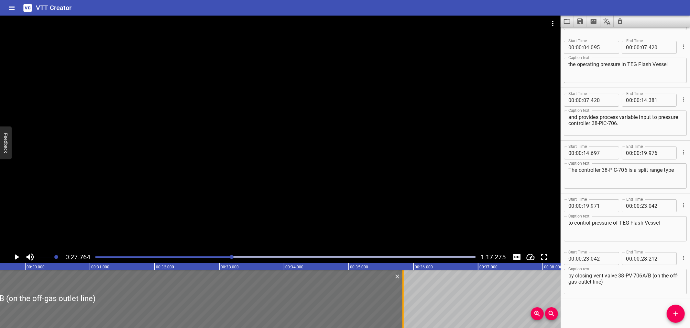
drag, startPoint x: 28, startPoint y: 300, endPoint x: 402, endPoint y: 310, distance: 374.6
click at [402, 310] on div at bounding box center [403, 298] width 6 height 58
type input "35"
type input "841"
click at [250, 137] on div at bounding box center [280, 133] width 561 height 235
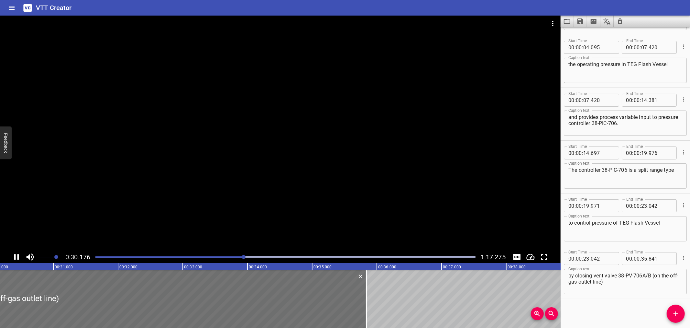
click at [240, 175] on div at bounding box center [280, 133] width 561 height 235
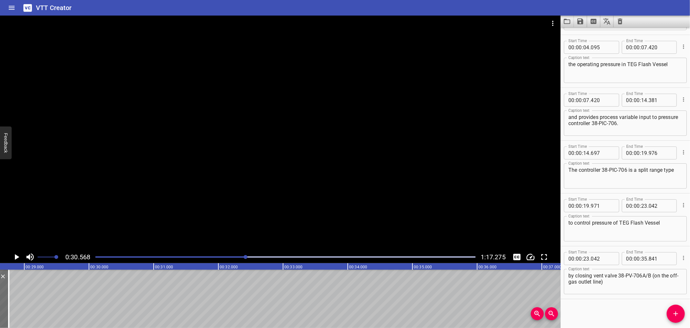
scroll to position [0, 1852]
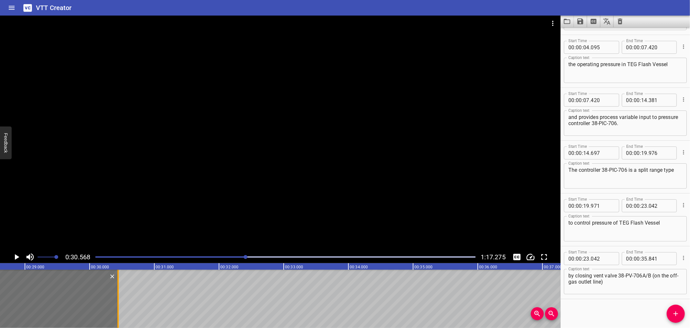
drag, startPoint x: 340, startPoint y: 288, endPoint x: 117, endPoint y: 306, distance: 224.0
click at [117, 306] on div at bounding box center [118, 298] width 6 height 58
type input "30"
type input "441"
click at [117, 306] on div at bounding box center [118, 298] width 6 height 58
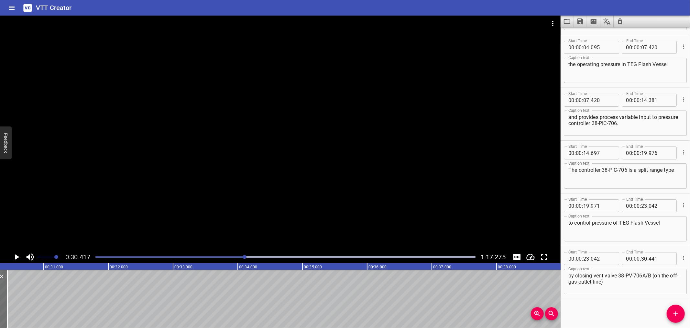
scroll to position [0, 1969]
click at [680, 312] on icon "Add Cue" at bounding box center [676, 313] width 8 height 8
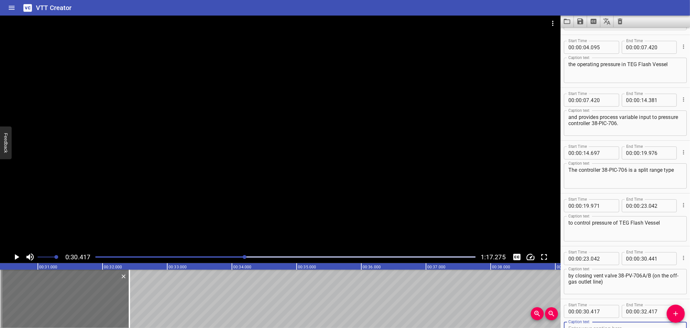
scroll to position [50, 0]
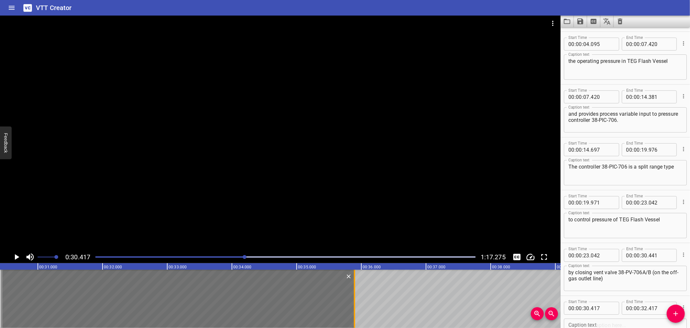
drag, startPoint x: 132, startPoint y: 306, endPoint x: 357, endPoint y: 317, distance: 225.6
click at [357, 317] on div at bounding box center [355, 298] width 6 height 58
type input "35"
type input "897"
click at [609, 308] on input "number" at bounding box center [603, 307] width 24 height 13
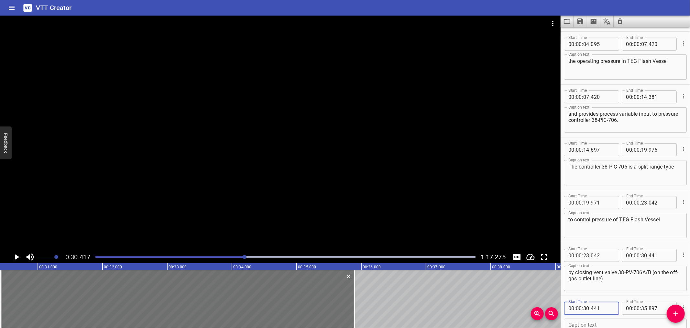
type input "441"
click at [18, 256] on icon "Play/Pause" at bounding box center [17, 257] width 5 height 6
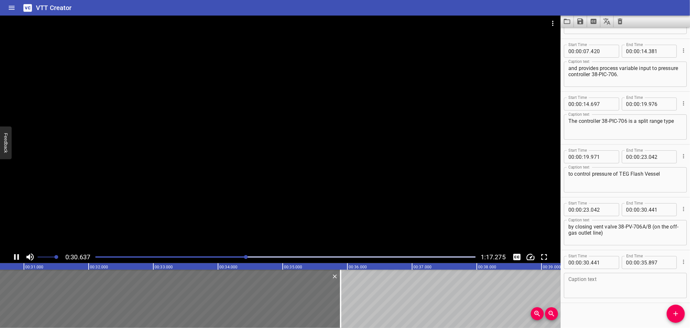
scroll to position [99, 0]
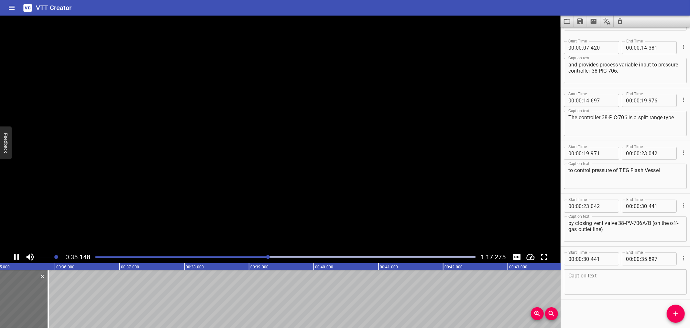
click at [18, 256] on icon "Play/Pause" at bounding box center [16, 257] width 5 height 6
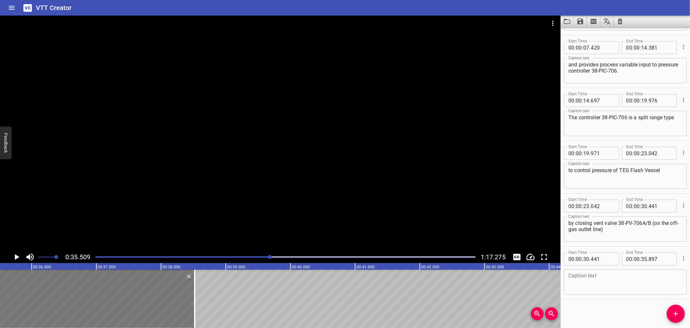
drag, startPoint x: 20, startPoint y: 287, endPoint x: 190, endPoint y: 291, distance: 170.0
click at [190, 291] on div at bounding box center [18, 298] width 353 height 58
type input "33"
type input "066"
type input "38"
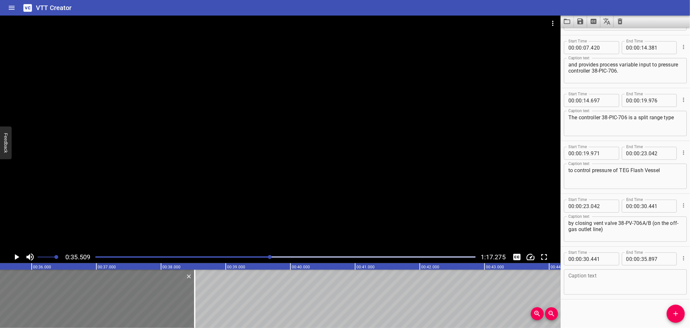
type input "522"
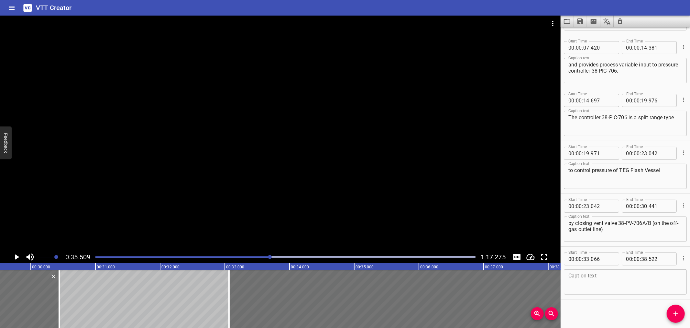
scroll to position [0, 1983]
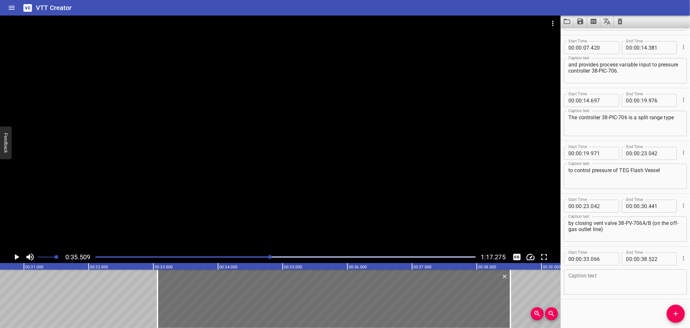
click at [583, 258] on span ":" at bounding box center [582, 258] width 1 height 13
click at [587, 258] on input "number" at bounding box center [587, 258] width 6 height 13
type input "30"
type input "441"
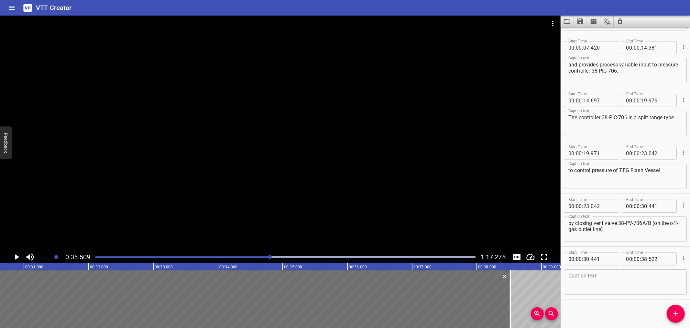
click at [578, 274] on textarea at bounding box center [626, 282] width 114 height 18
paste textarea "and opening control valve 38-PV-707A/B (on the LP Fuel Gas supply line)"
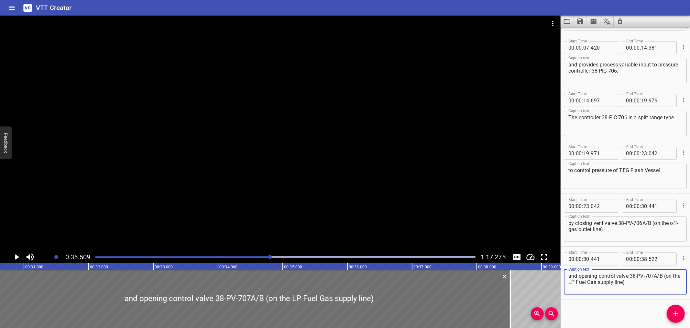
type textarea "and opening control valve 38-PV-707A/B (on the LP Fuel Gas supply line)"
click at [327, 178] on div at bounding box center [280, 133] width 561 height 235
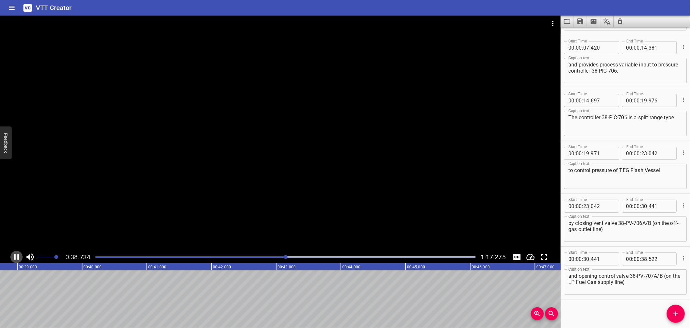
click at [13, 257] on icon "Play/Pause" at bounding box center [17, 257] width 10 height 10
click at [678, 317] on icon "Add Cue" at bounding box center [676, 313] width 8 height 8
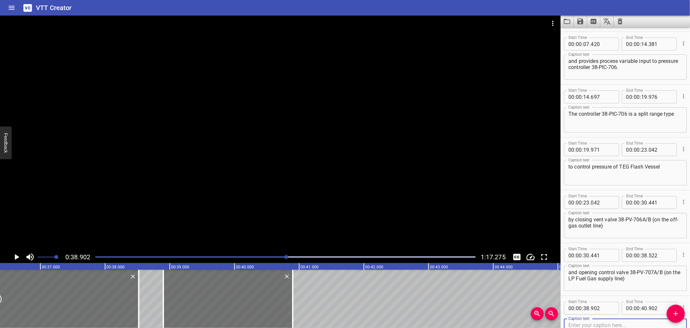
scroll to position [0, 2345]
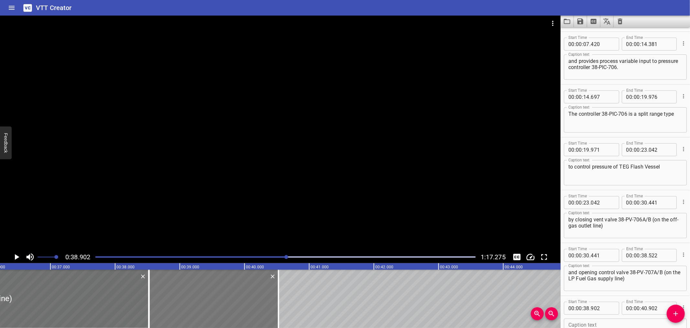
drag, startPoint x: 222, startPoint y: 296, endPoint x: 232, endPoint y: 299, distance: 10.0
click at [199, 303] on div at bounding box center [213, 298] width 129 height 58
type input "522"
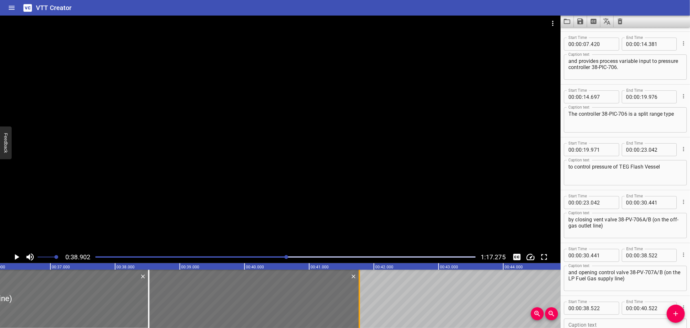
drag, startPoint x: 278, startPoint y: 296, endPoint x: 360, endPoint y: 295, distance: 81.3
click at [360, 295] on div at bounding box center [359, 298] width 1 height 58
type input "41"
type input "777"
click at [632, 322] on textarea at bounding box center [626, 331] width 114 height 18
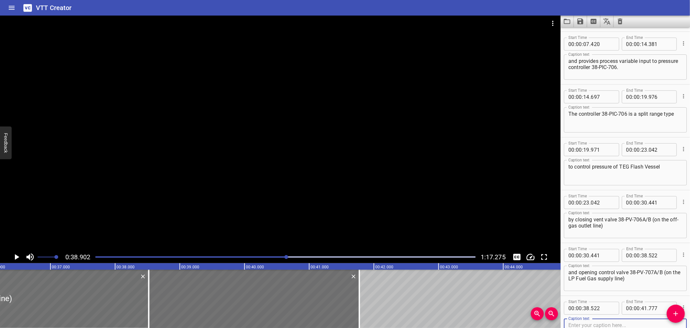
paste textarea "when the operating pressure falls below its set point."
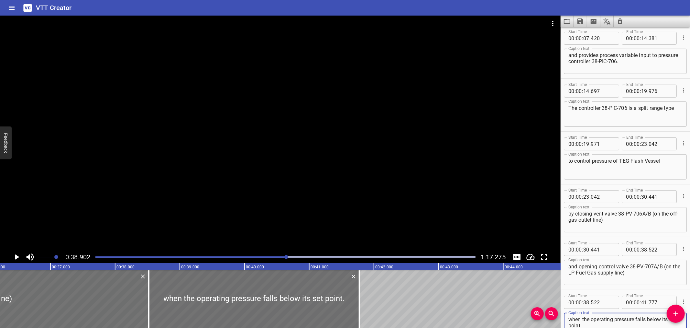
type textarea "when the operating pressure falls below its set point."
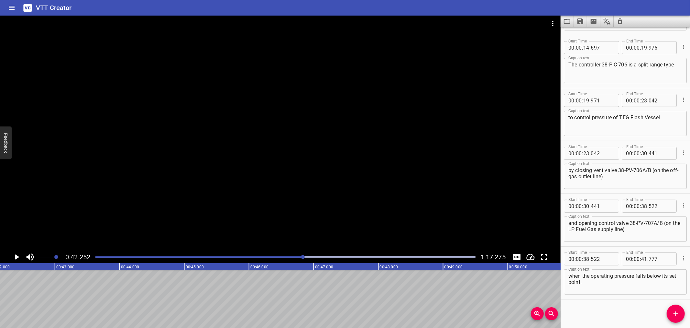
scroll to position [0, 2735]
click at [682, 310] on span "Add Cue" at bounding box center [676, 313] width 18 height 8
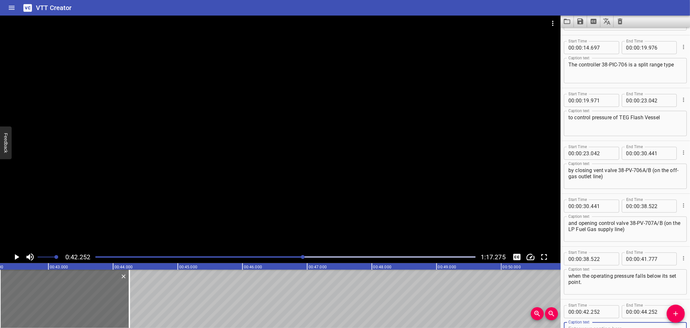
scroll to position [155, 0]
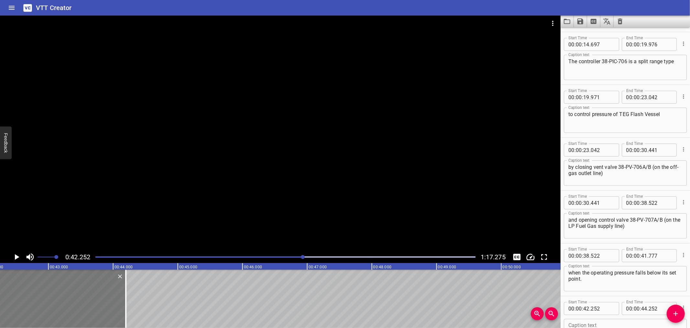
drag, startPoint x: 117, startPoint y: 296, endPoint x: 113, endPoint y: 296, distance: 3.6
click at [113, 296] on div at bounding box center [60, 298] width 129 height 58
type input "187"
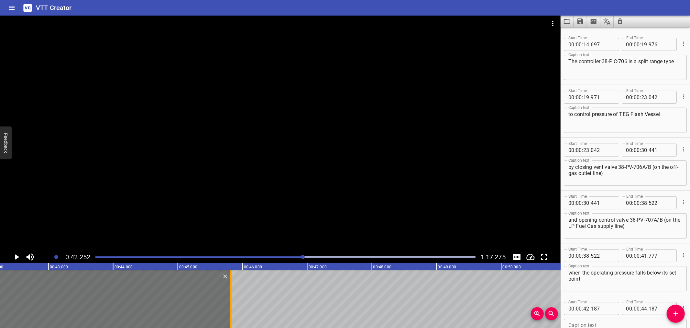
drag, startPoint x: 126, startPoint y: 296, endPoint x: 231, endPoint y: 296, distance: 105.8
click at [231, 296] on div at bounding box center [230, 298] width 1 height 58
type input "45"
type input "822"
click at [17, 254] on icon "Play/Pause" at bounding box center [17, 257] width 10 height 10
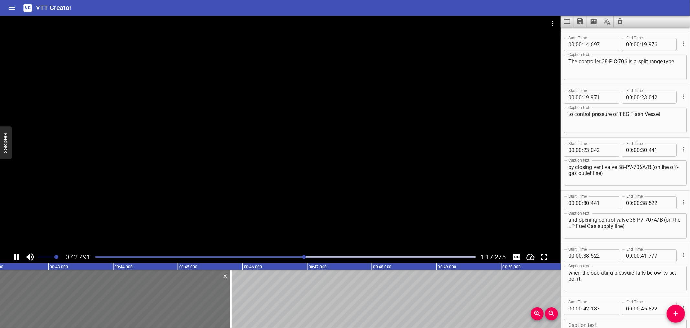
scroll to position [204, 0]
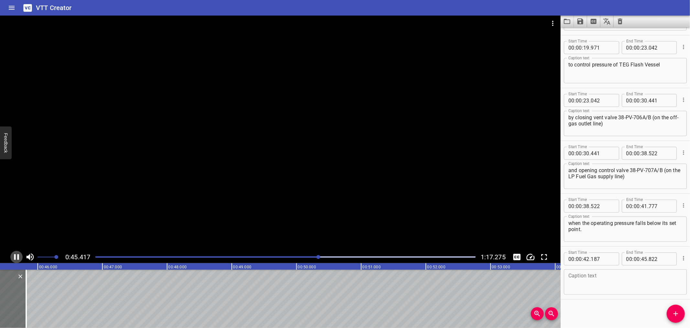
click at [17, 254] on icon "Play/Pause" at bounding box center [17, 257] width 10 height 10
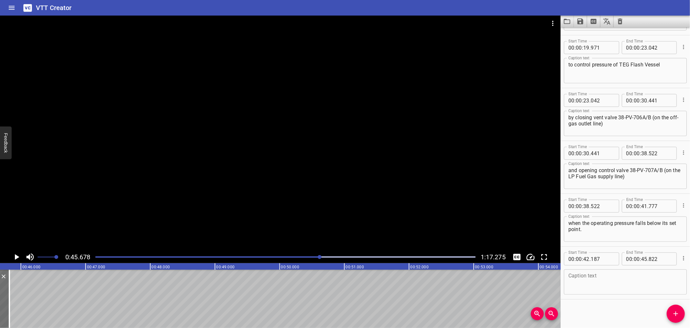
click at [583, 277] on textarea at bounding box center [626, 282] width 114 height 18
paste textarea "n case the operating pressure exceeds its set point,"
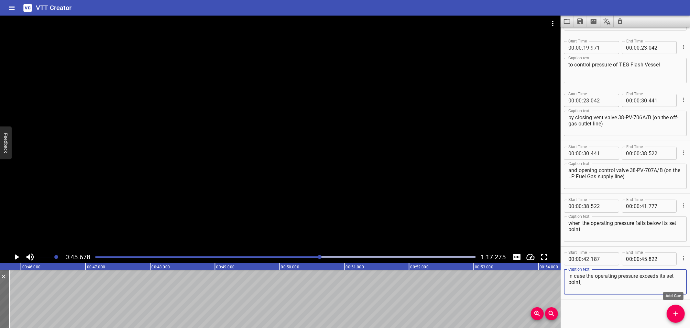
type textarea "In case the operating pressure exceeds its set point,"
click at [675, 307] on button "Add Cue" at bounding box center [676, 313] width 18 height 18
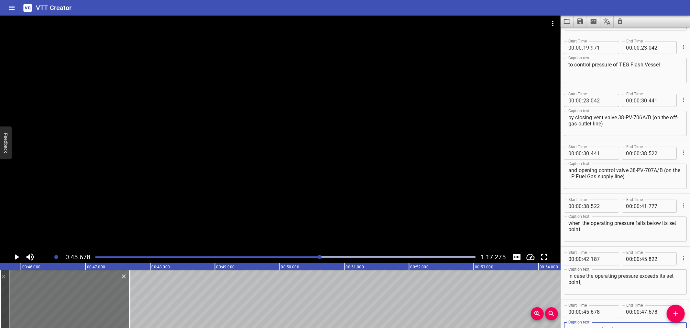
scroll to position [208, 0]
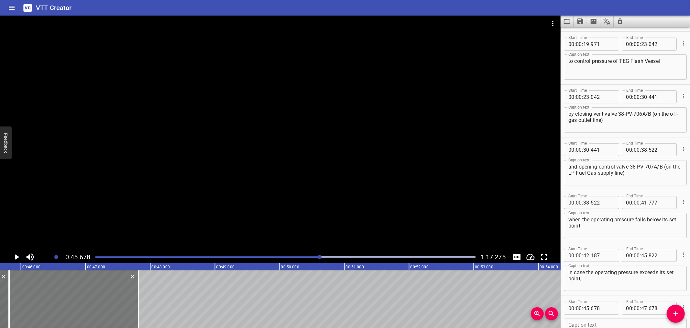
drag, startPoint x: 71, startPoint y: 282, endPoint x: 80, endPoint y: 281, distance: 8.8
click at [80, 281] on div at bounding box center [73, 298] width 129 height 58
type input "813"
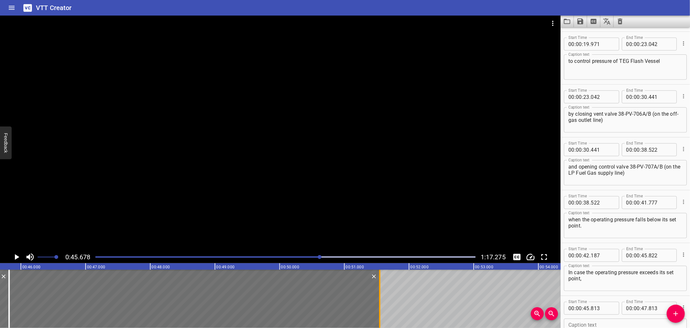
drag, startPoint x: 135, startPoint y: 291, endPoint x: 377, endPoint y: 298, distance: 241.6
click at [377, 298] on div at bounding box center [380, 298] width 6 height 58
type input "51"
type input "543"
click at [14, 253] on icon "Play/Pause" at bounding box center [17, 257] width 10 height 10
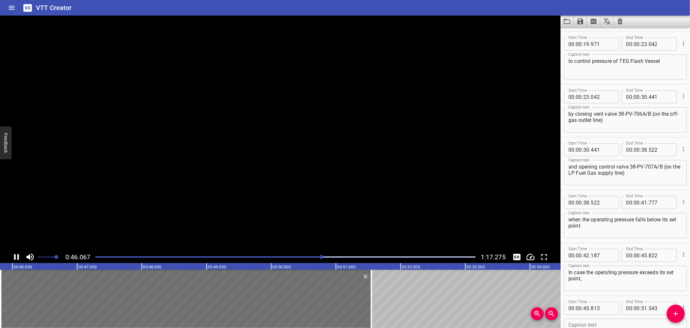
scroll to position [257, 0]
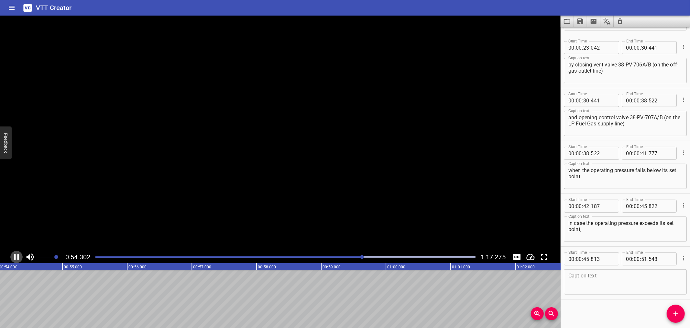
click at [14, 253] on icon "Play/Pause" at bounding box center [17, 257] width 10 height 10
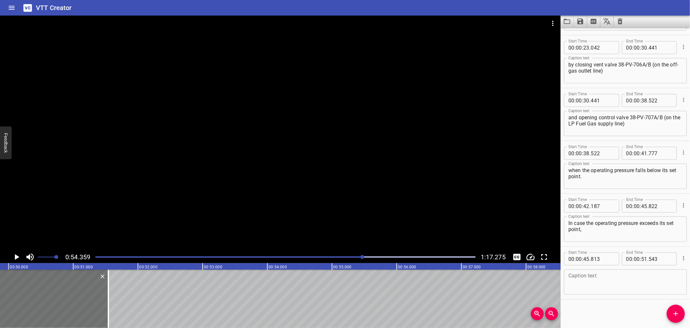
scroll to position [0, 3223]
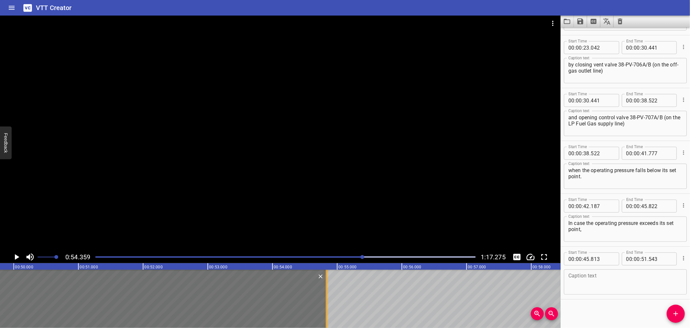
drag, startPoint x: 111, startPoint y: 287, endPoint x: 324, endPoint y: 284, distance: 213.0
click at [324, 284] on div at bounding box center [326, 298] width 6 height 58
type input "54"
type input "833"
click at [637, 283] on textarea at bounding box center [626, 282] width 114 height 18
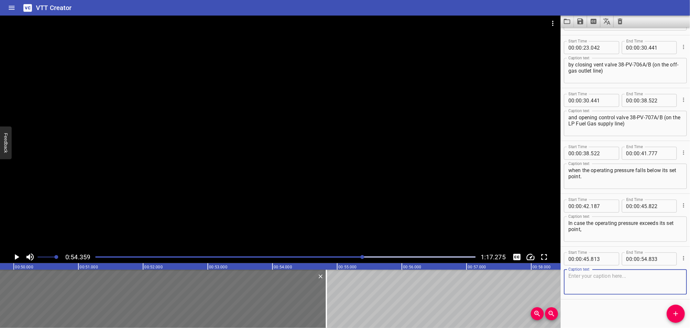
paste textarea "the controller 38-PIC-706 will open the off-gas vent valve 38-PV-706A/B"
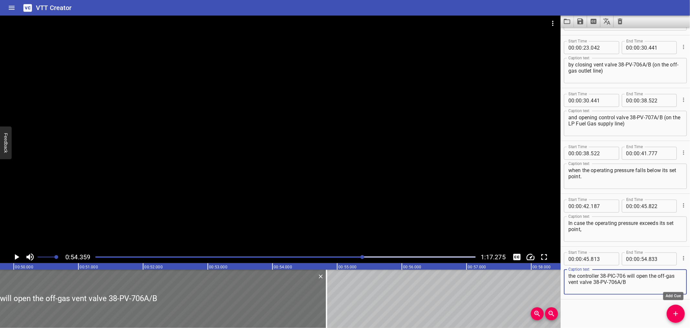
type textarea "the controller 38-PIC-706 will open the off-gas vent valve 38-PV-706A/B"
click at [674, 311] on icon "Add Cue" at bounding box center [676, 313] width 8 height 8
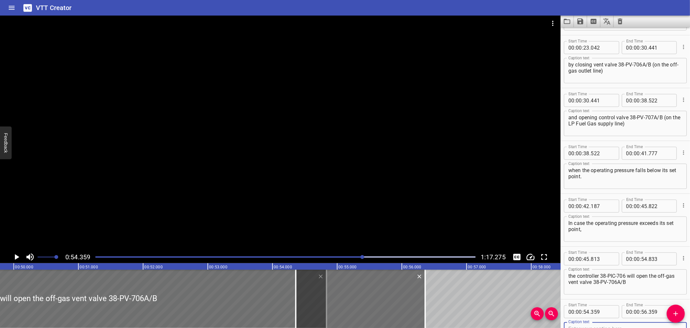
scroll to position [260, 0]
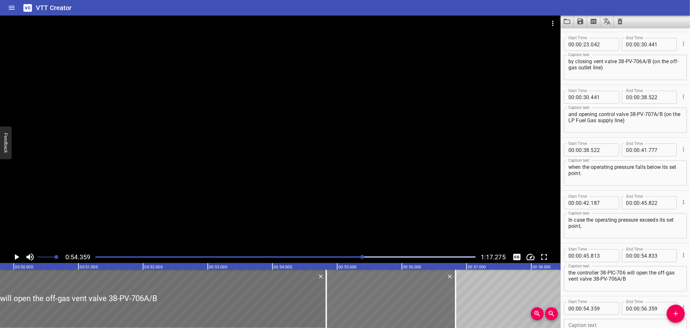
click at [438, 296] on div at bounding box center [390, 298] width 129 height 58
type input "374"
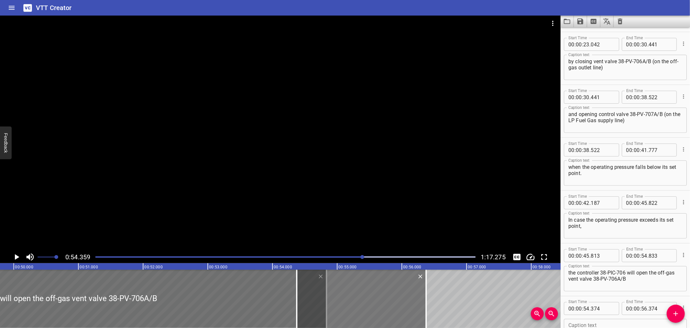
drag, startPoint x: 438, startPoint y: 296, endPoint x: 350, endPoint y: 305, distance: 89.2
click at [350, 305] on div at bounding box center [361, 298] width 129 height 58
type input "404"
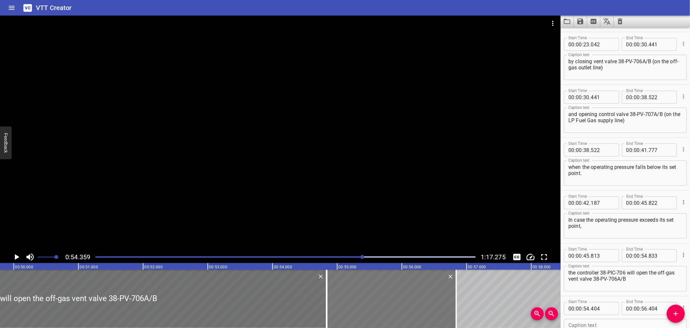
click at [380, 304] on div at bounding box center [391, 298] width 129 height 58
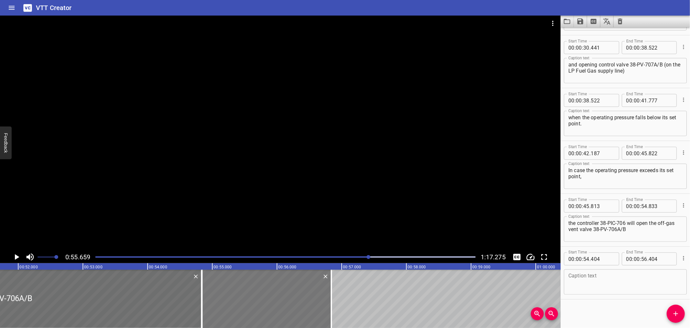
scroll to position [0, 3307]
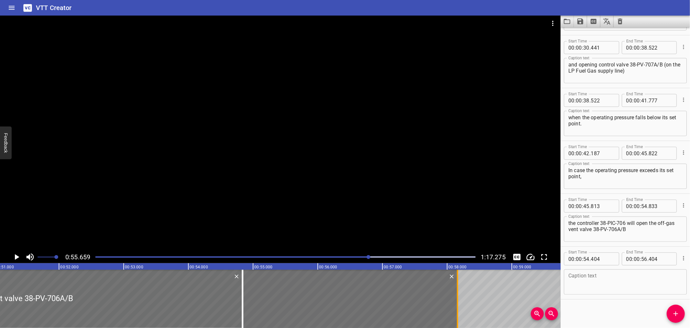
drag, startPoint x: 371, startPoint y: 284, endPoint x: 457, endPoint y: 288, distance: 85.5
click at [457, 288] on div at bounding box center [457, 298] width 1 height 58
type input "57"
type input "724"
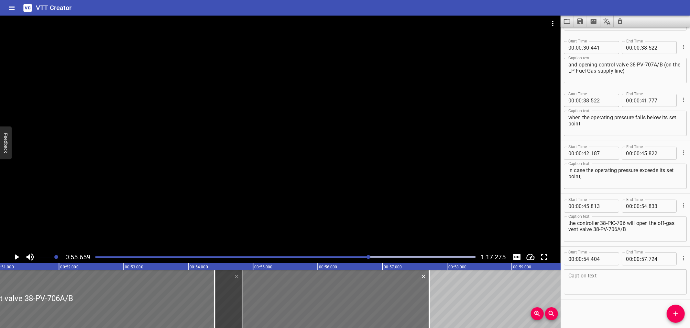
click at [615, 254] on div "00 : 00 : 54 . 404" at bounding box center [591, 258] width 55 height 13
click at [605, 257] on input "number" at bounding box center [603, 258] width 24 height 13
type input "833"
click at [263, 301] on div at bounding box center [335, 298] width 187 height 58
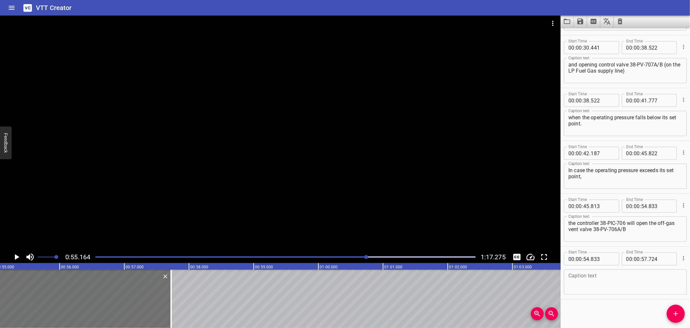
drag, startPoint x: 206, startPoint y: 150, endPoint x: 113, endPoint y: 190, distance: 101.4
click at [205, 149] on div at bounding box center [280, 133] width 561 height 235
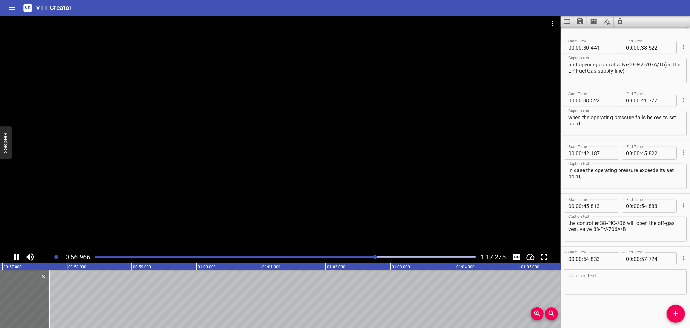
click at [11, 254] on button "Play/Pause" at bounding box center [16, 257] width 12 height 12
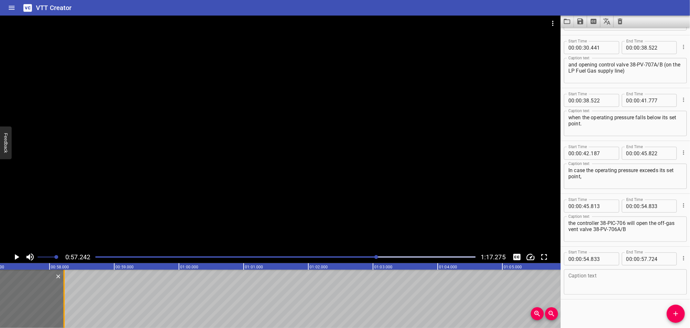
drag, startPoint x: 33, startPoint y: 304, endPoint x: 64, endPoint y: 304, distance: 30.8
click at [65, 304] on div at bounding box center [64, 298] width 6 height 58
type input "58"
type input "219"
click at [16, 254] on icon "Play/Pause" at bounding box center [17, 257] width 10 height 10
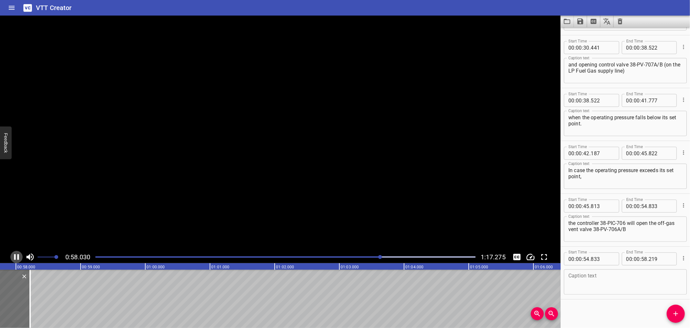
click at [16, 254] on icon "Play/Pause" at bounding box center [17, 257] width 10 height 10
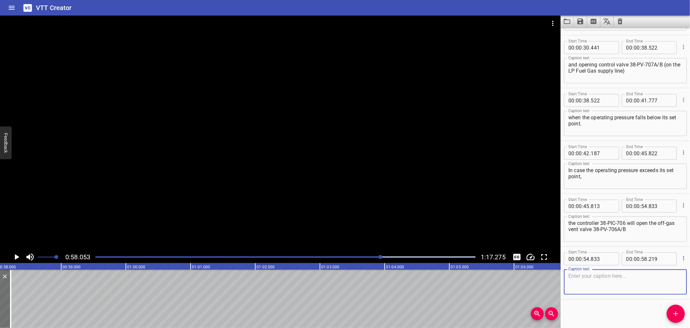
click at [597, 277] on textarea at bounding box center [626, 282] width 114 height 18
paste textarea "o vent excess pressure to LP Flare Header"
type textarea "o vent excess pressure to LP Flare Header"
click at [675, 309] on button "Add Cue" at bounding box center [676, 313] width 18 height 18
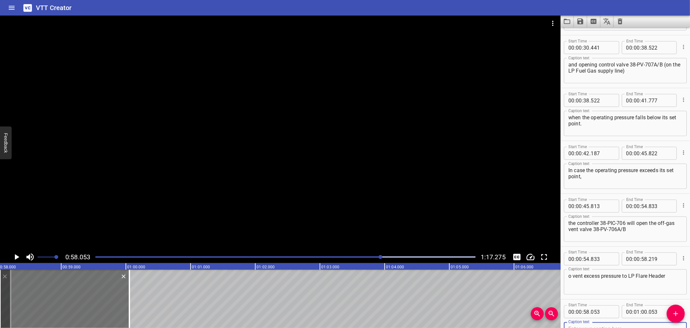
scroll to position [313, 0]
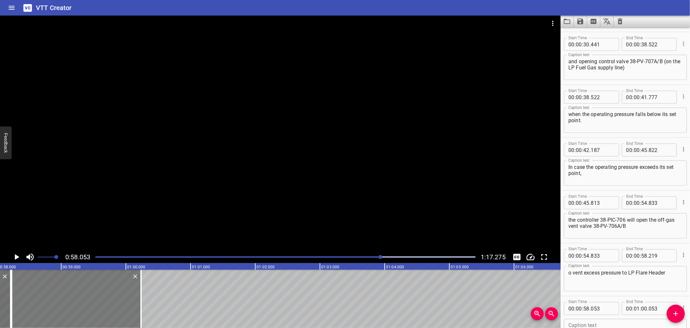
click at [102, 298] on div at bounding box center [76, 298] width 129 height 58
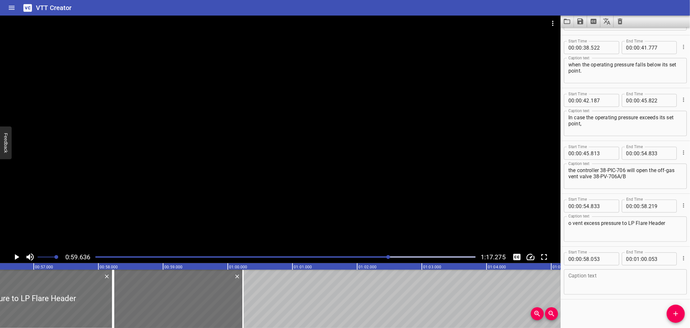
scroll to position [0, 3702]
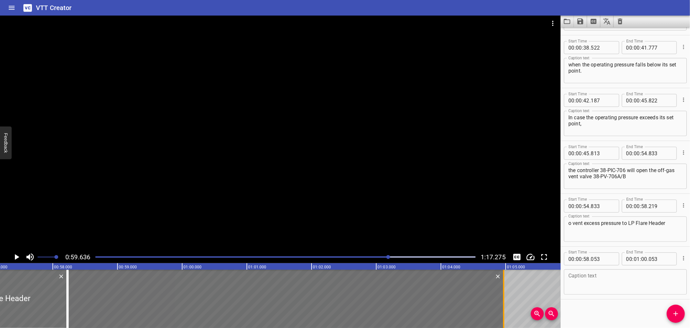
drag, startPoint x: 197, startPoint y: 299, endPoint x: 503, endPoint y: 300, distance: 306.5
click at [503, 300] on div at bounding box center [503, 298] width 1 height 58
type input "04"
type input "788"
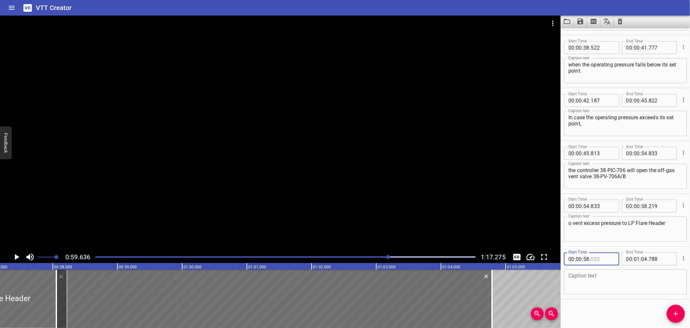
click at [609, 257] on input "number" at bounding box center [603, 258] width 24 height 13
type input "219"
click at [77, 290] on div at bounding box center [279, 298] width 425 height 58
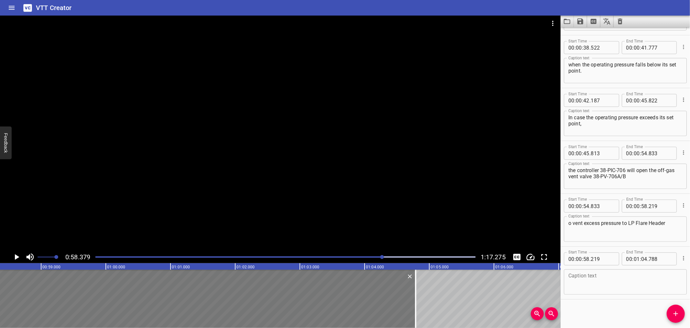
scroll to position [0, 3779]
click at [139, 139] on div at bounding box center [280, 133] width 561 height 235
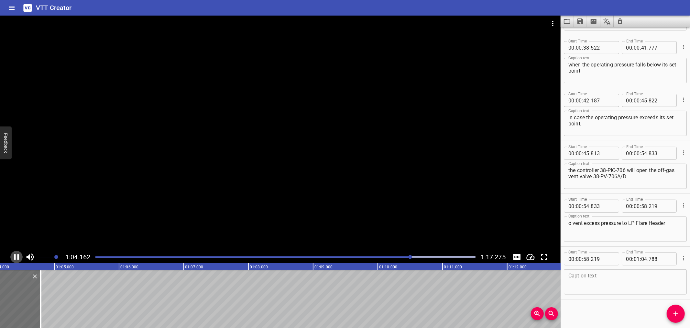
click at [19, 252] on icon "Play/Pause" at bounding box center [17, 257] width 10 height 10
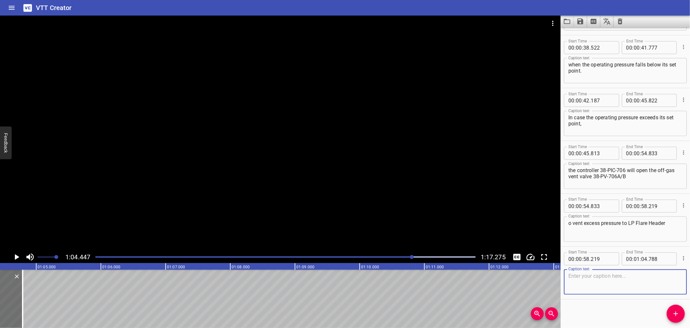
click at [609, 281] on textarea at bounding box center [626, 282] width 114 height 18
paste textarea "and close the fuel gas supply control valve 38-PV-707A/B."
type textarea "and close the fuel gas supply control valve 38-PV-707A/B."
click at [677, 310] on icon "Add Cue" at bounding box center [676, 313] width 8 height 8
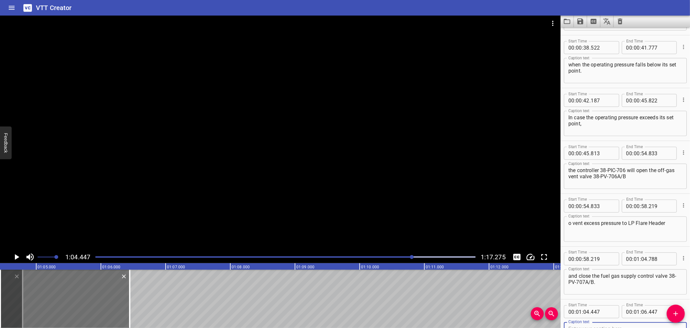
scroll to position [366, 0]
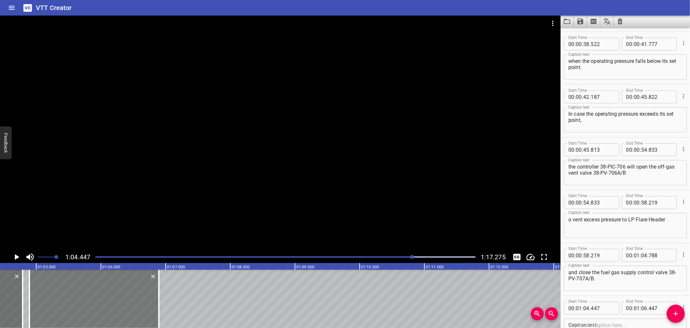
drag, startPoint x: 71, startPoint y: 306, endPoint x: 100, endPoint y: 305, distance: 29.1
click at [100, 305] on div at bounding box center [93, 298] width 129 height 58
type input "897"
drag, startPoint x: 105, startPoint y: 303, endPoint x: 109, endPoint y: 303, distance: 4.2
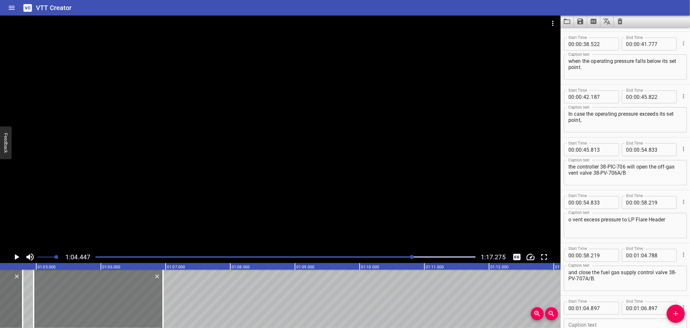
click at [109, 303] on div at bounding box center [98, 298] width 129 height 58
type input "962"
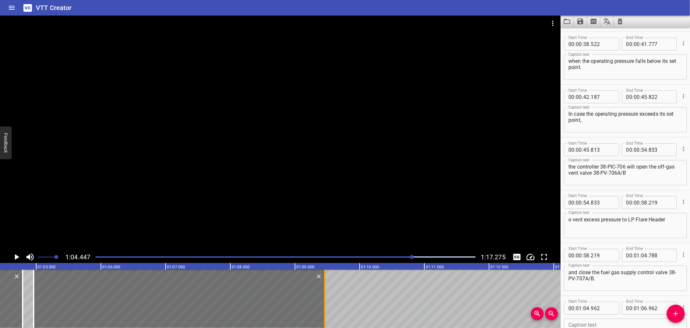
drag, startPoint x: 163, startPoint y: 301, endPoint x: 325, endPoint y: 304, distance: 161.9
click at [325, 304] on div at bounding box center [324, 298] width 1 height 58
type input "09"
type input "462"
click at [15, 257] on icon "Play/Pause" at bounding box center [17, 257] width 5 height 6
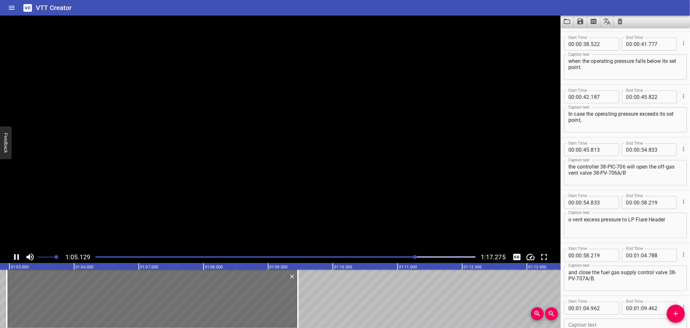
scroll to position [415, 0]
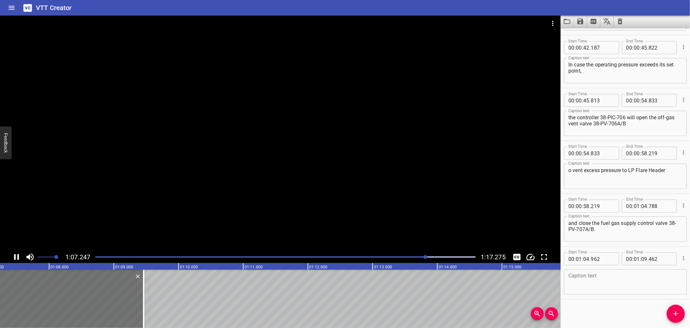
drag, startPoint x: 15, startPoint y: 257, endPoint x: 42, endPoint y: 344, distance: 91.4
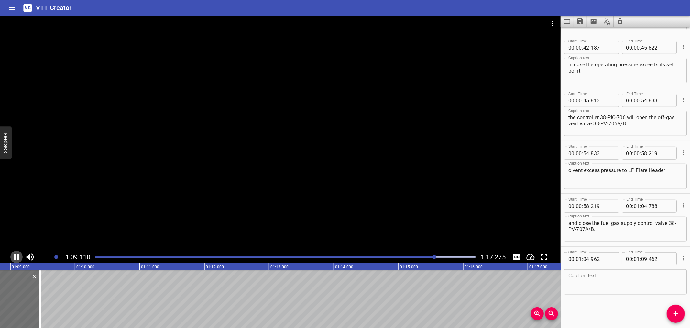
click at [14, 251] on button "Play/Pause" at bounding box center [16, 257] width 12 height 12
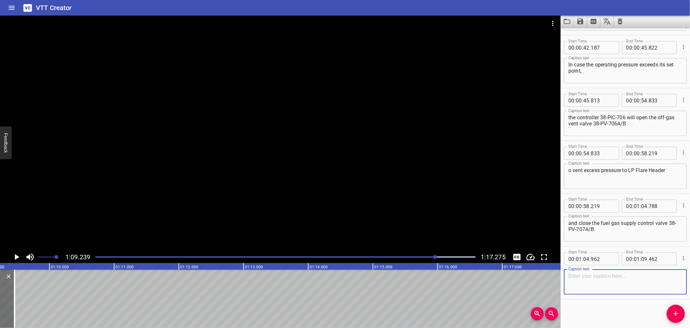
click at [617, 279] on textarea at bounding box center [626, 282] width 114 height 18
paste textarea "The opening of 38-PV-706A/B"
type textarea "The opening of 38-PV-706A/B"
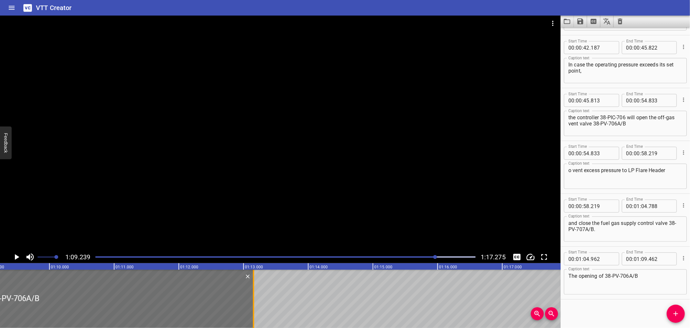
drag, startPoint x: 12, startPoint y: 310, endPoint x: 251, endPoint y: 312, distance: 239.2
click at [251, 312] on div at bounding box center [254, 298] width 6 height 58
type input "13"
type input "157"
drag, startPoint x: 93, startPoint y: 161, endPoint x: 45, endPoint y: 248, distance: 99.3
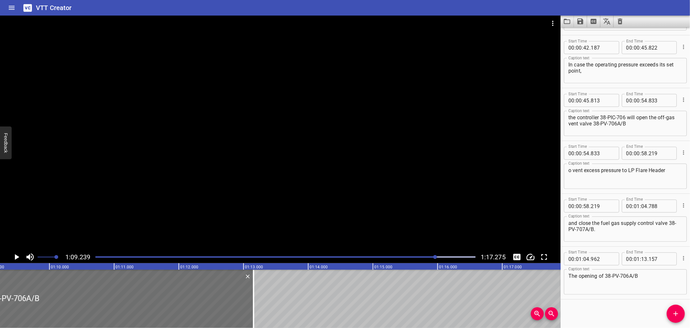
click at [92, 160] on div at bounding box center [280, 133] width 561 height 235
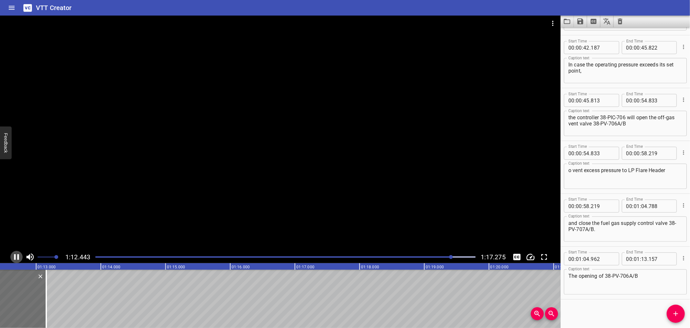
click at [17, 255] on icon "Play/Pause" at bounding box center [17, 257] width 10 height 10
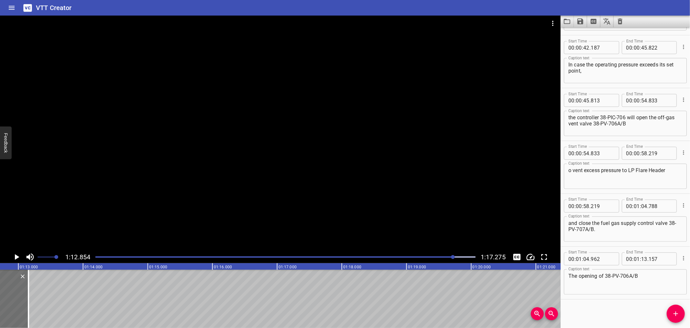
scroll to position [0, 4716]
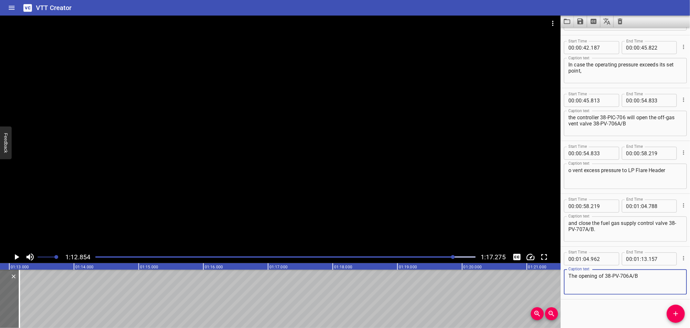
click at [649, 280] on textarea "The opening of 38-PV-706A/B" at bounding box center [626, 282] width 114 height 18
paste textarea "and 38-PV-707A/B"
type textarea "The opening of 38-PV-706A/B and 38-PV-707A/B"
drag, startPoint x: 683, startPoint y: 317, endPoint x: 616, endPoint y: 314, distance: 66.7
click at [681, 316] on span "Add Cue" at bounding box center [676, 313] width 18 height 8
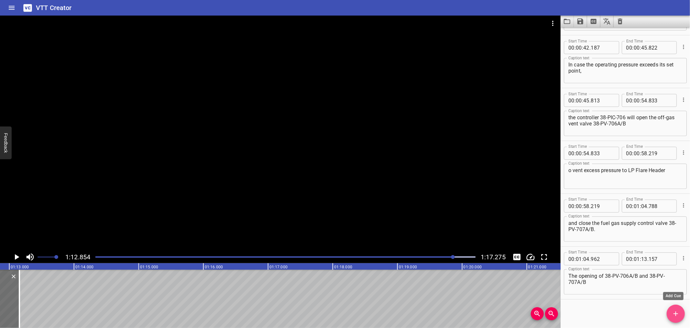
scroll to position [418, 0]
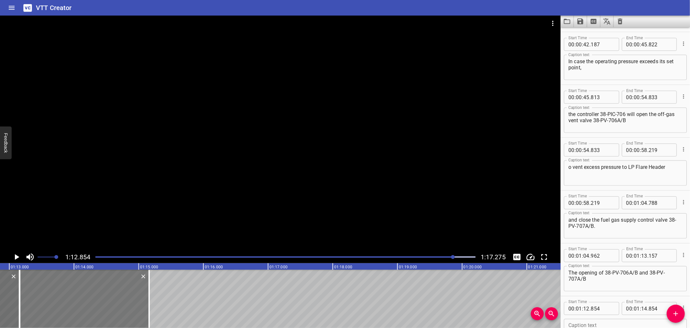
drag, startPoint x: 111, startPoint y: 303, endPoint x: 128, endPoint y: 303, distance: 17.5
click at [128, 303] on div at bounding box center [84, 298] width 129 height 58
type input "13"
type input "159"
type input "15"
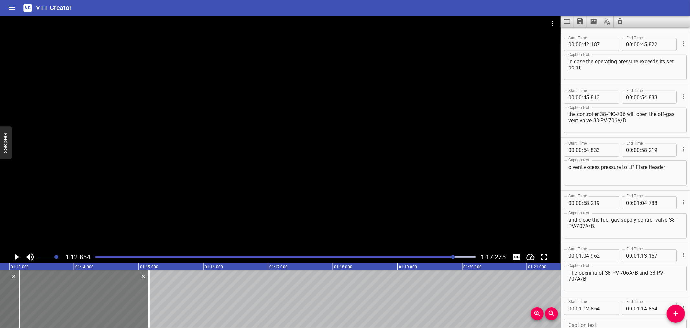
type input "159"
drag, startPoint x: 157, startPoint y: 301, endPoint x: 162, endPoint y: 300, distance: 5.3
drag, startPoint x: 162, startPoint y: 300, endPoint x: 151, endPoint y: 303, distance: 11.3
click at [151, 303] on div at bounding box center [149, 298] width 6 height 58
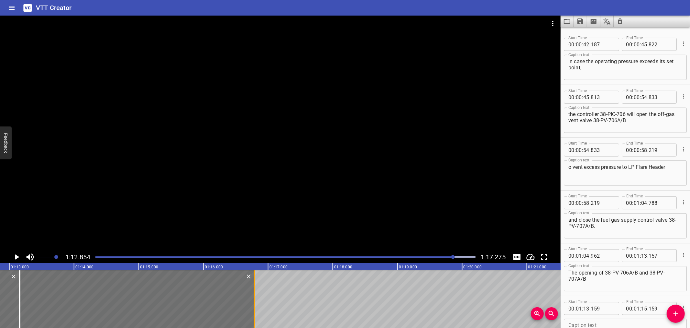
drag, startPoint x: 148, startPoint y: 303, endPoint x: 254, endPoint y: 300, distance: 105.5
click at [254, 300] on div at bounding box center [254, 298] width 1 height 58
type input "16"
type input "789"
click at [610, 309] on input "number" at bounding box center [603, 308] width 24 height 13
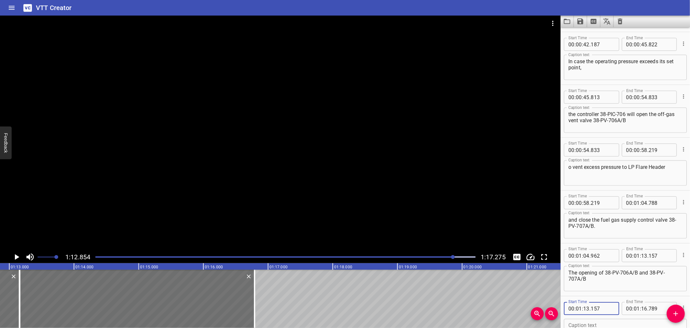
type input "157"
click at [584, 326] on textarea at bounding box center [626, 331] width 114 height 18
paste textarea "s set based on the diagram specified below​"
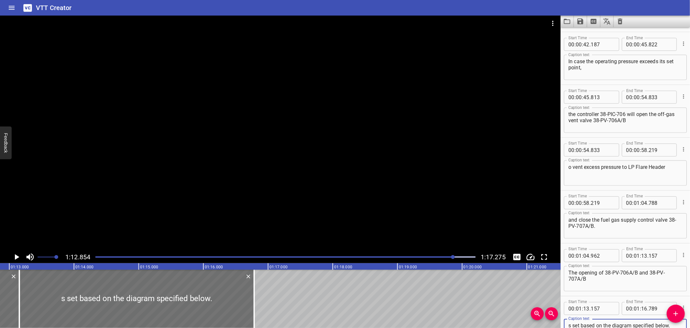
click at [569, 325] on textarea "s set based on the diagram specified below​." at bounding box center [626, 331] width 114 height 18
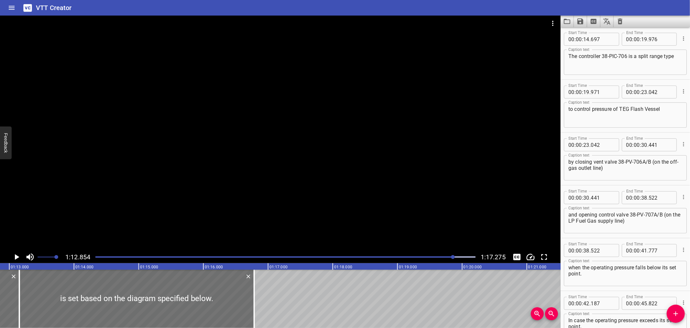
scroll to position [0, 0]
type textarea "is set based on the diagram specified below​."
click at [528, 255] on icon "Change Playback Speed" at bounding box center [531, 256] width 8 height 6
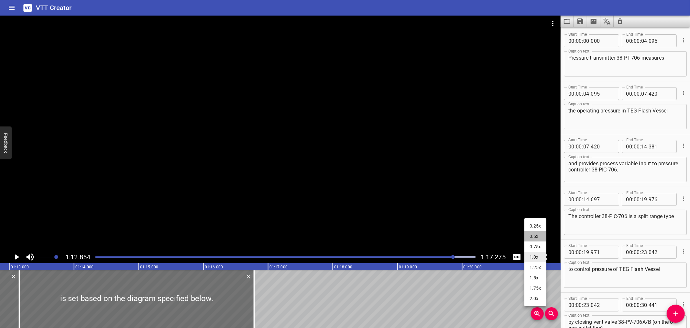
click at [536, 237] on li "0.5x" at bounding box center [536, 236] width 22 height 10
click at [30, 257] on icon "Toggle mute" at bounding box center [30, 257] width 10 height 10
click at [104, 257] on div "Play progress" at bounding box center [264, 256] width 380 height 1
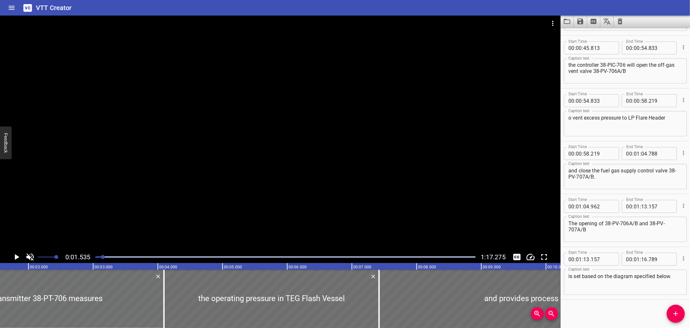
scroll to position [0, 99]
click at [432, 8] on div "VTT Creator" at bounding box center [345, 8] width 690 height 16
click at [261, 107] on div at bounding box center [280, 133] width 561 height 235
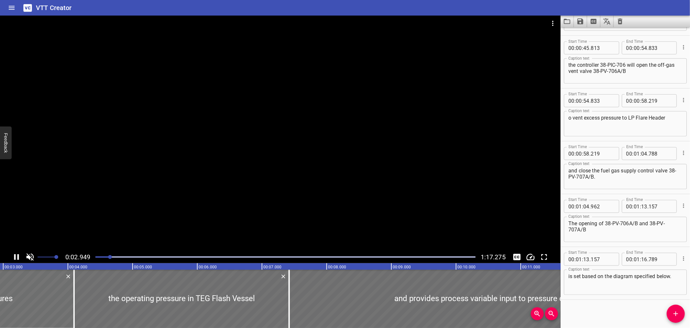
click at [135, 196] on div at bounding box center [280, 133] width 561 height 235
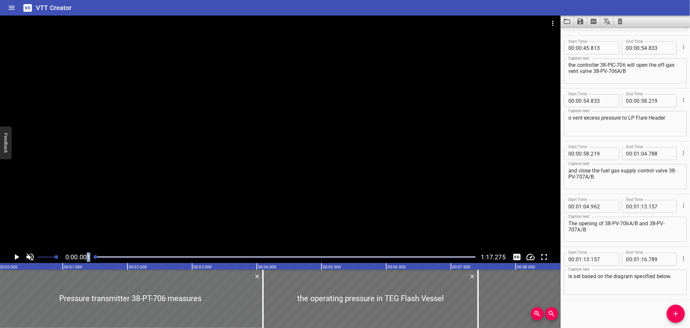
scroll to position [0, 0]
drag, startPoint x: 113, startPoint y: 257, endPoint x: 85, endPoint y: 262, distance: 27.6
click at [85, 262] on div "0:00.000 1:17.275" at bounding box center [280, 257] width 561 height 12
click at [75, 258] on span "0:00.000" at bounding box center [77, 257] width 25 height 8
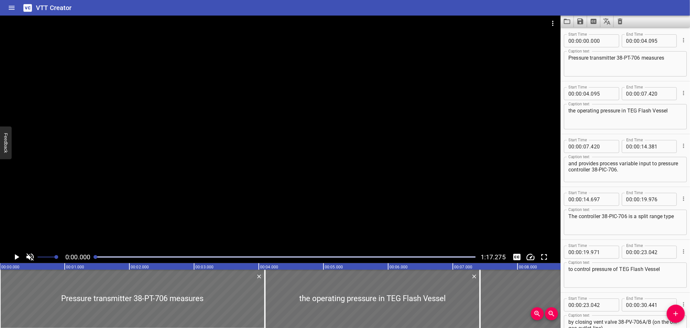
click at [619, 59] on textarea "Pressure transmitter 38-PT-706 measures" at bounding box center [626, 64] width 114 height 18
type textarea "Pressure transmitter (38-PT-706) measures"
click at [402, 198] on div at bounding box center [280, 133] width 561 height 235
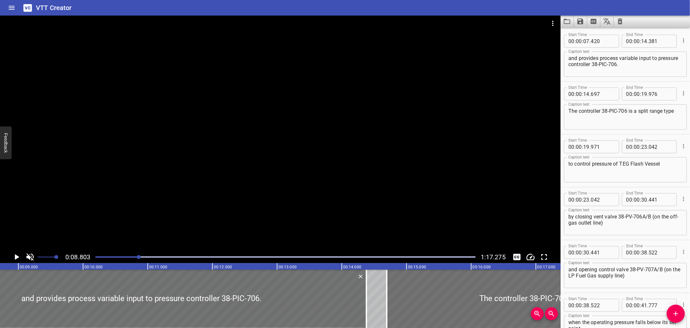
scroll to position [0, 570]
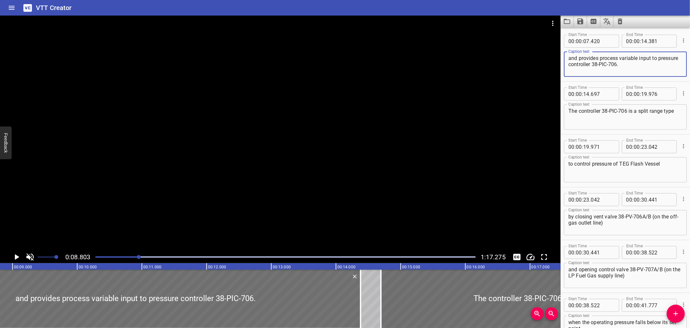
click at [614, 65] on textarea "and provides process variable input to pressure controller 38-PIC-706." at bounding box center [626, 64] width 114 height 18
type textarea "and provides process variable input to pressure controller (38-PIC-706)."
click at [203, 168] on div at bounding box center [280, 133] width 561 height 235
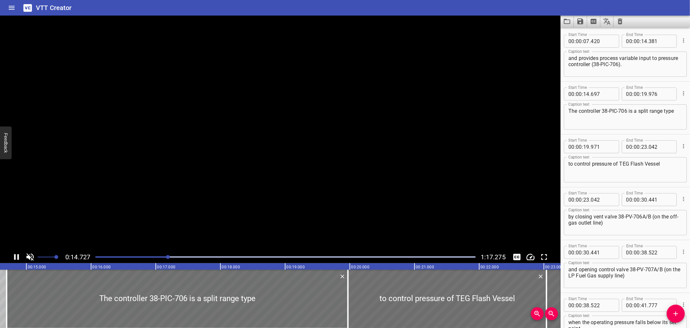
scroll to position [158, 0]
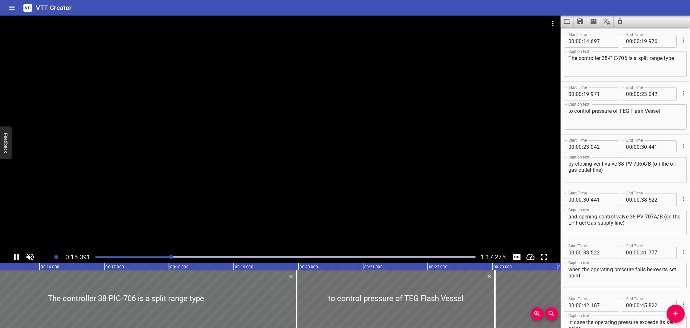
click at [240, 142] on div at bounding box center [280, 133] width 561 height 235
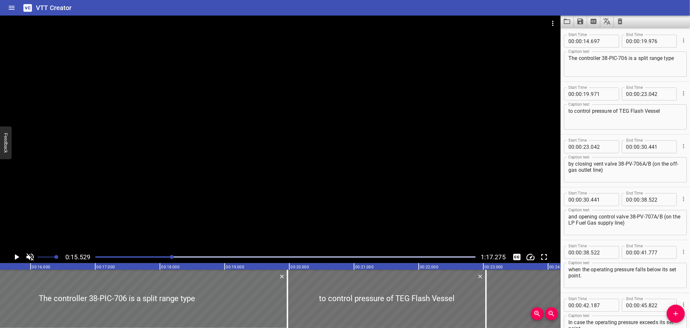
click at [603, 56] on textarea "The controller 38-PIC-706 is a split range type" at bounding box center [626, 64] width 114 height 18
type textarea "The controller (38-PIC-706) is a split range type"
click at [302, 173] on div at bounding box center [280, 133] width 561 height 235
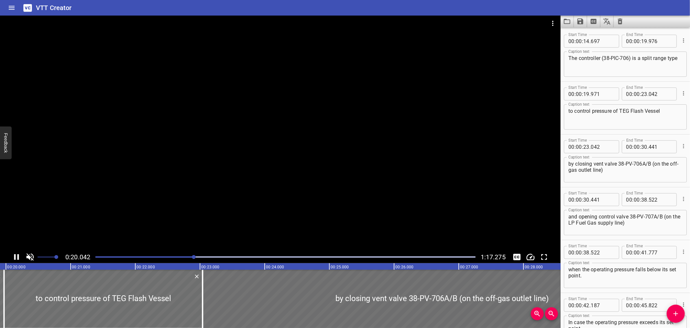
scroll to position [211, 0]
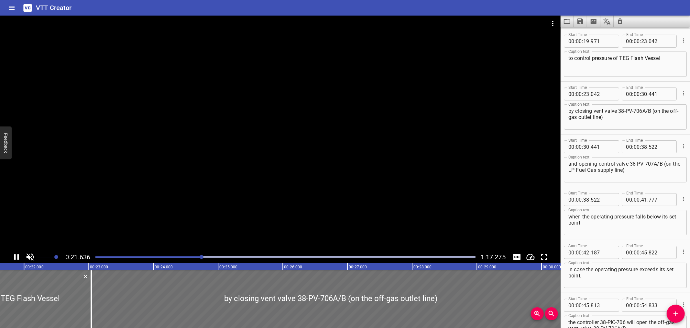
click at [245, 216] on div at bounding box center [280, 133] width 561 height 235
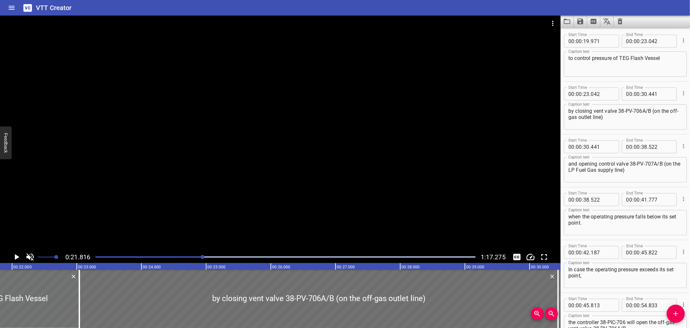
click at [246, 216] on div at bounding box center [280, 133] width 561 height 235
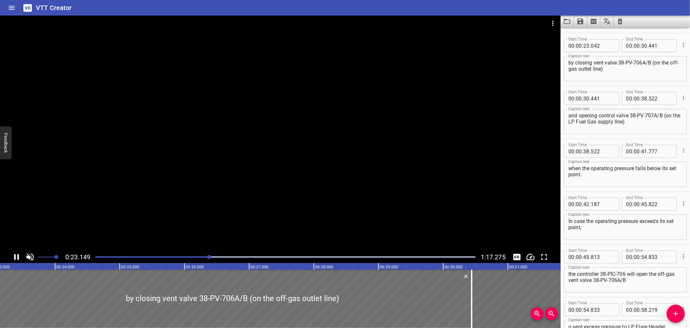
scroll to position [263, 0]
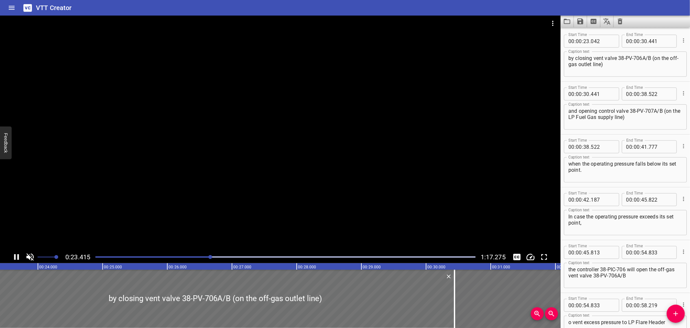
click at [246, 214] on div at bounding box center [280, 133] width 561 height 235
click at [363, 110] on div at bounding box center [280, 133] width 561 height 235
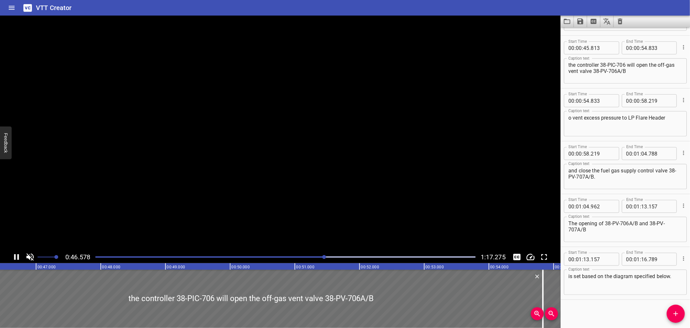
scroll to position [0, 3018]
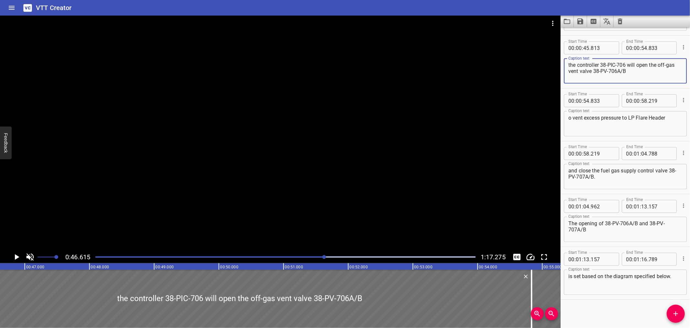
click at [648, 73] on textarea "the controller 38-PIC-706 will open the off-gas vent valve 38-PV-706A/B" at bounding box center [626, 71] width 114 height 18
click at [604, 62] on textarea "the controller 38-PIC-706 will open the off-gas vent valve 38-PV-706A/B" at bounding box center [626, 71] width 114 height 18
click at [629, 63] on textarea "the controller (38-PIC-706 will open the off-gas vent valve 38-PV-706A/B" at bounding box center [626, 71] width 114 height 18
click at [604, 70] on textarea "the controller (38-PIC-706) will open the off-gas vent valve 38-PV-706A/B" at bounding box center [626, 71] width 114 height 18
click at [639, 70] on textarea "the controller (38-PIC-706) will open the off-gas vent valve (38-PV-706A/B" at bounding box center [626, 71] width 114 height 18
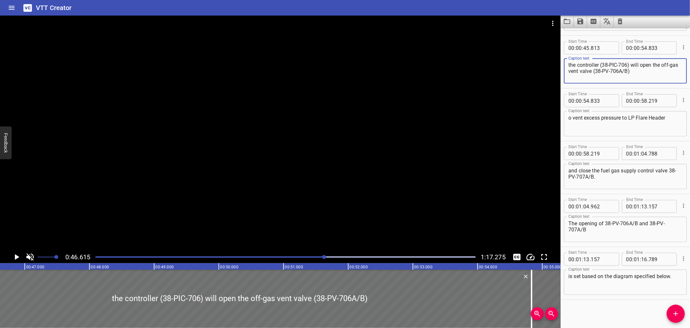
type textarea "the controller (38-PIC-706) will open the off-gas vent valve (38-PV-706A/B)"
click at [309, 152] on div at bounding box center [280, 133] width 561 height 235
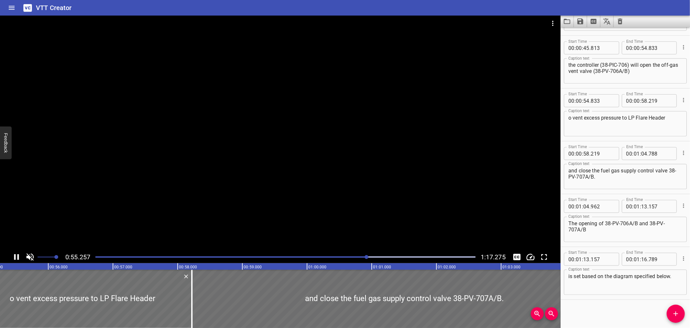
click at [189, 173] on div at bounding box center [280, 133] width 561 height 235
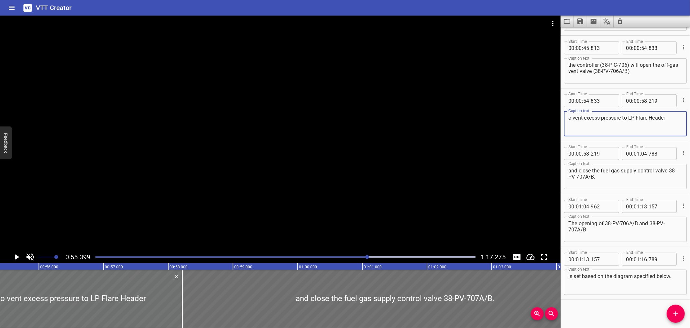
click at [569, 118] on textarea "o vent excess pressure to LP Flare Header" at bounding box center [626, 124] width 114 height 18
type textarea "to vent excess pressure to LP Flare Header"
click at [401, 151] on div at bounding box center [280, 133] width 561 height 235
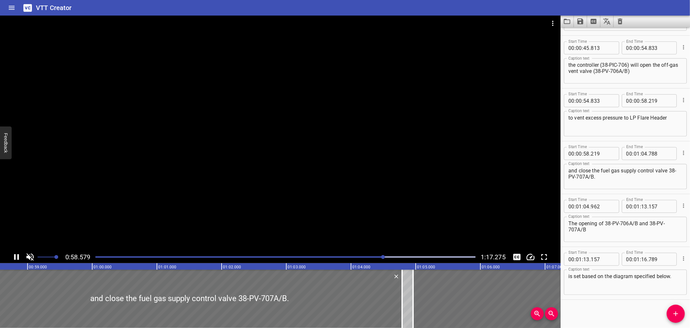
click at [291, 175] on div at bounding box center [280, 133] width 561 height 235
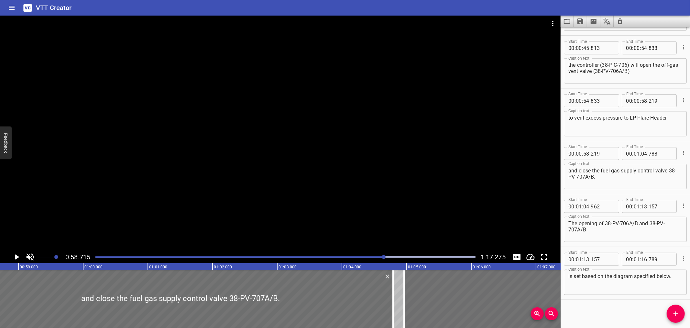
click at [593, 176] on textarea "and close the fuel gas supply control valve 38-PV-707A/B." at bounding box center [626, 176] width 114 height 18
click at [669, 168] on textarea "and close the fuel gas supply control valve 38-PV-707A/B)." at bounding box center [626, 176] width 114 height 18
type textarea "and close the fuel gas supply control valve (38-PV-707A/B)."
click at [233, 218] on div at bounding box center [280, 133] width 561 height 235
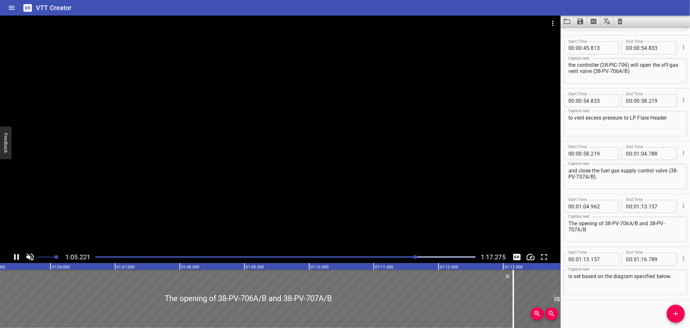
click at [230, 208] on div at bounding box center [280, 133] width 561 height 235
click at [419, 200] on div at bounding box center [280, 133] width 561 height 235
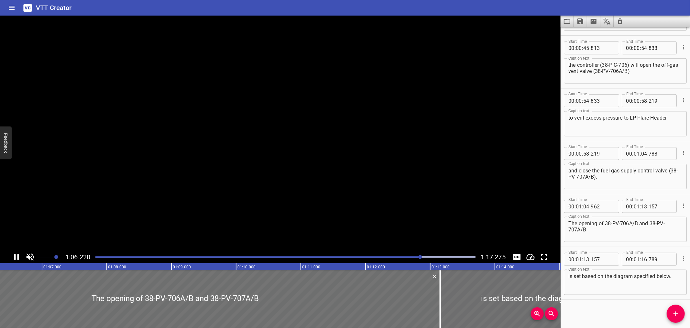
click at [419, 200] on video at bounding box center [280, 133] width 561 height 235
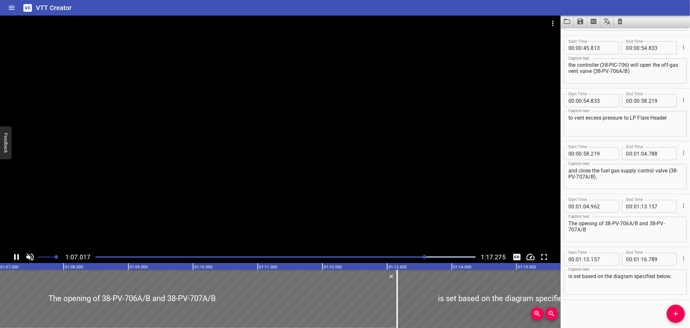
drag, startPoint x: 151, startPoint y: 197, endPoint x: 141, endPoint y: 204, distance: 12.2
click at [151, 196] on div at bounding box center [280, 133] width 561 height 235
click at [95, 256] on div at bounding box center [286, 256] width 388 height 9
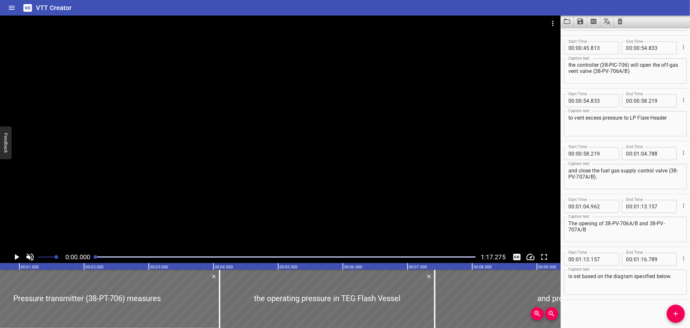
scroll to position [0, 0]
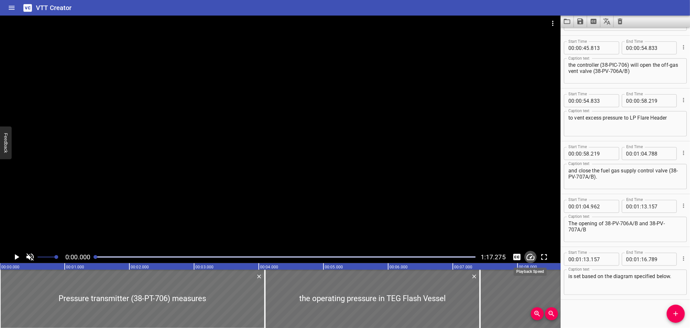
click at [534, 254] on icon "Change Playback Speed" at bounding box center [531, 257] width 10 height 10
click at [535, 273] on li "1.0x" at bounding box center [536, 273] width 22 height 10
click at [25, 256] on button "Toggle mute" at bounding box center [30, 257] width 12 height 12
click at [210, 138] on div at bounding box center [280, 133] width 561 height 235
click at [581, 18] on icon "Save captions to file" at bounding box center [581, 21] width 8 height 8
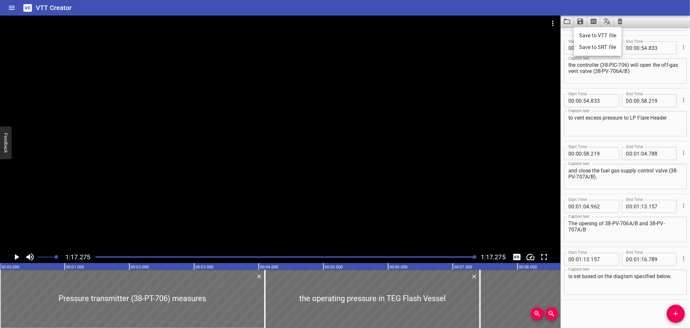
click at [585, 32] on li "Save to VTT file" at bounding box center [598, 36] width 48 height 12
drag, startPoint x: 531, startPoint y: 2, endPoint x: 528, endPoint y: 0, distance: 4.1
click at [531, 2] on div "VTT Creator" at bounding box center [345, 8] width 690 height 16
click at [619, 21] on icon "Clear captions" at bounding box center [621, 21] width 8 height 8
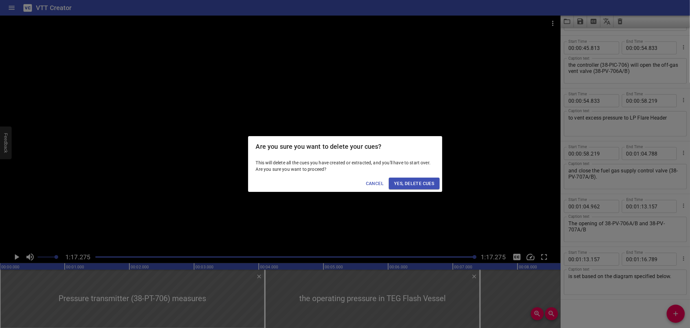
drag, startPoint x: 418, startPoint y: 178, endPoint x: 383, endPoint y: 168, distance: 36.8
click at [418, 178] on button "Yes, Delete Cues" at bounding box center [414, 183] width 50 height 12
